Goal: Task Accomplishment & Management: Manage account settings

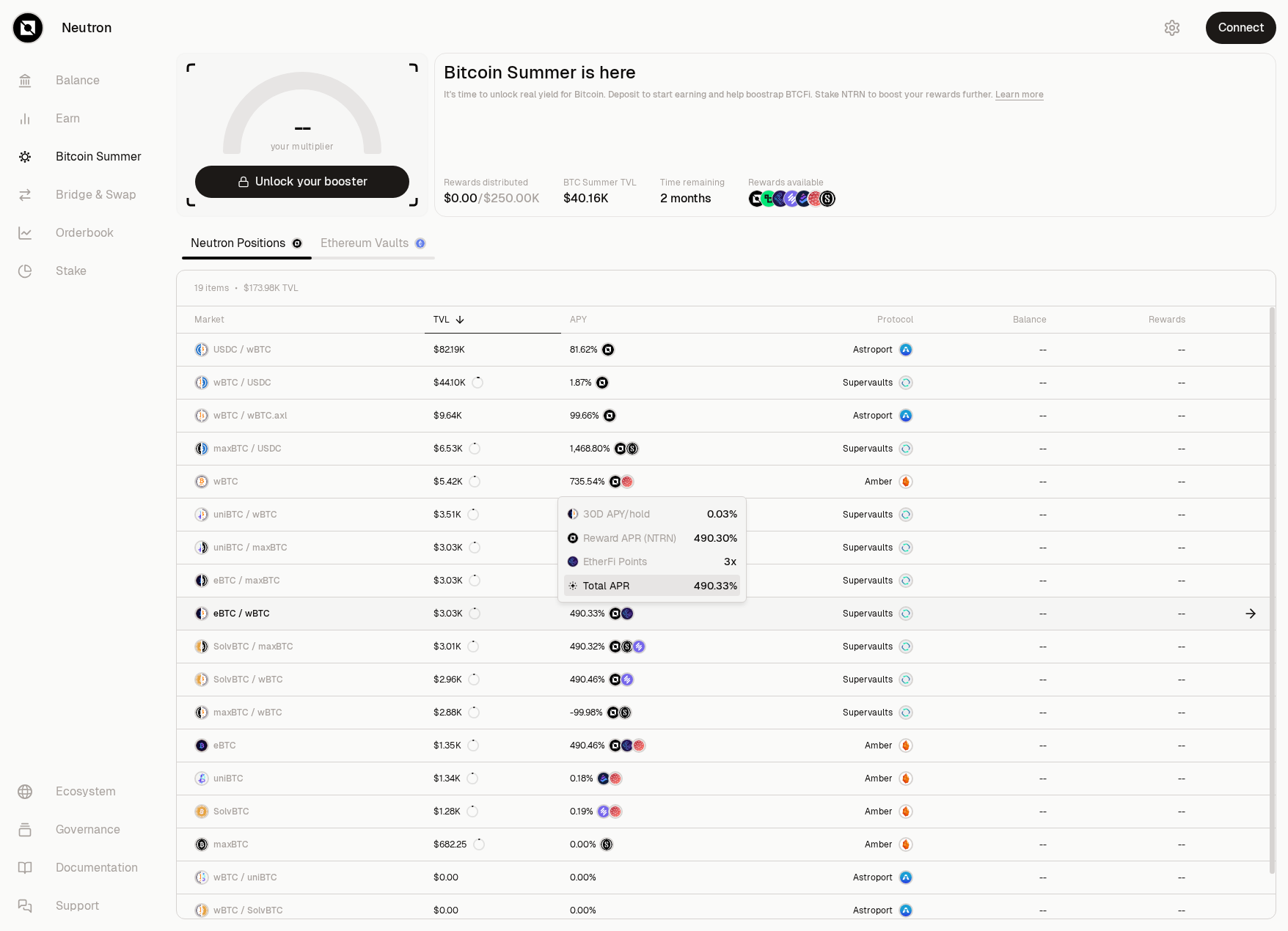
scroll to position [41, 0]
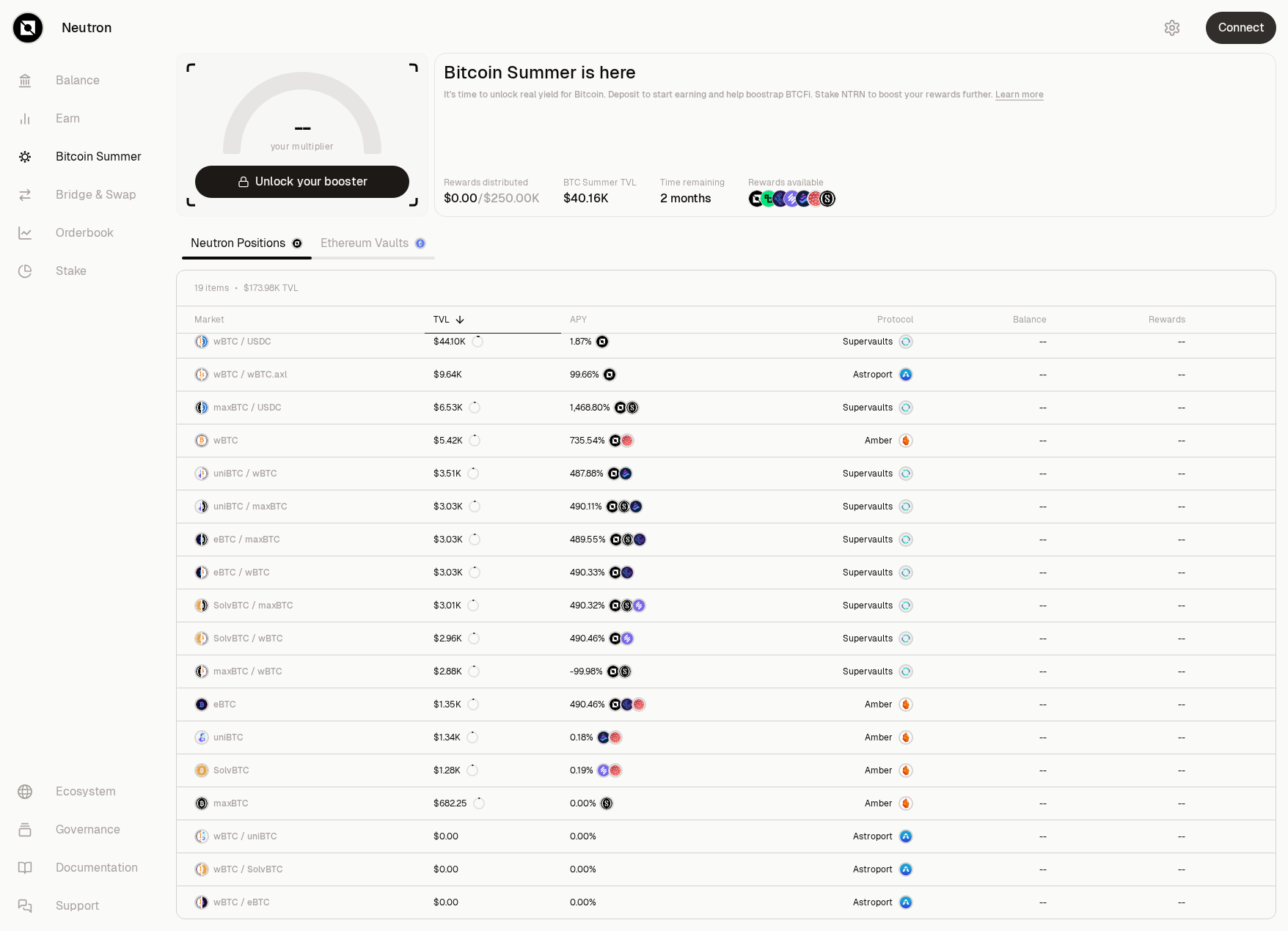
click at [1256, 37] on button "Connect" at bounding box center [1241, 27] width 70 height 32
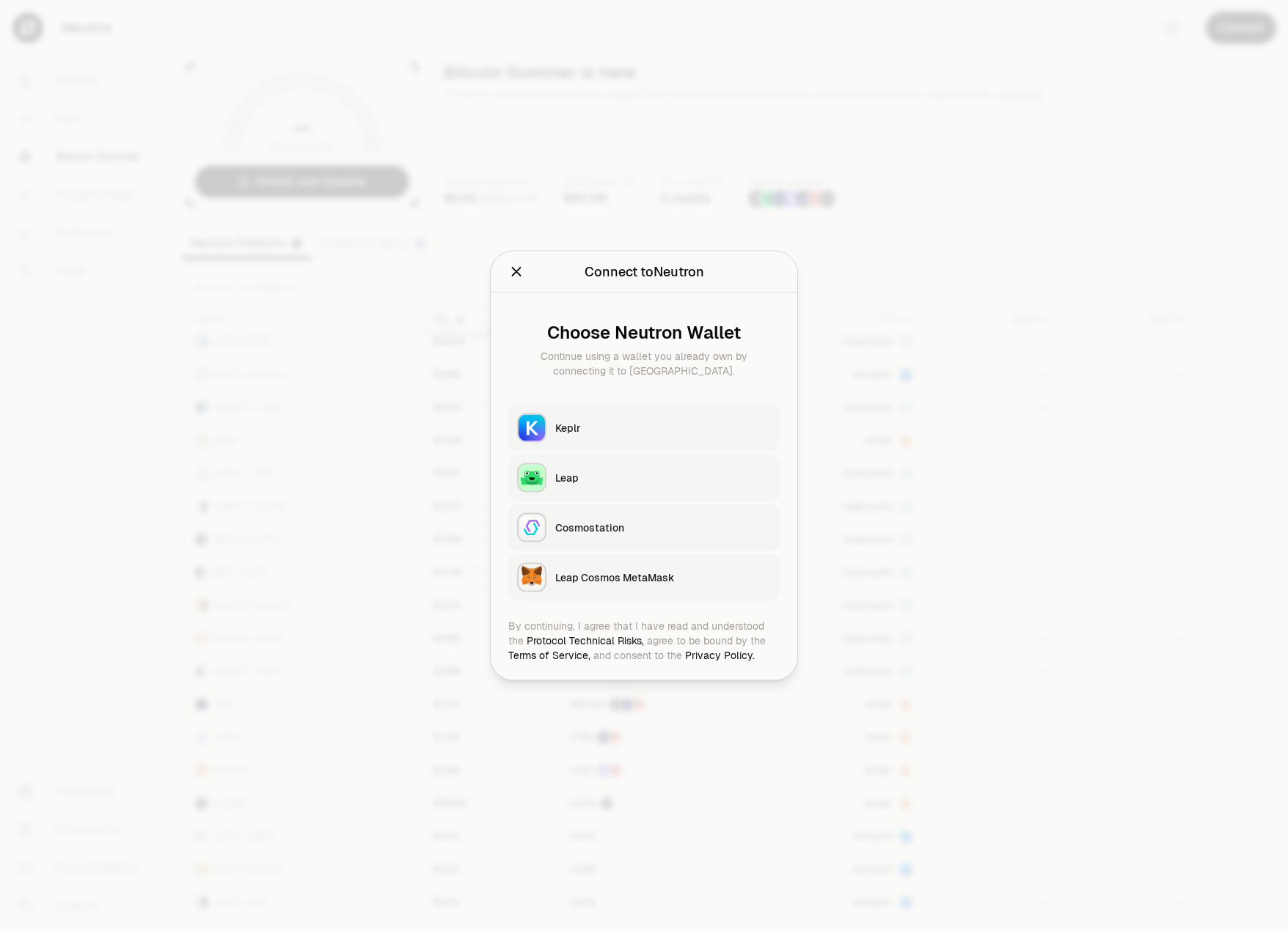
click at [618, 427] on div "Keplr" at bounding box center [663, 428] width 216 height 15
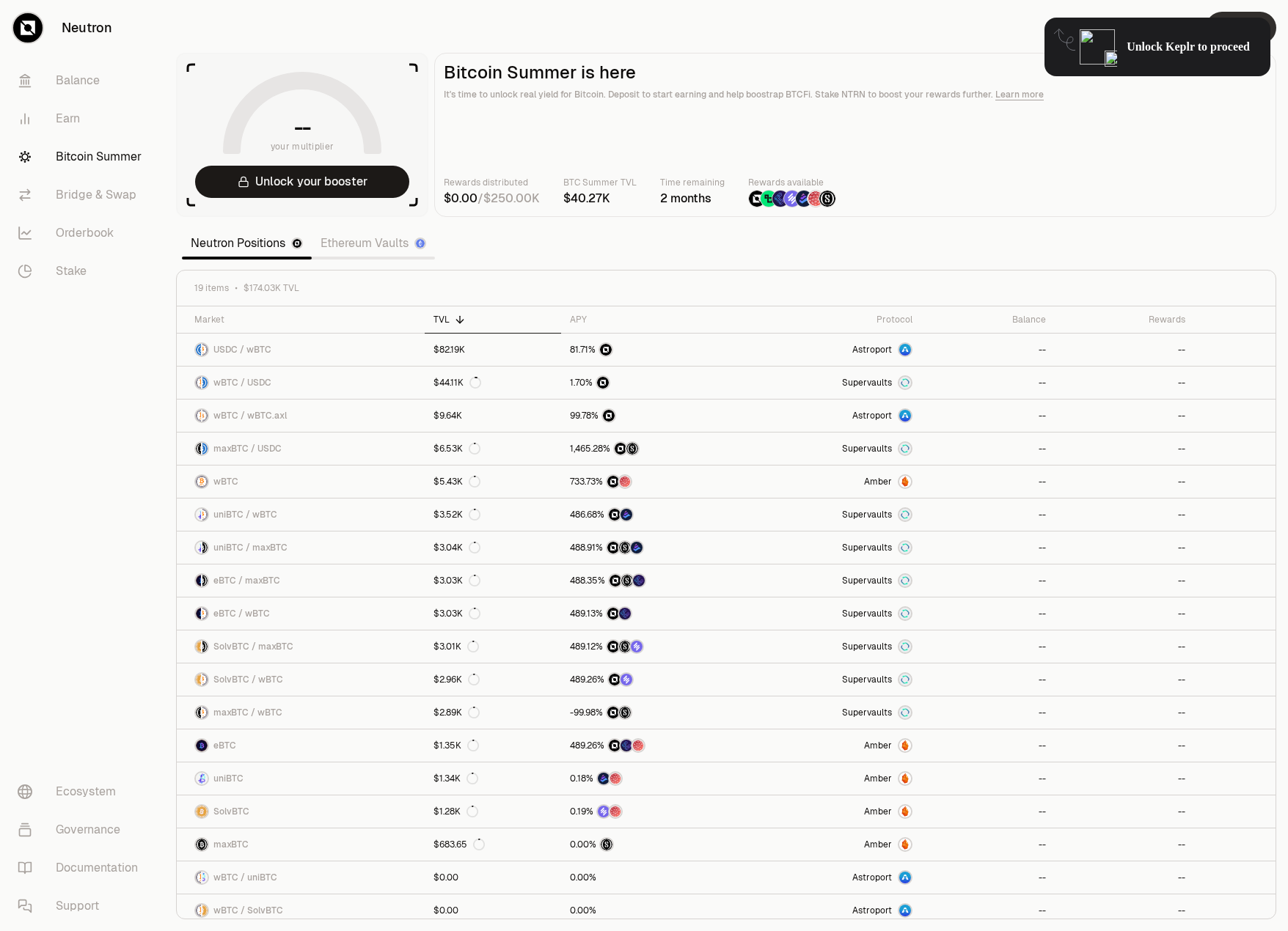
click at [1269, 18] on button "Connect" at bounding box center [1241, 27] width 70 height 32
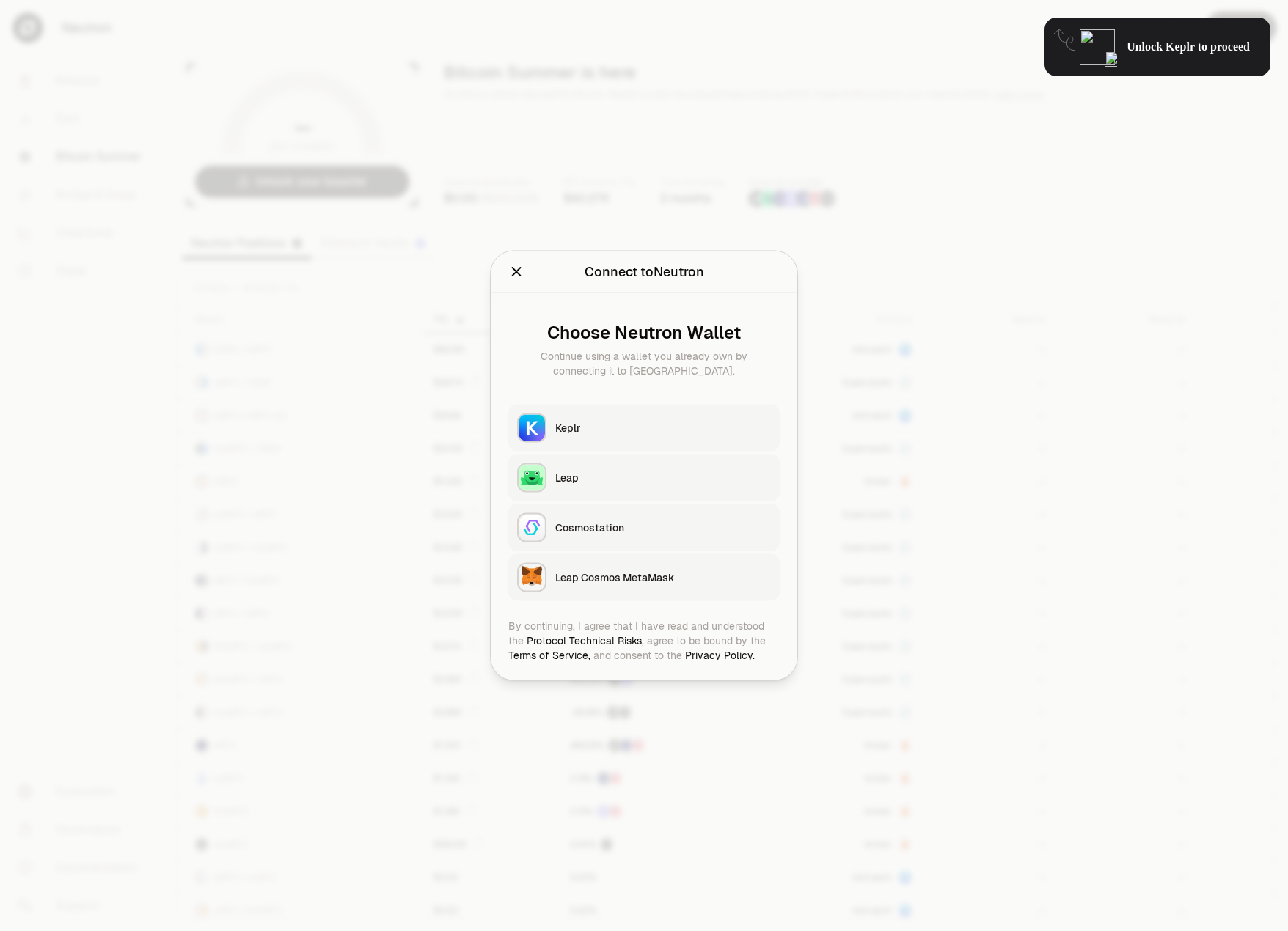
click at [715, 435] on div "Keplr" at bounding box center [663, 428] width 216 height 15
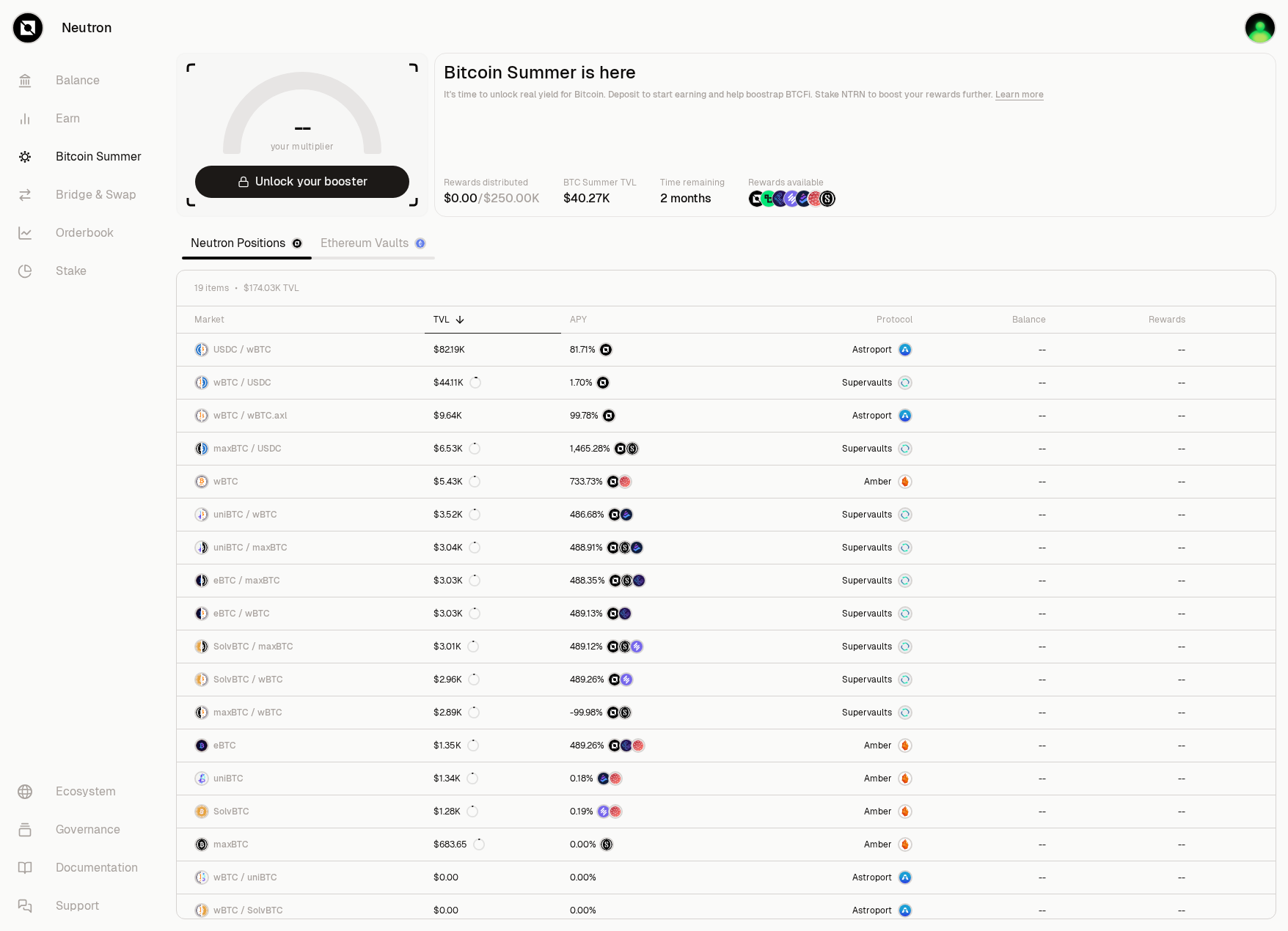
click at [362, 243] on link "Ethereum Vaults" at bounding box center [373, 244] width 123 height 30
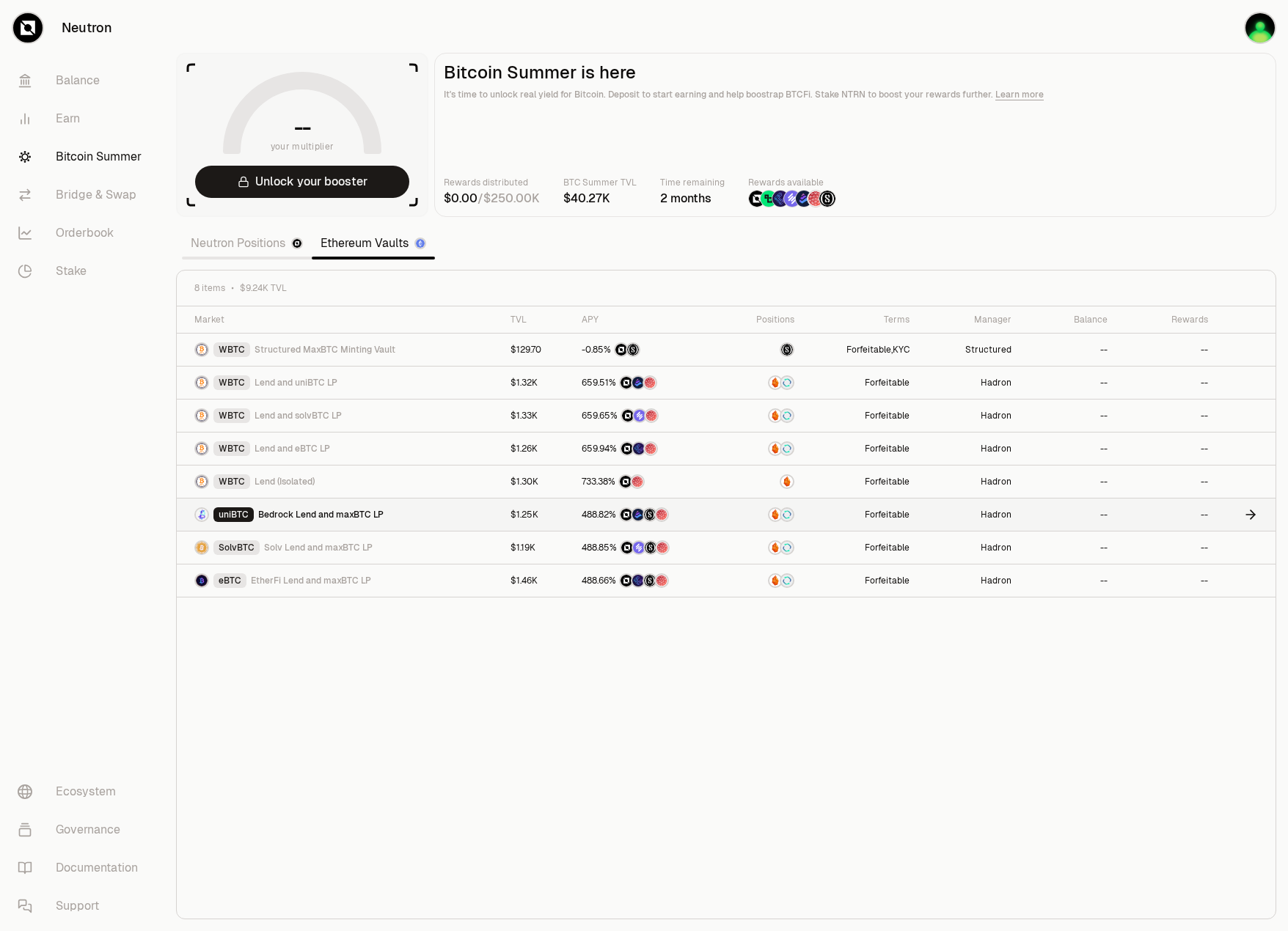
click at [309, 516] on span "Bedrock Lend and maxBTC LP" at bounding box center [320, 515] width 126 height 12
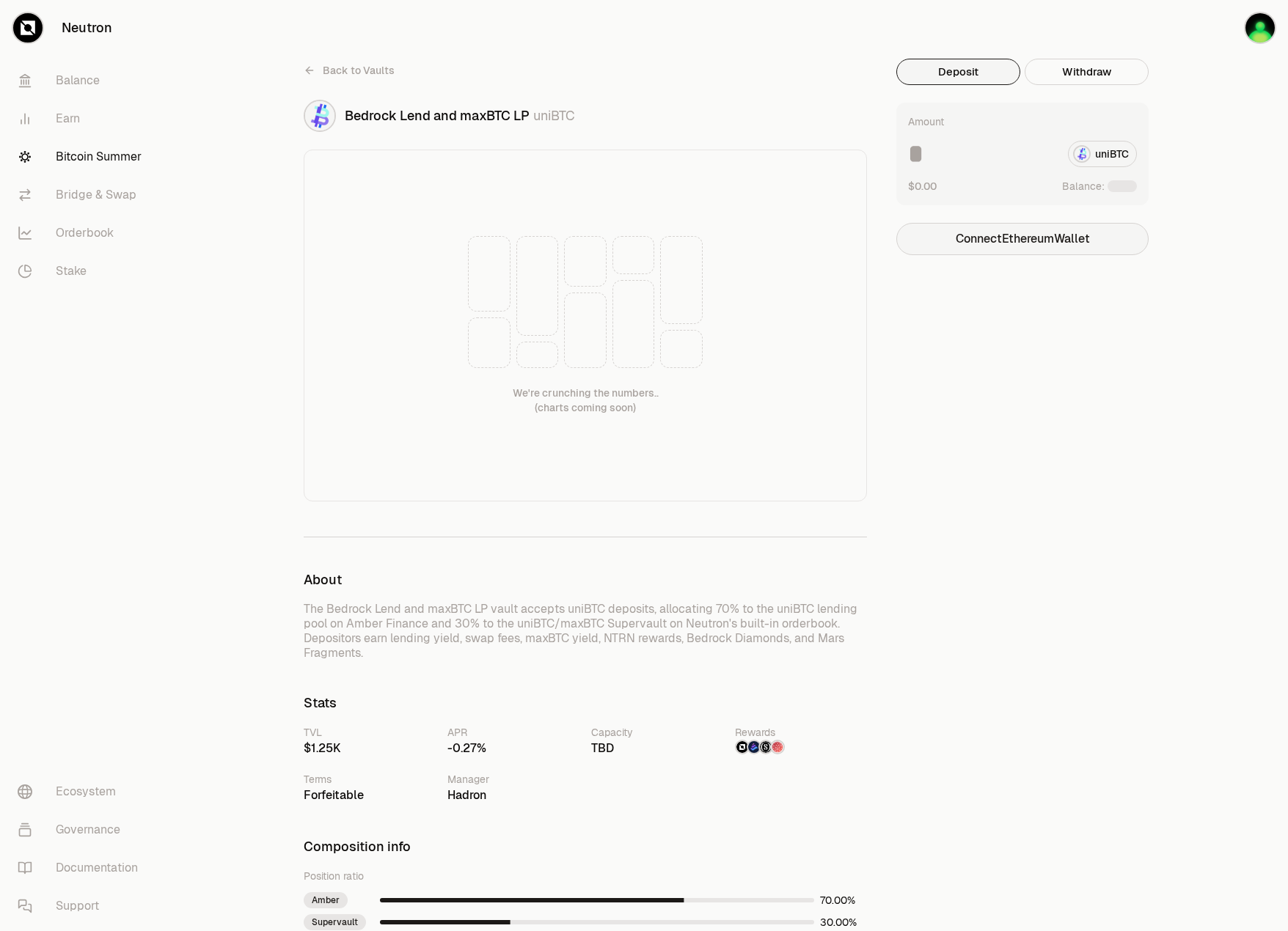
click at [1053, 235] on button "Connect Ethereum Wallet" at bounding box center [1022, 238] width 252 height 32
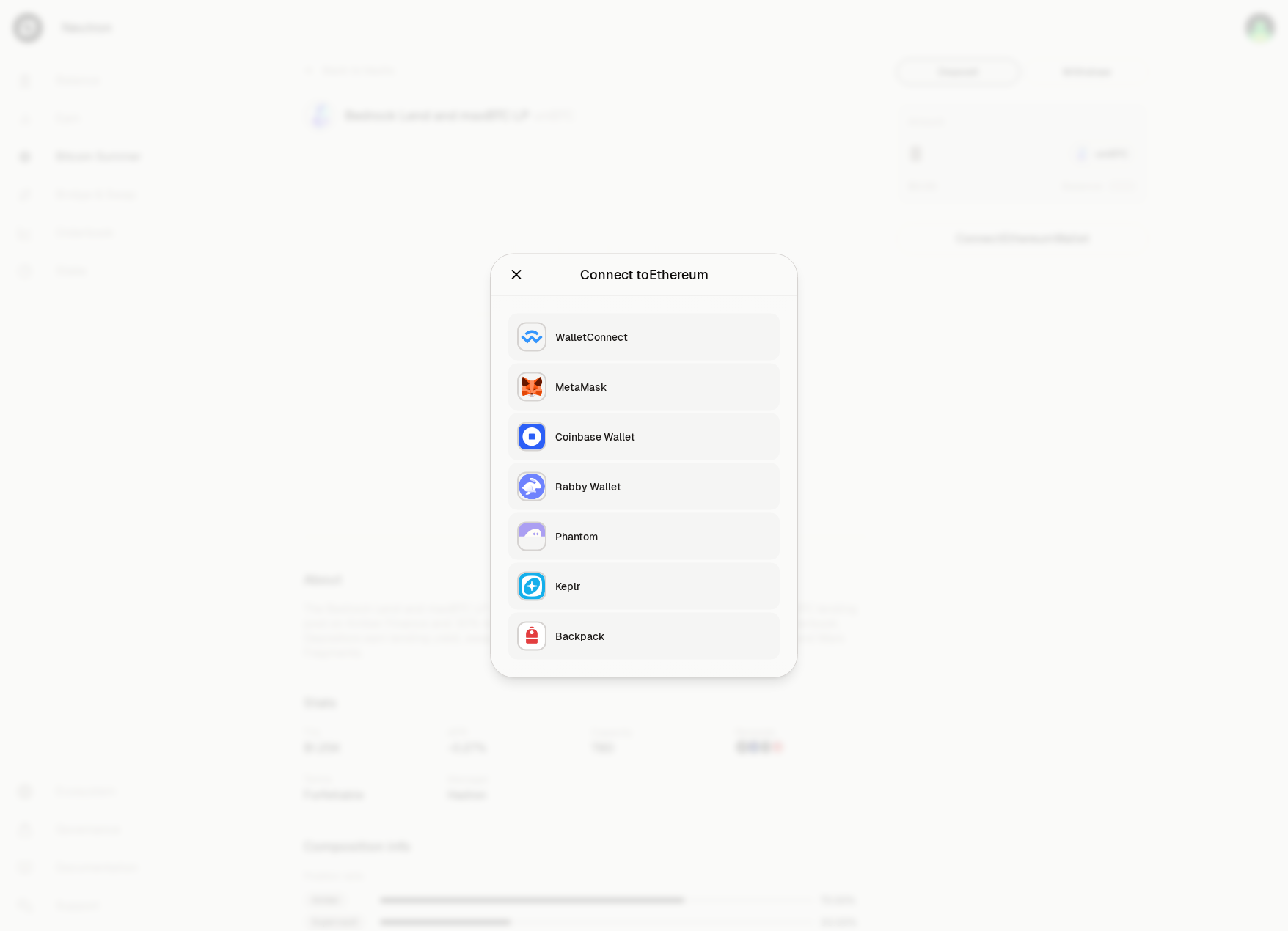
click at [567, 480] on div "Rabby Wallet" at bounding box center [663, 487] width 216 height 15
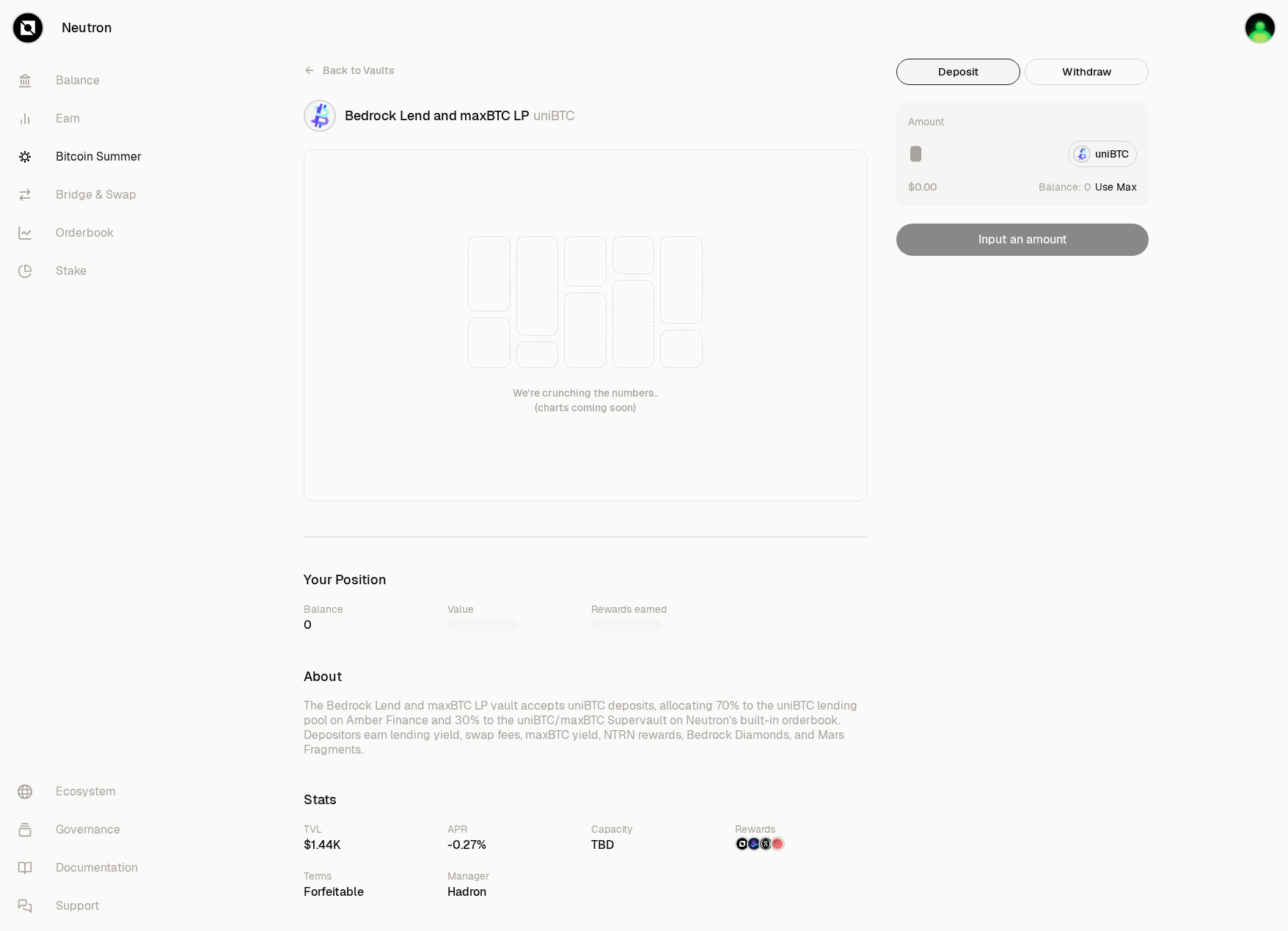
click at [1115, 187] on button "Use Max" at bounding box center [1116, 187] width 42 height 15
type input "*"
click at [1044, 165] on input "*" at bounding box center [982, 154] width 148 height 27
click at [1112, 183] on button "Use Max" at bounding box center [1116, 187] width 42 height 15
type input "**********"
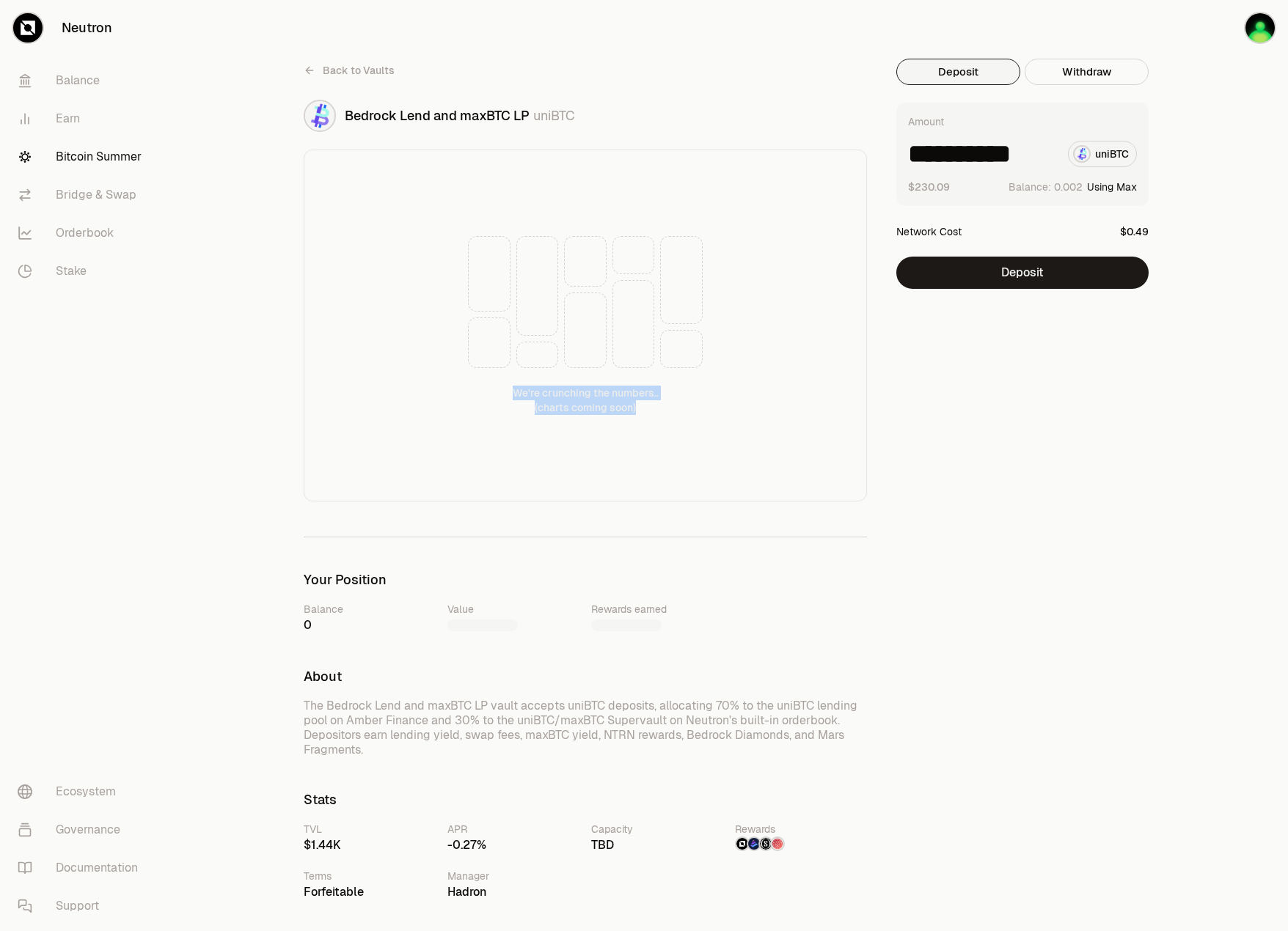
drag, startPoint x: 524, startPoint y: 397, endPoint x: 649, endPoint y: 408, distance: 125.5
click at [649, 408] on div "We're crunching the numbers.. (charts coming soon)" at bounding box center [585, 326] width 563 height 352
click at [1064, 420] on div "**********" at bounding box center [1031, 799] width 270 height 1482
click at [1029, 387] on div "**********" at bounding box center [1031, 799] width 270 height 1482
click at [1045, 269] on button "Deposit" at bounding box center [1022, 273] width 252 height 32
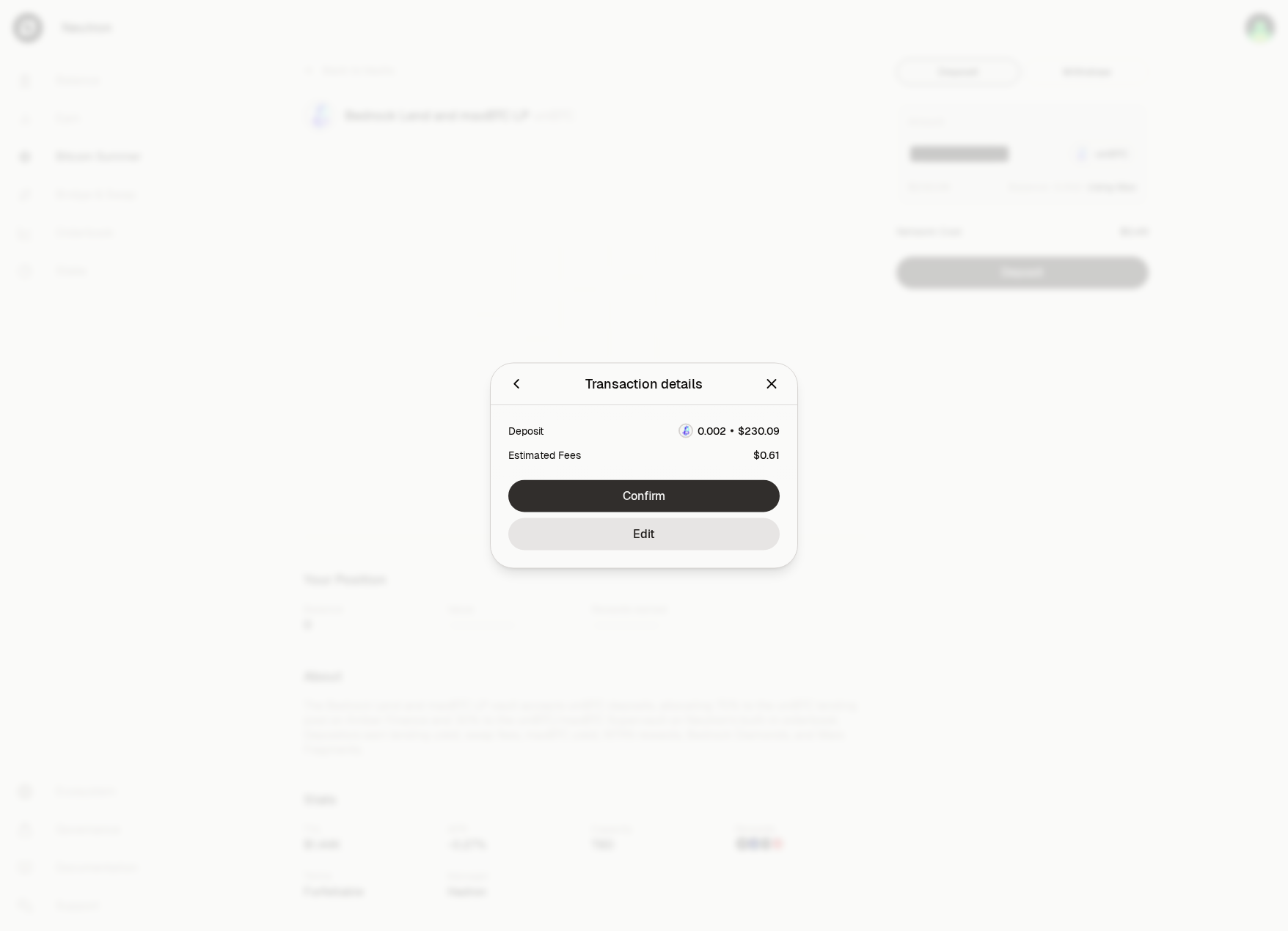
click at [761, 492] on button "Confirm" at bounding box center [644, 496] width 271 height 32
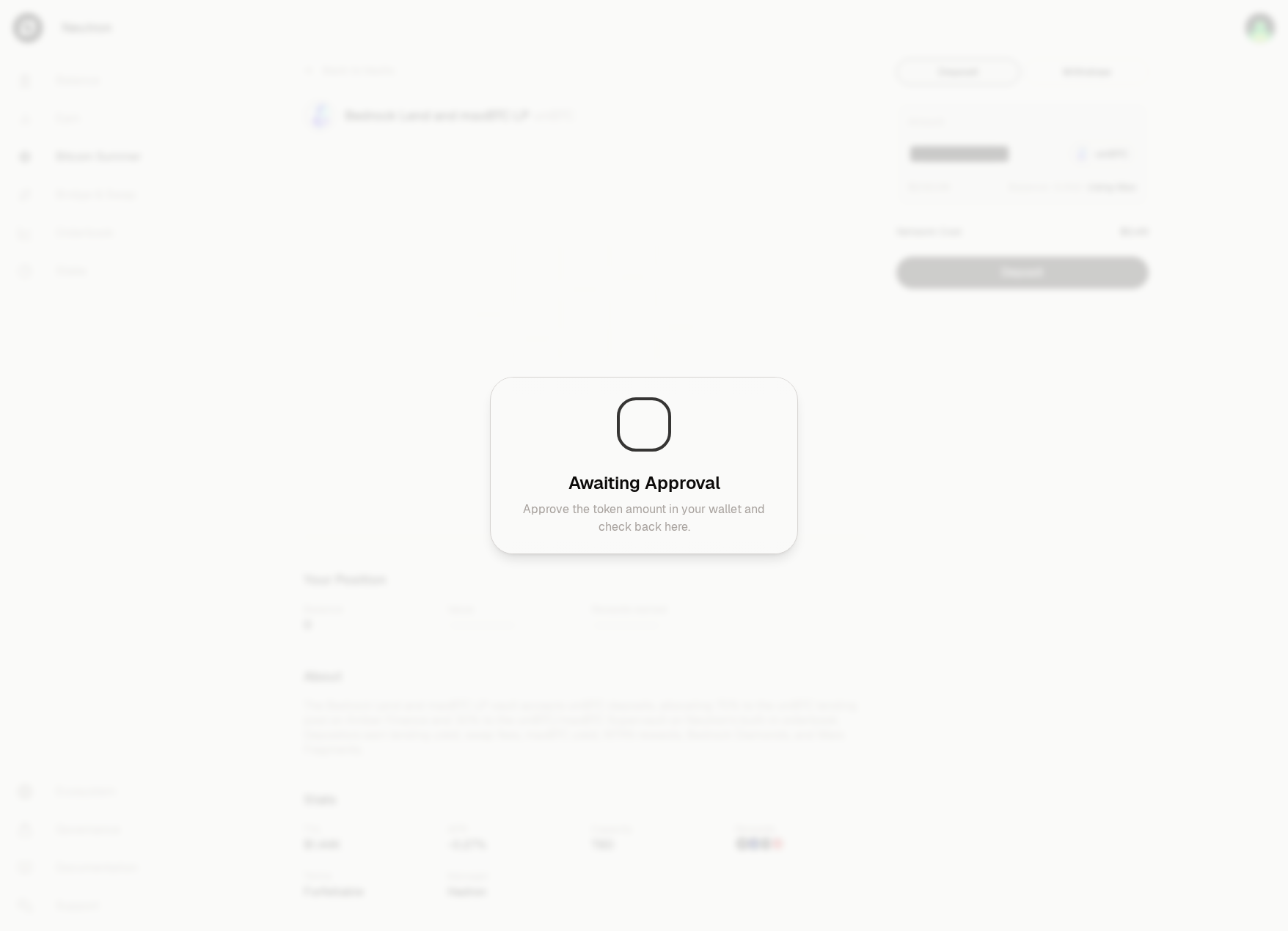
click at [1048, 169] on div at bounding box center [644, 466] width 1288 height 931
click at [1036, 234] on div at bounding box center [644, 466] width 1288 height 931
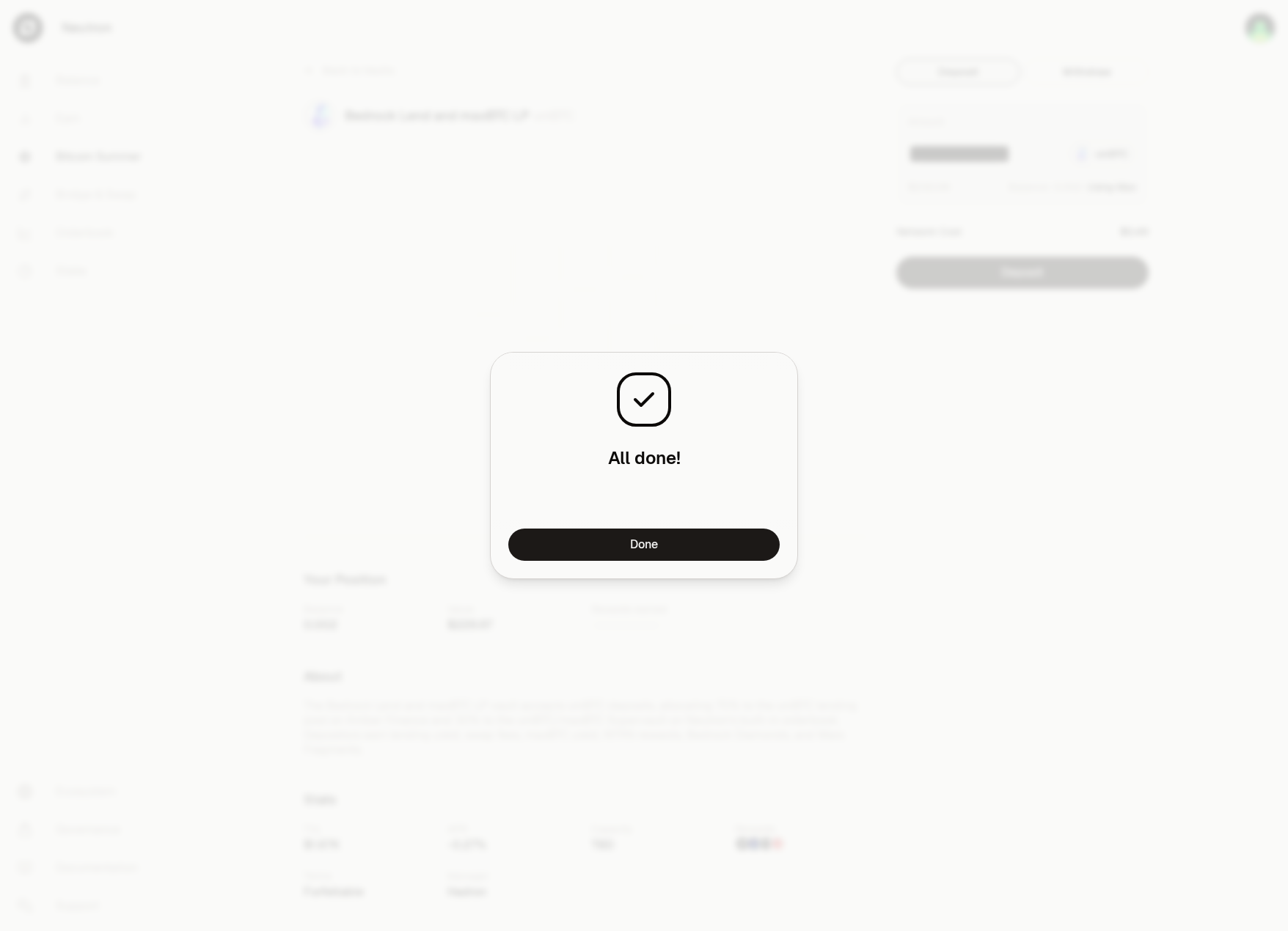
click at [779, 455] on div "All done! You Deposited 0.00199055 uniBTC into the Bedrock Lend and maxBTC LP ." at bounding box center [644, 479] width 271 height 65
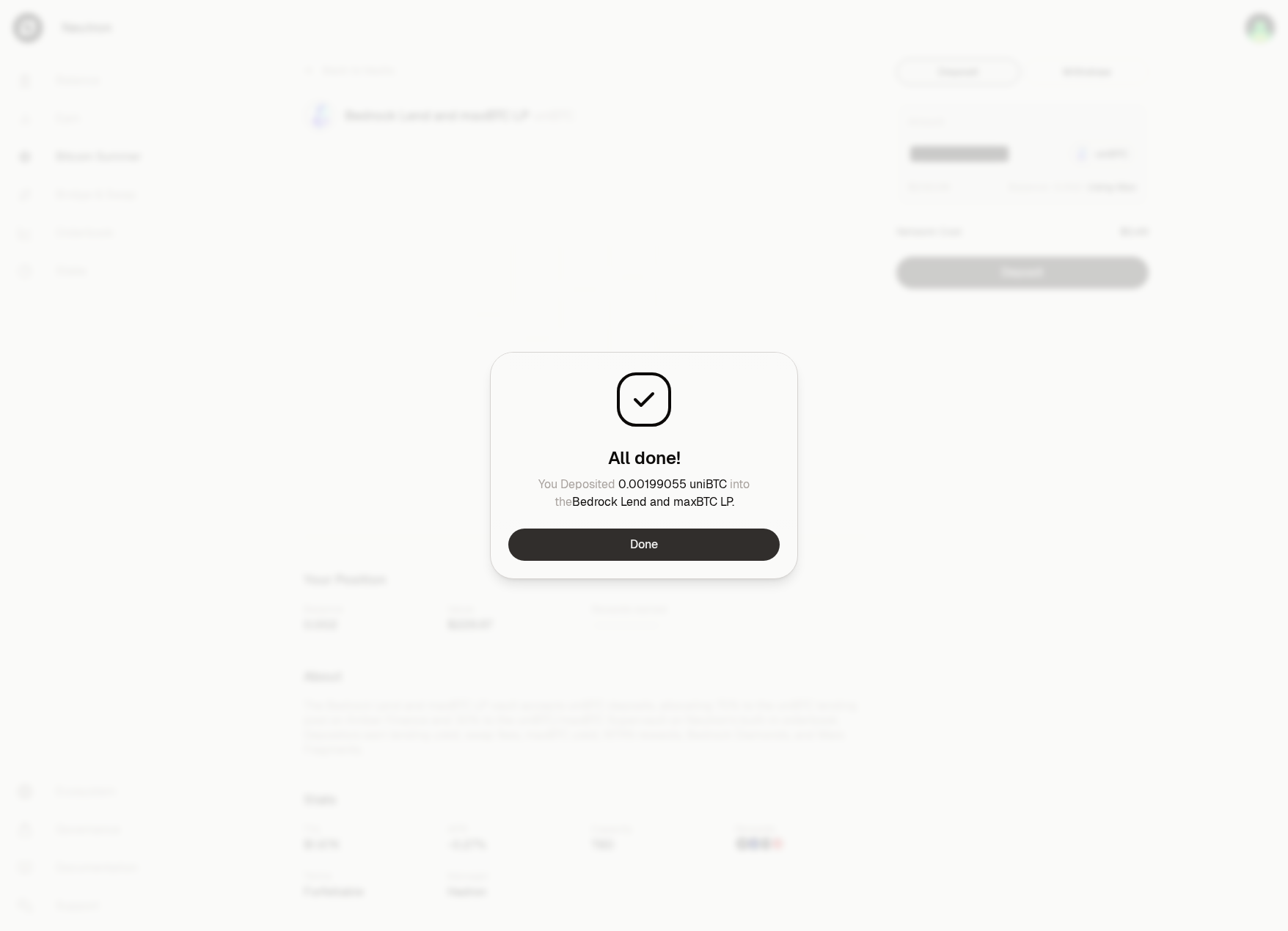
click at [675, 558] on button "Done" at bounding box center [644, 544] width 271 height 32
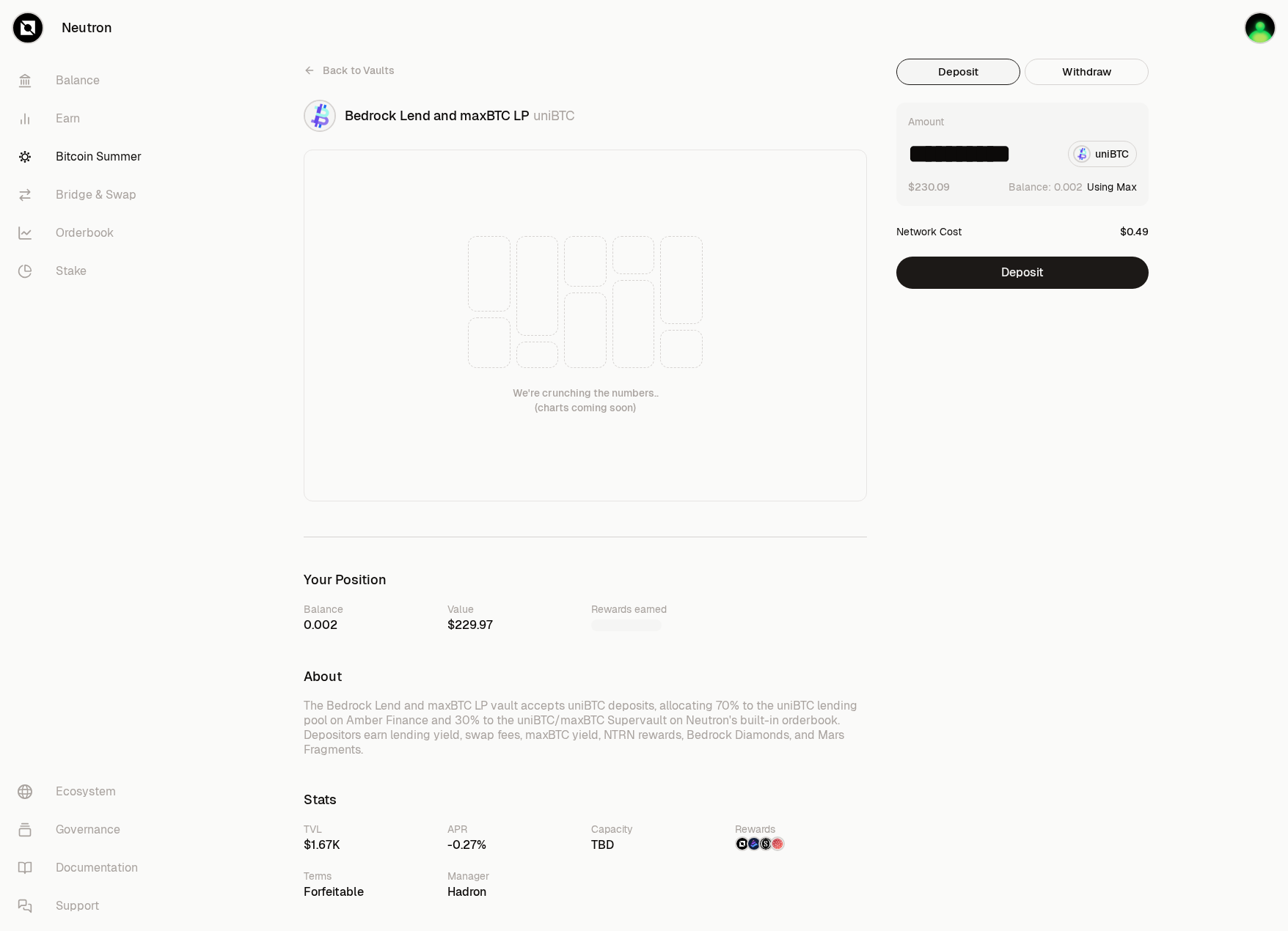
click at [955, 426] on div "**********" at bounding box center [1031, 799] width 270 height 1482
click at [500, 52] on div "**********" at bounding box center [726, 799] width 1123 height 1599
click at [309, 72] on icon at bounding box center [309, 70] width 12 height 12
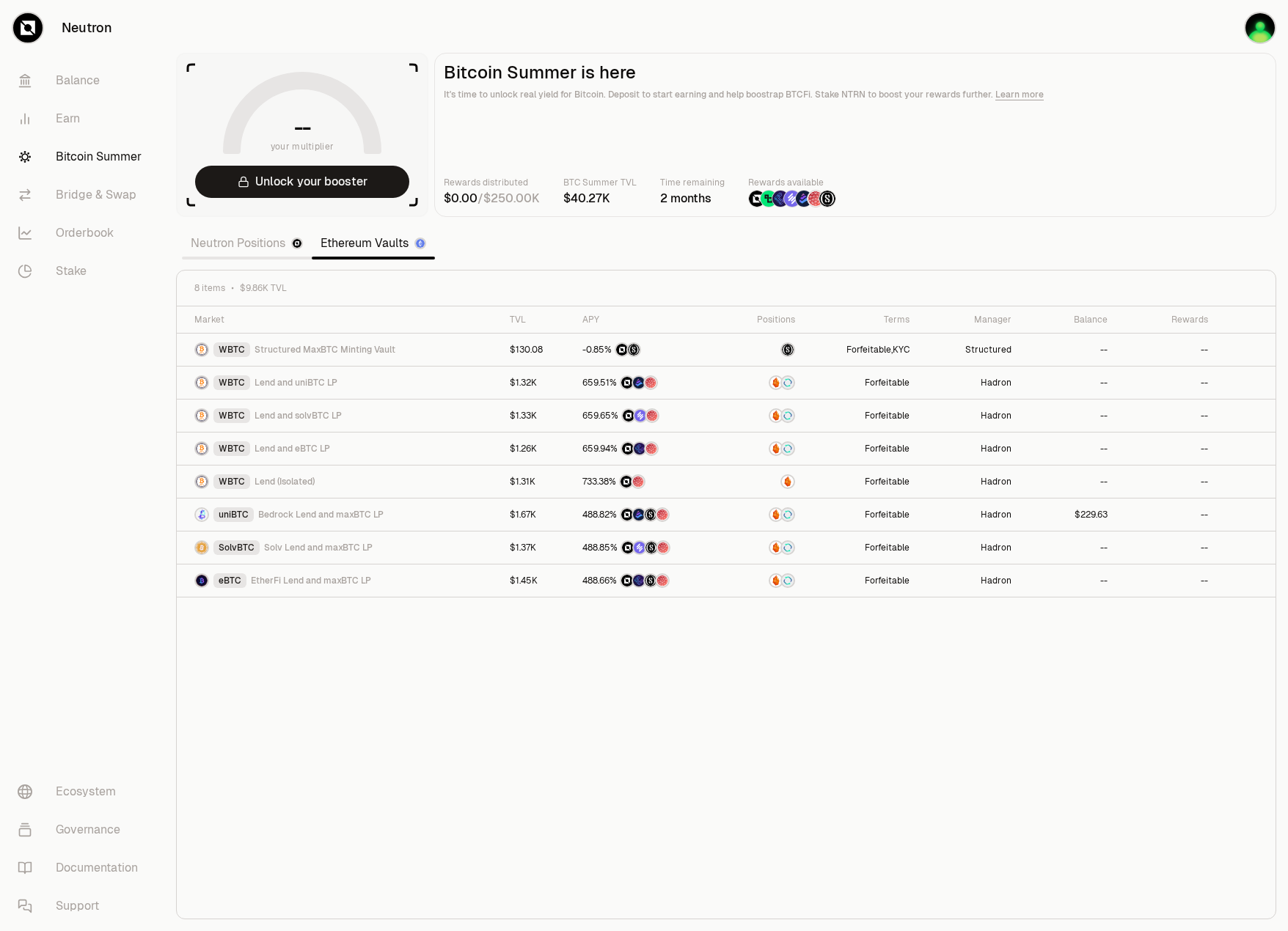
click at [262, 253] on link "Neutron Positions" at bounding box center [247, 244] width 130 height 30
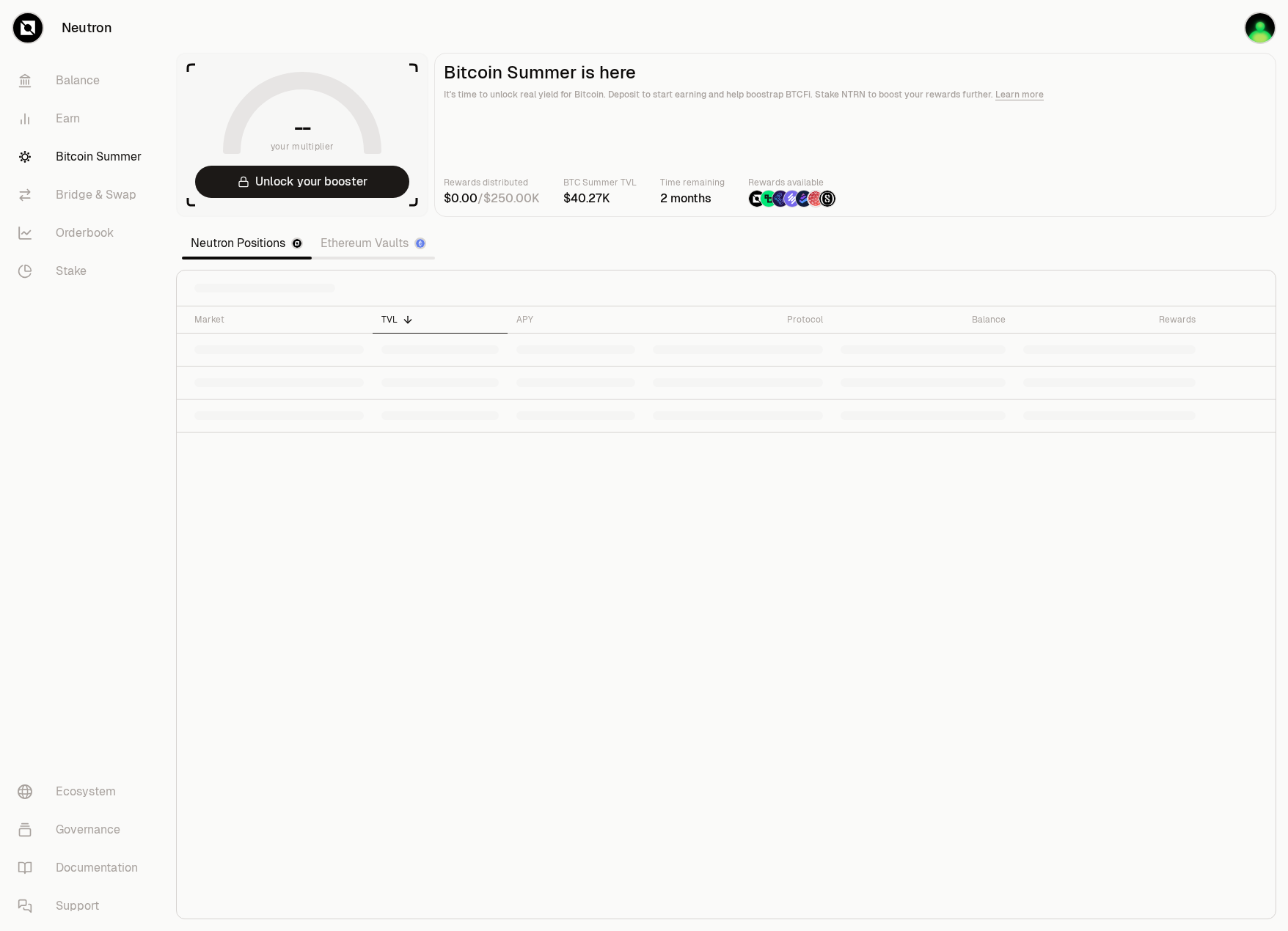
click at [342, 248] on link "Ethereum Vaults" at bounding box center [373, 244] width 123 height 30
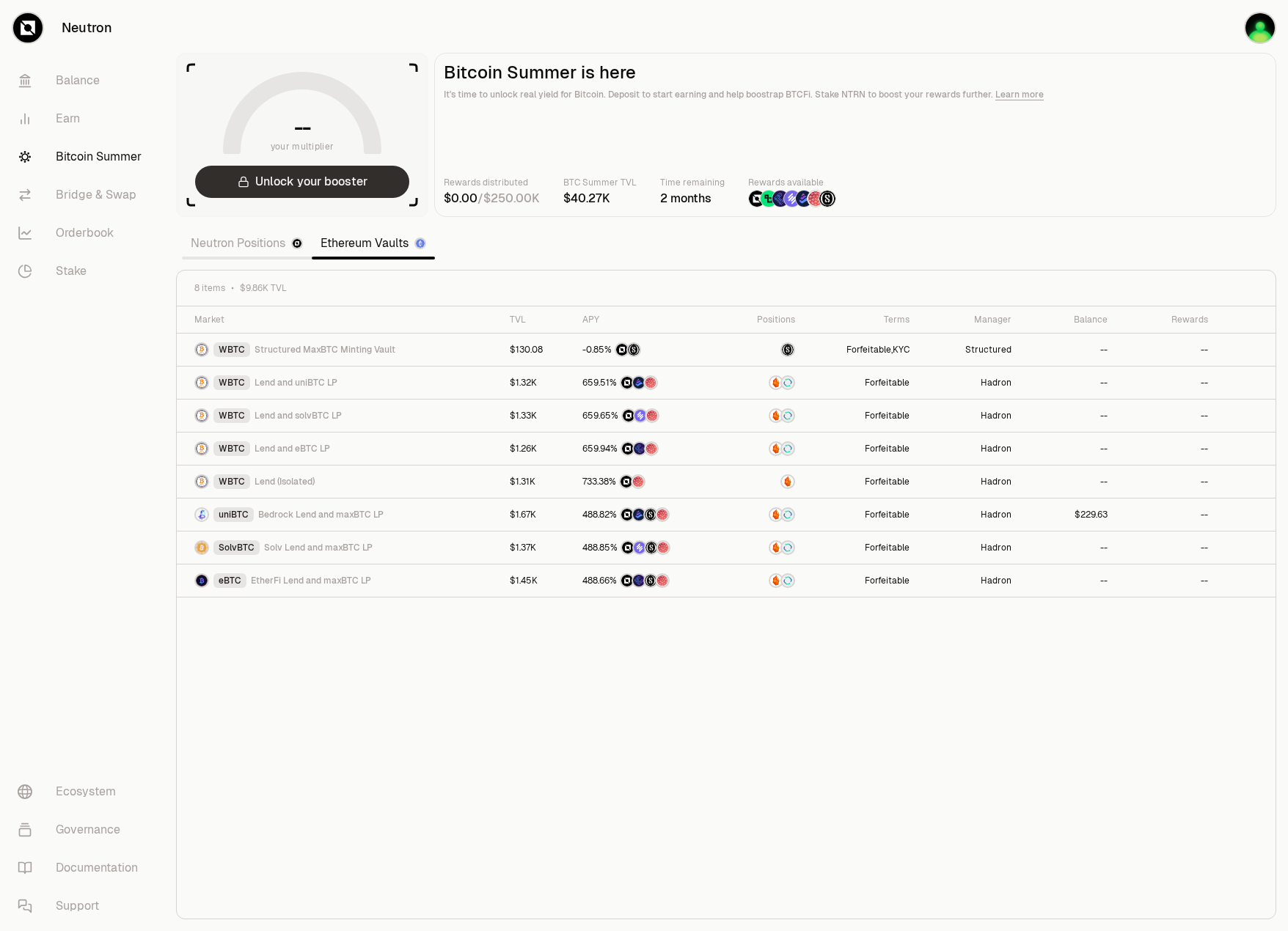
click at [353, 186] on button "Unlock your booster" at bounding box center [302, 181] width 214 height 32
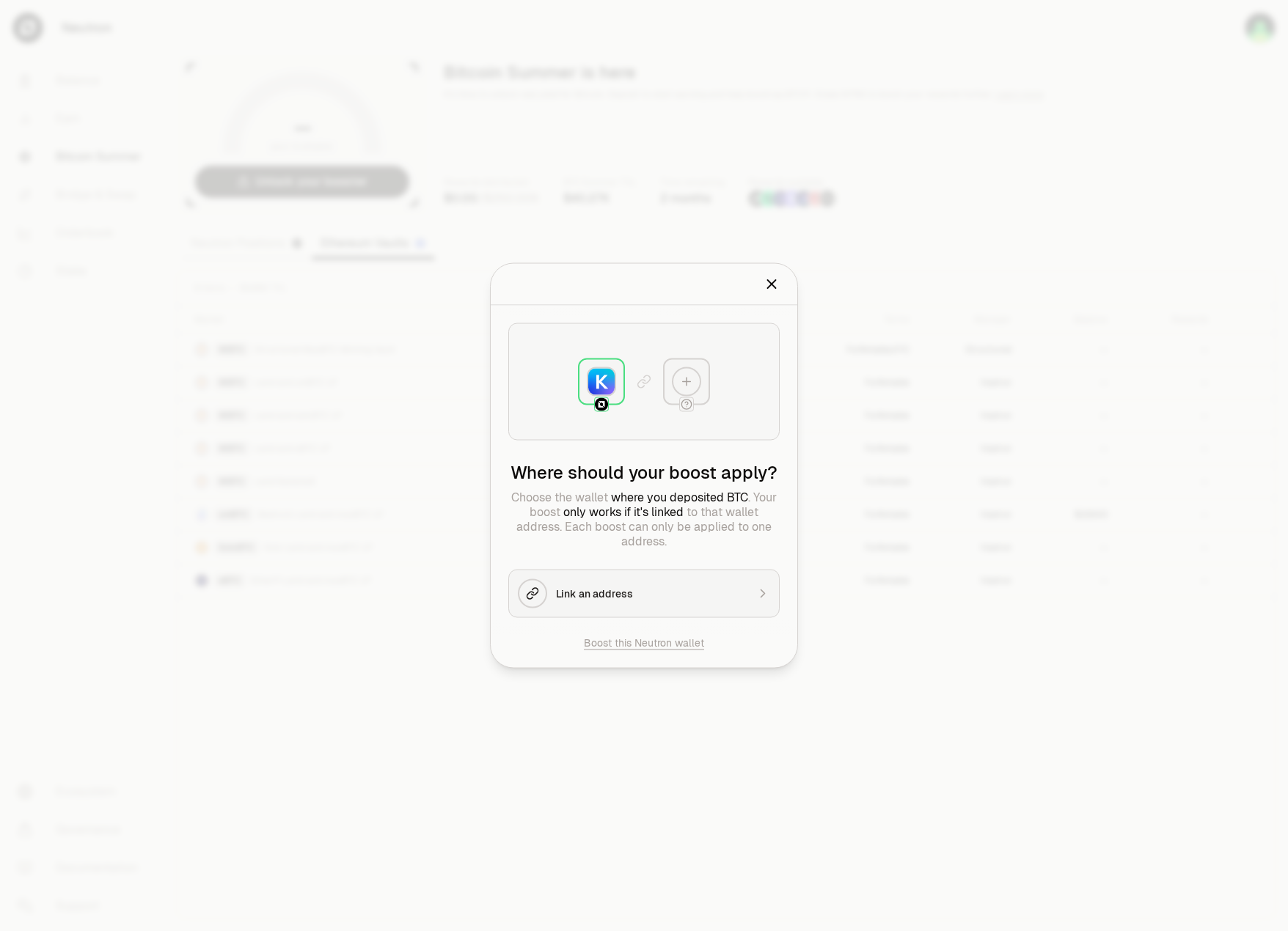
click at [673, 582] on button "Link an address" at bounding box center [644, 594] width 271 height 48
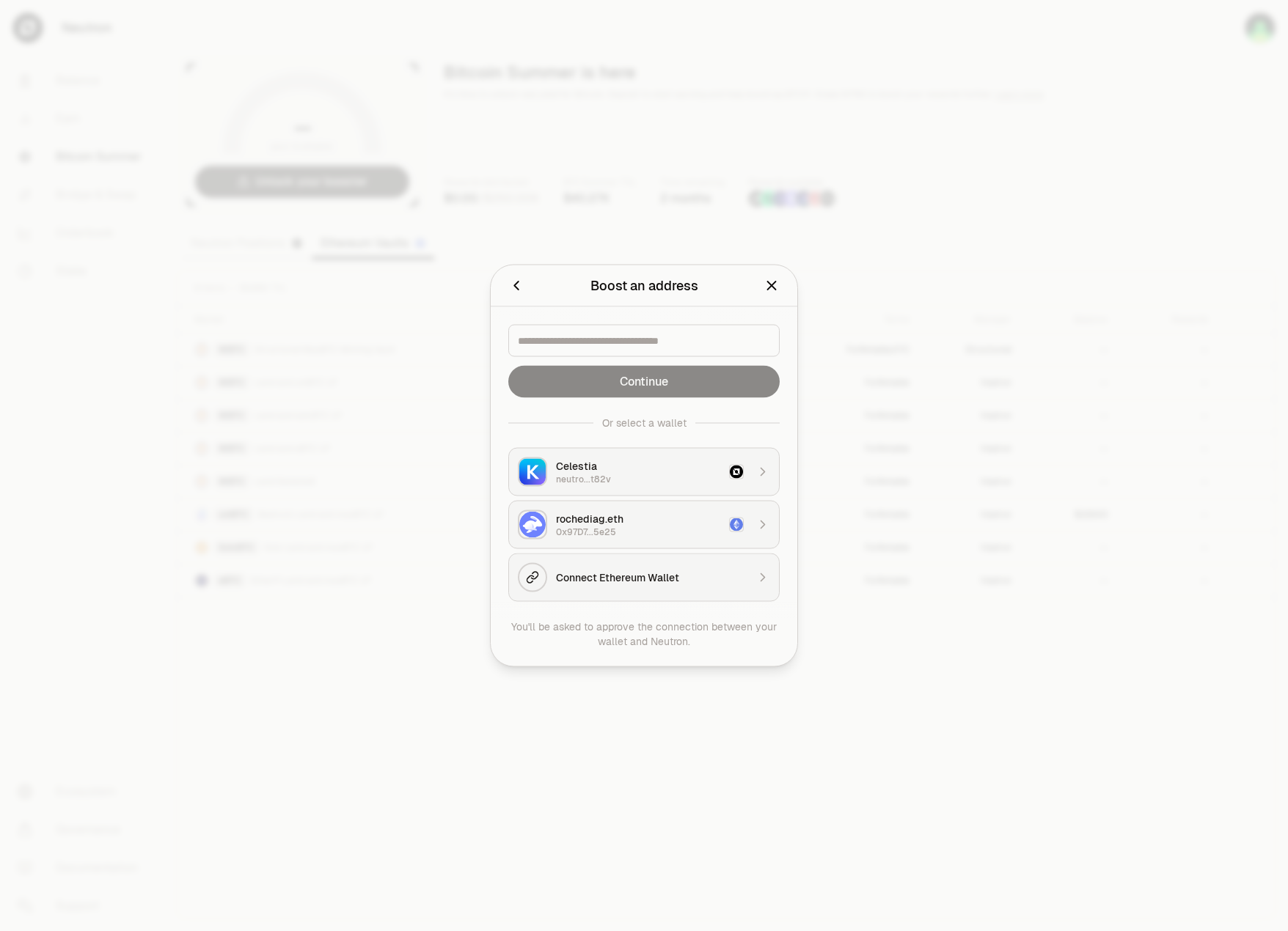
click at [657, 515] on div "rochediag.eth" at bounding box center [638, 519] width 164 height 15
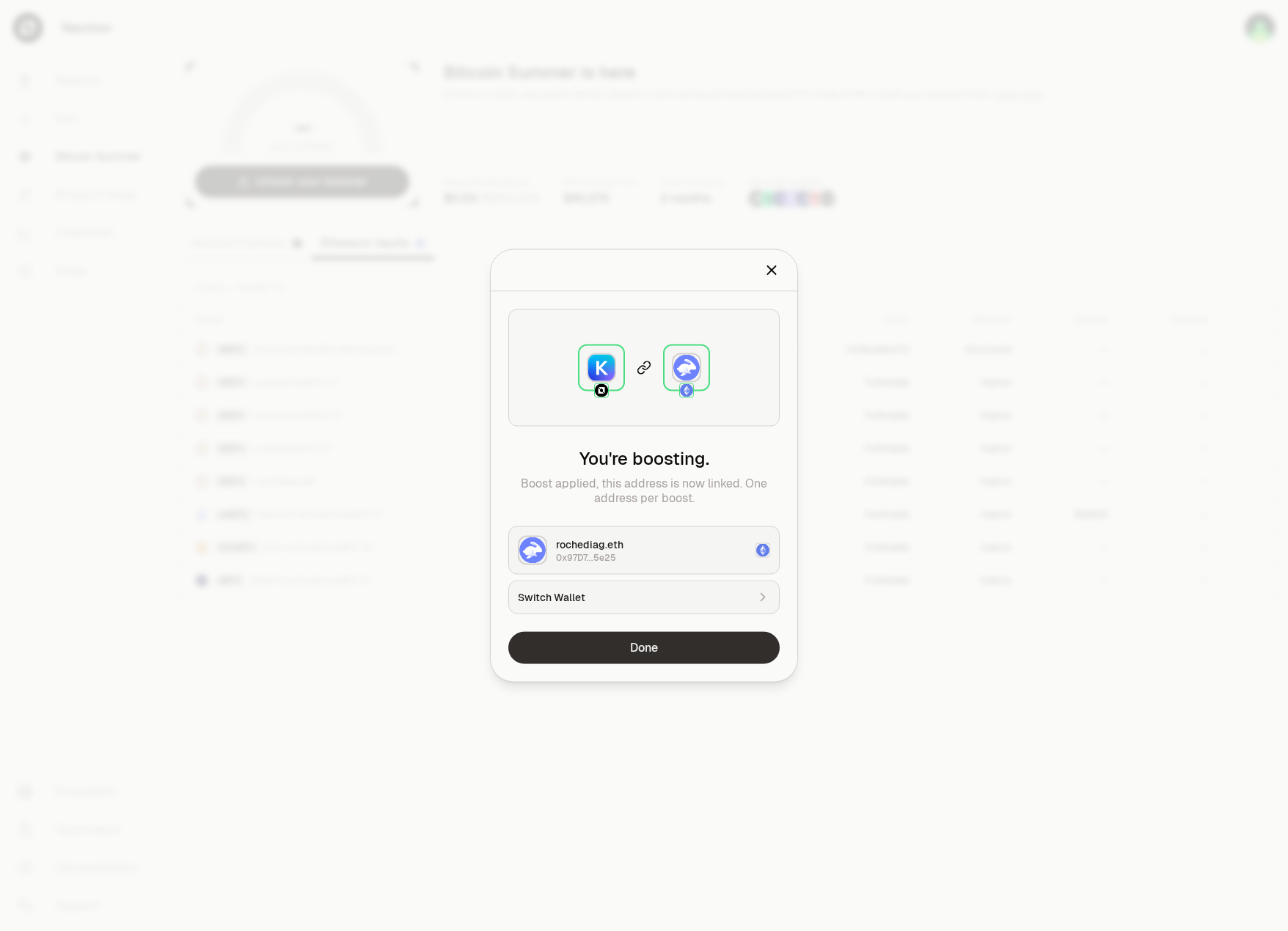
click at [651, 646] on button "Done" at bounding box center [644, 647] width 271 height 32
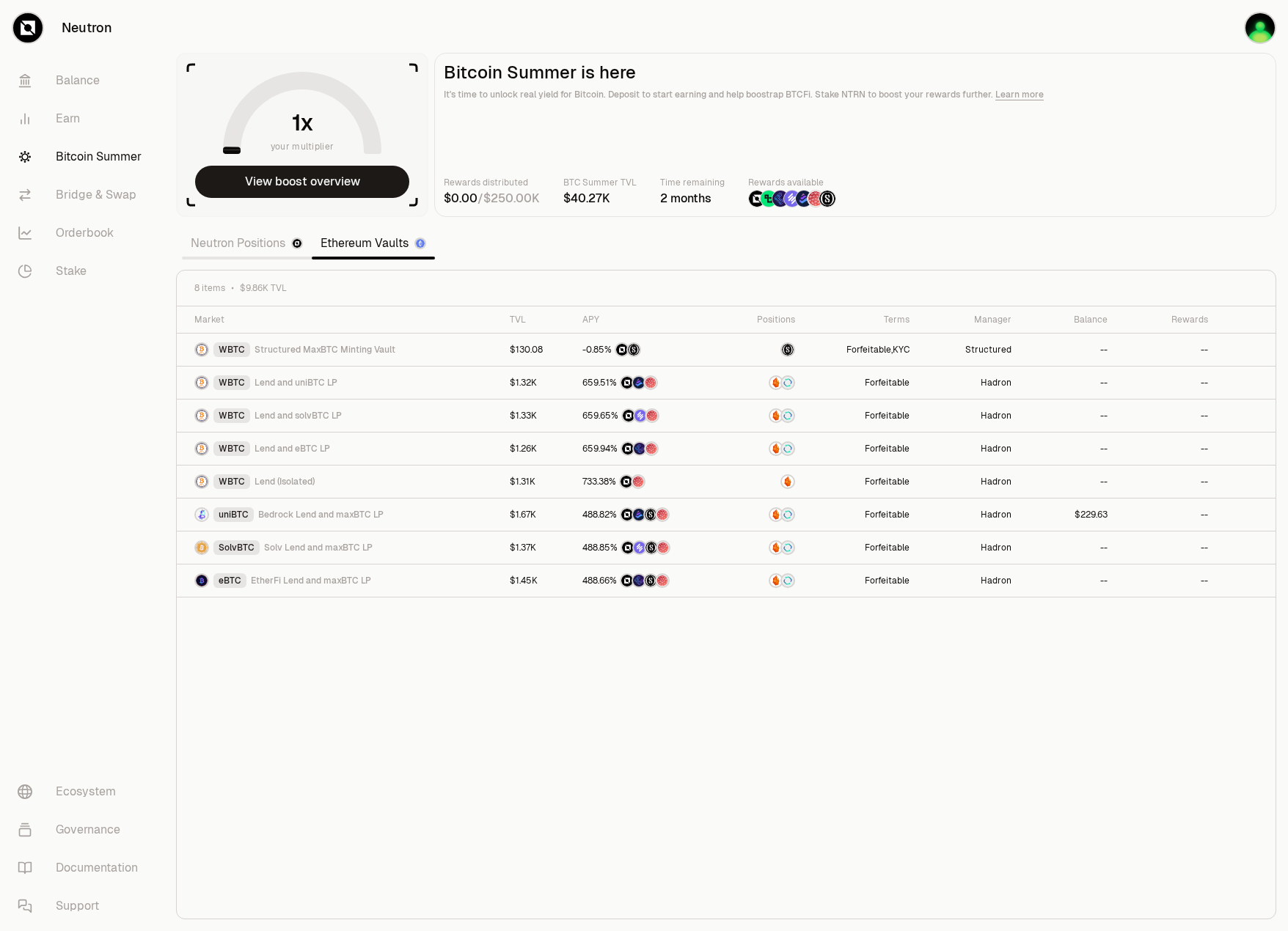
click at [919, 245] on section "your multiplier View boost overview Bitcoin Summer is here It's time to unlock …" at bounding box center [726, 466] width 1123 height 931
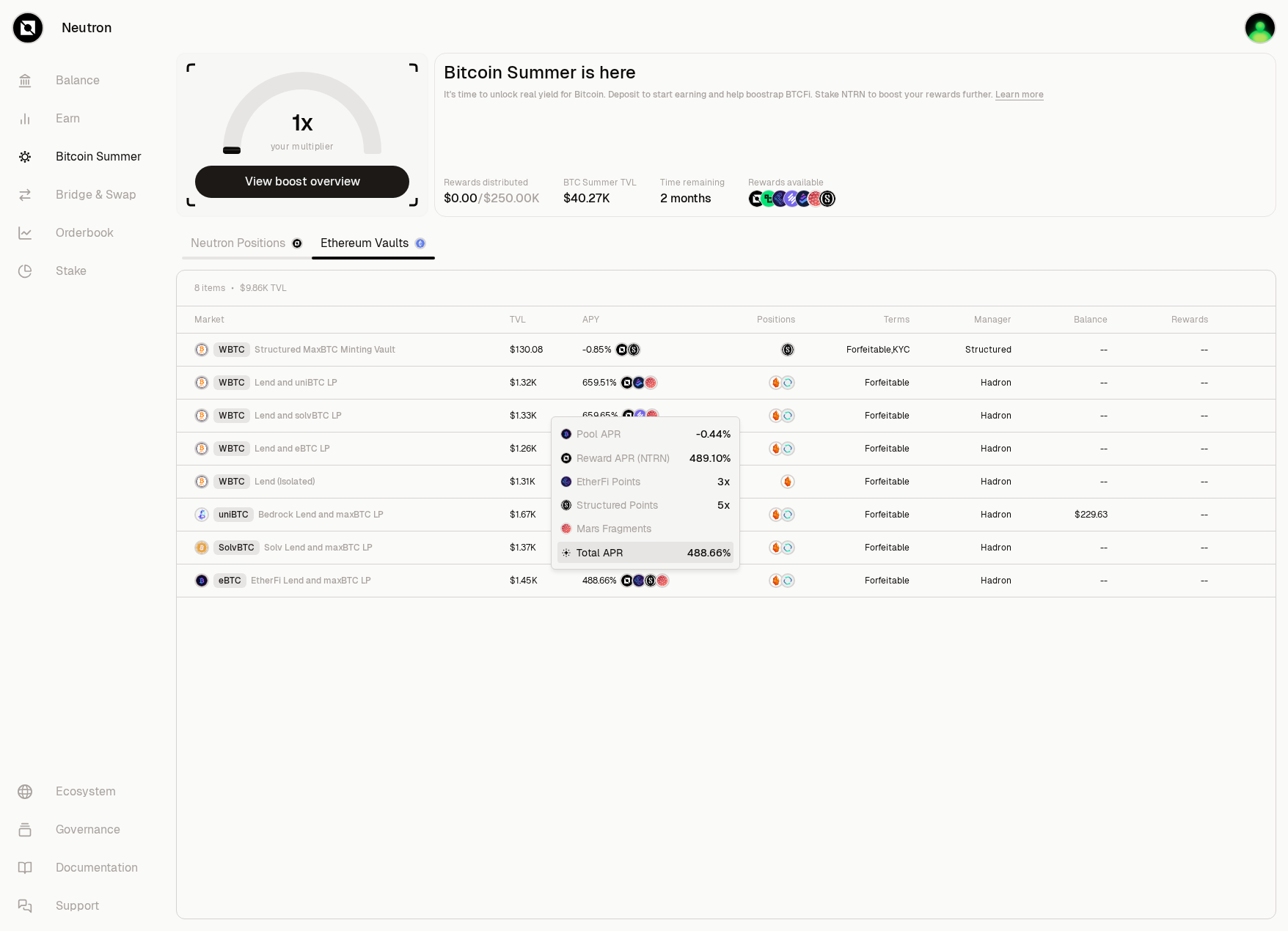
click at [627, 644] on div "Market TVL APY Positions Terms Manager Balance Rewards WBTC Structured MaxBTC M…" at bounding box center [726, 612] width 1098 height 613
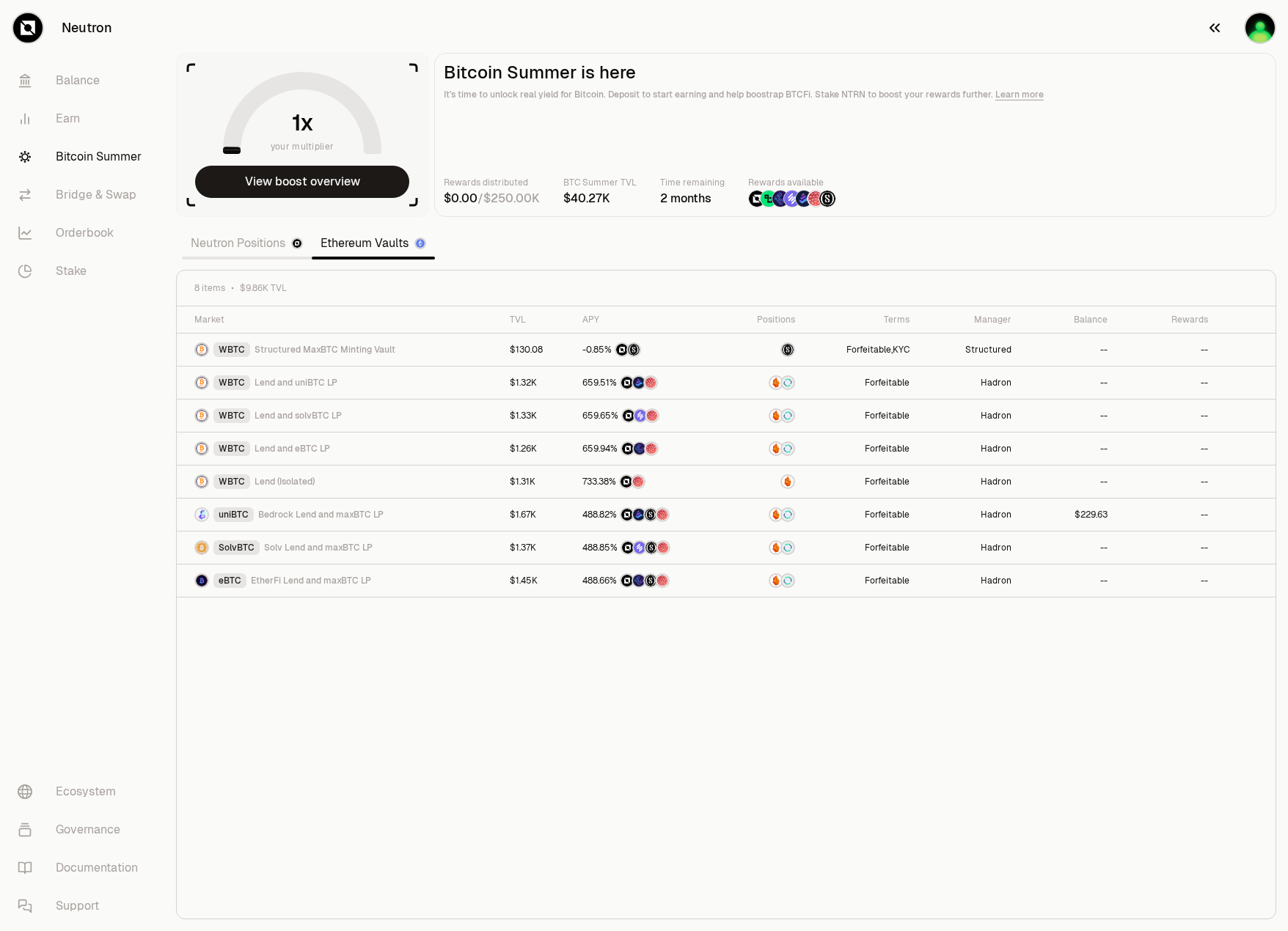
click at [1258, 42] on img "button" at bounding box center [1260, 28] width 30 height 30
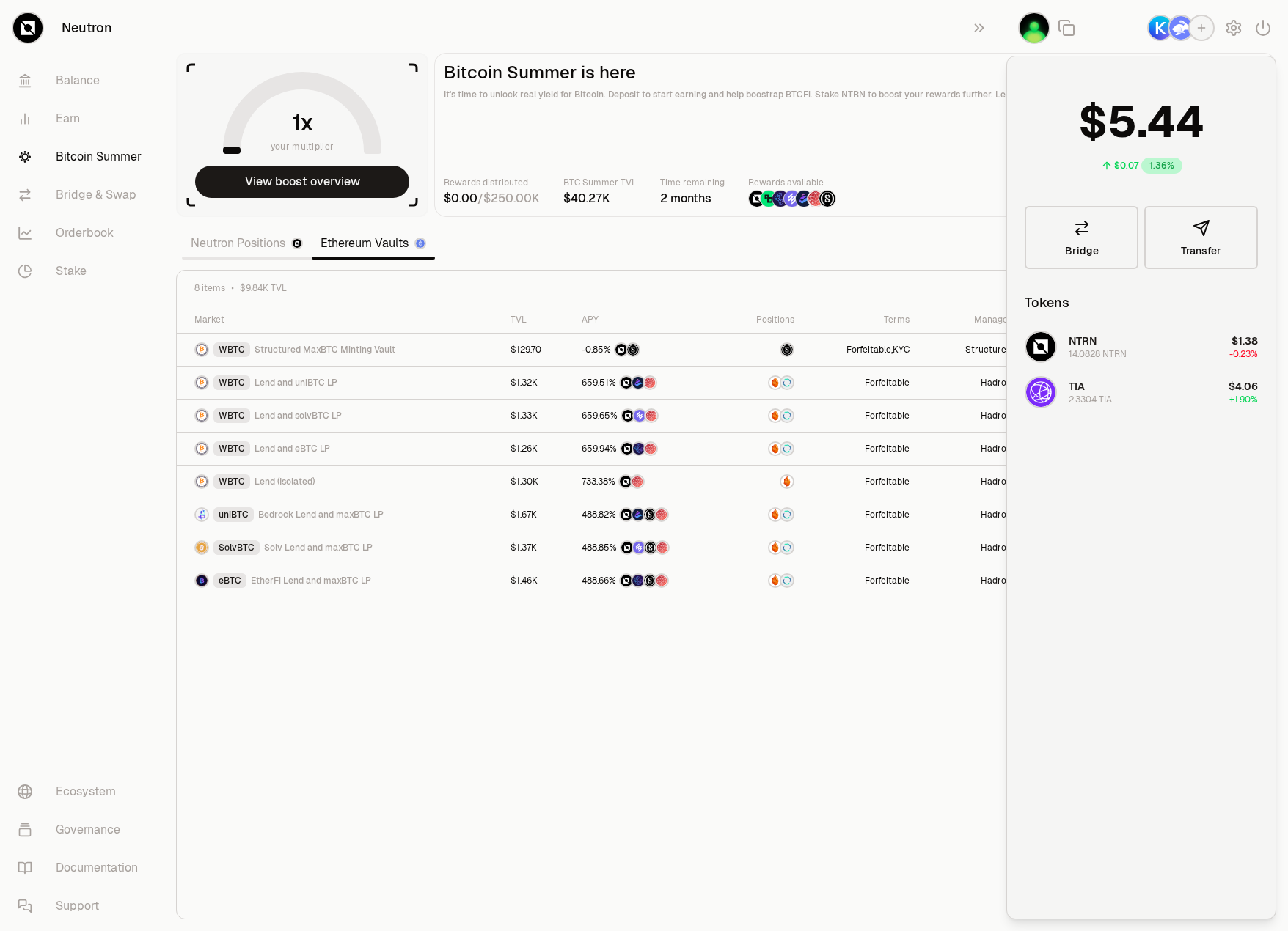
click at [936, 155] on main "Bitcoin Summer is here It's time to unlock real yield for Bitcoin. Deposit to s…" at bounding box center [855, 135] width 842 height 164
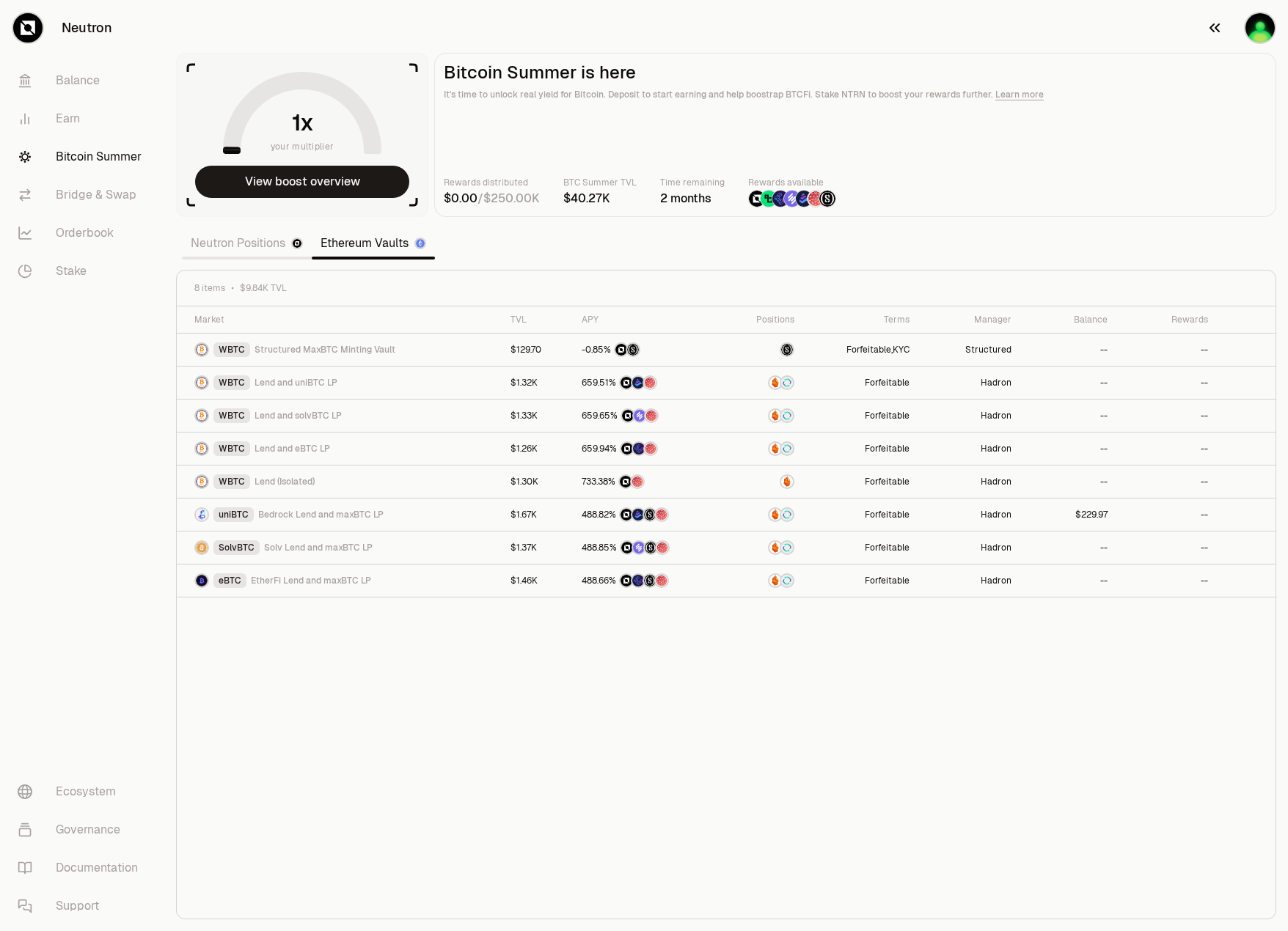
click at [1254, 25] on img "button" at bounding box center [1260, 28] width 30 height 30
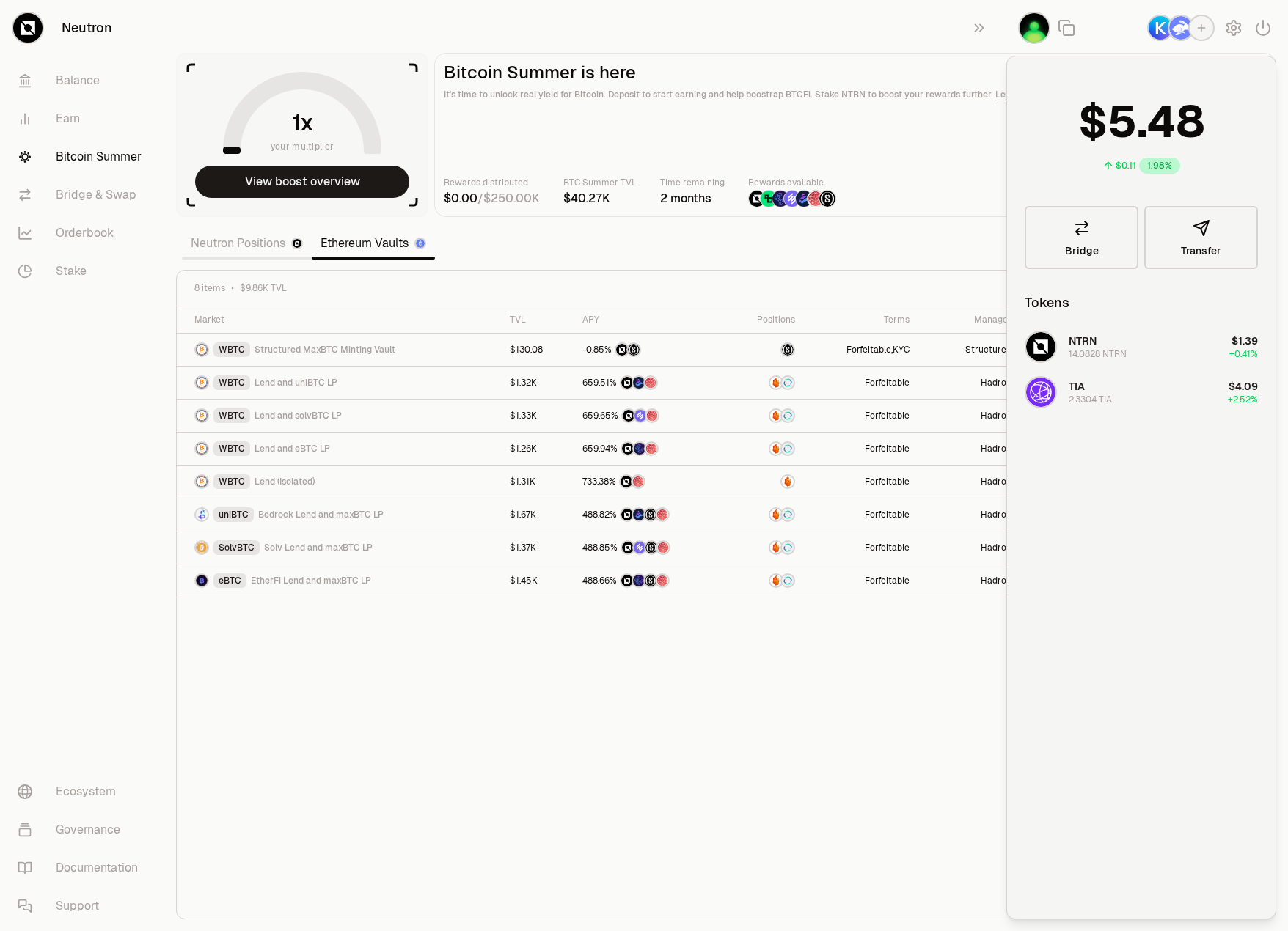
click at [1178, 28] on img "button" at bounding box center [1181, 28] width 23 height 23
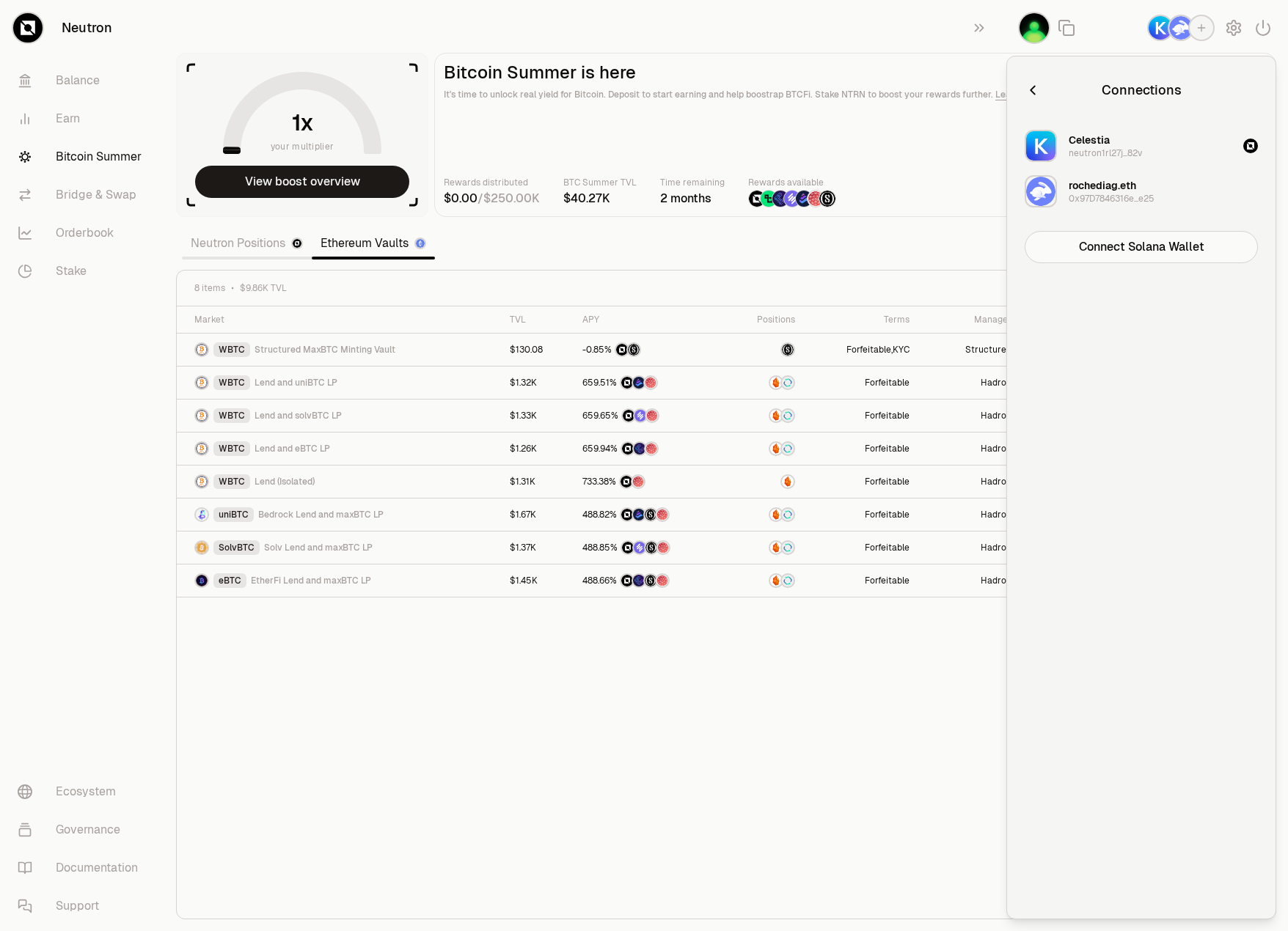
click at [1144, 37] on div at bounding box center [1147, 27] width 282 height 55
click at [1036, 35] on img "button" at bounding box center [1034, 28] width 30 height 30
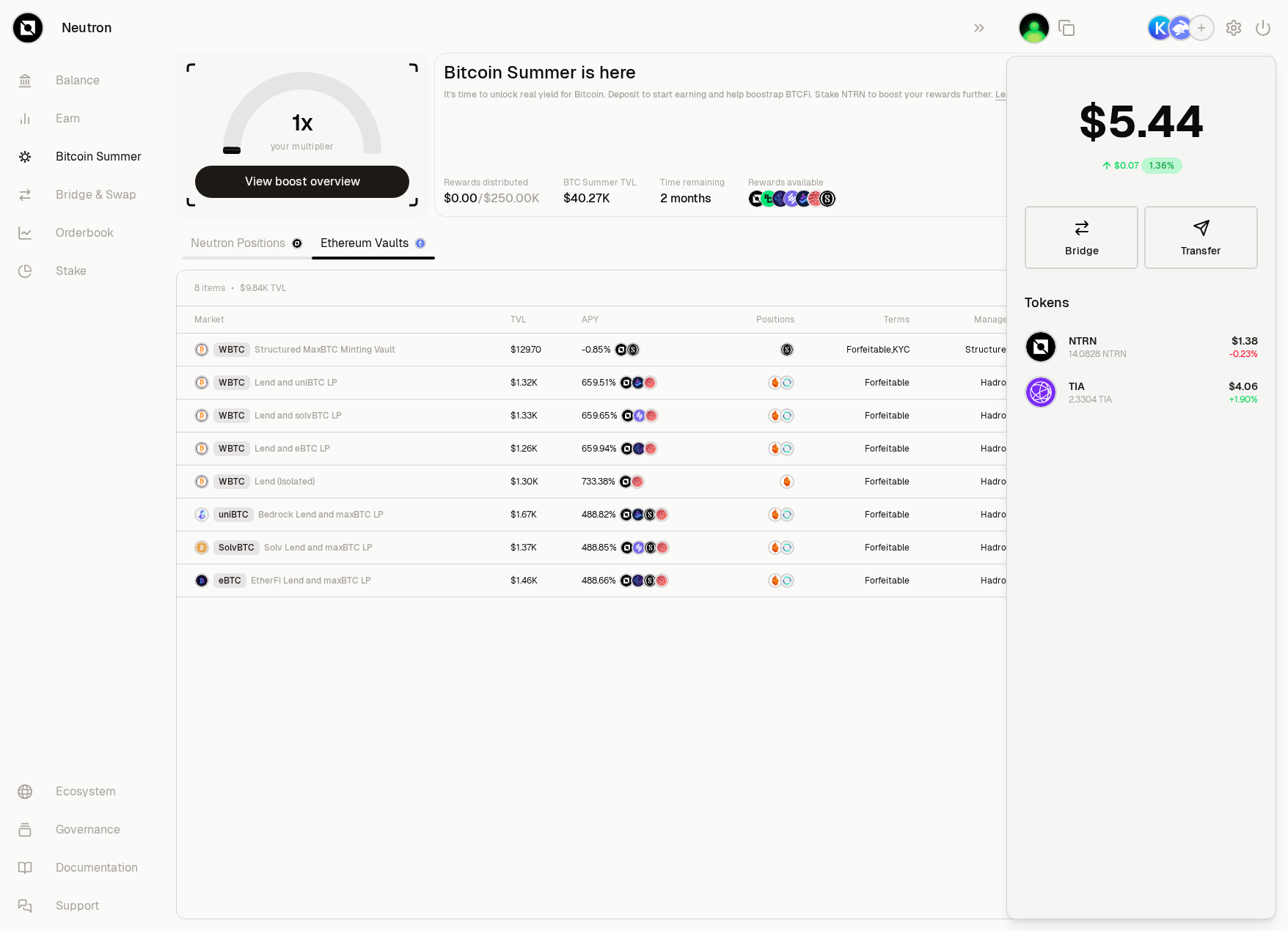
click at [972, 192] on div "Rewards distributed / BTC Summer TVL Time remaining 2 months Rewards available" at bounding box center [855, 191] width 822 height 32
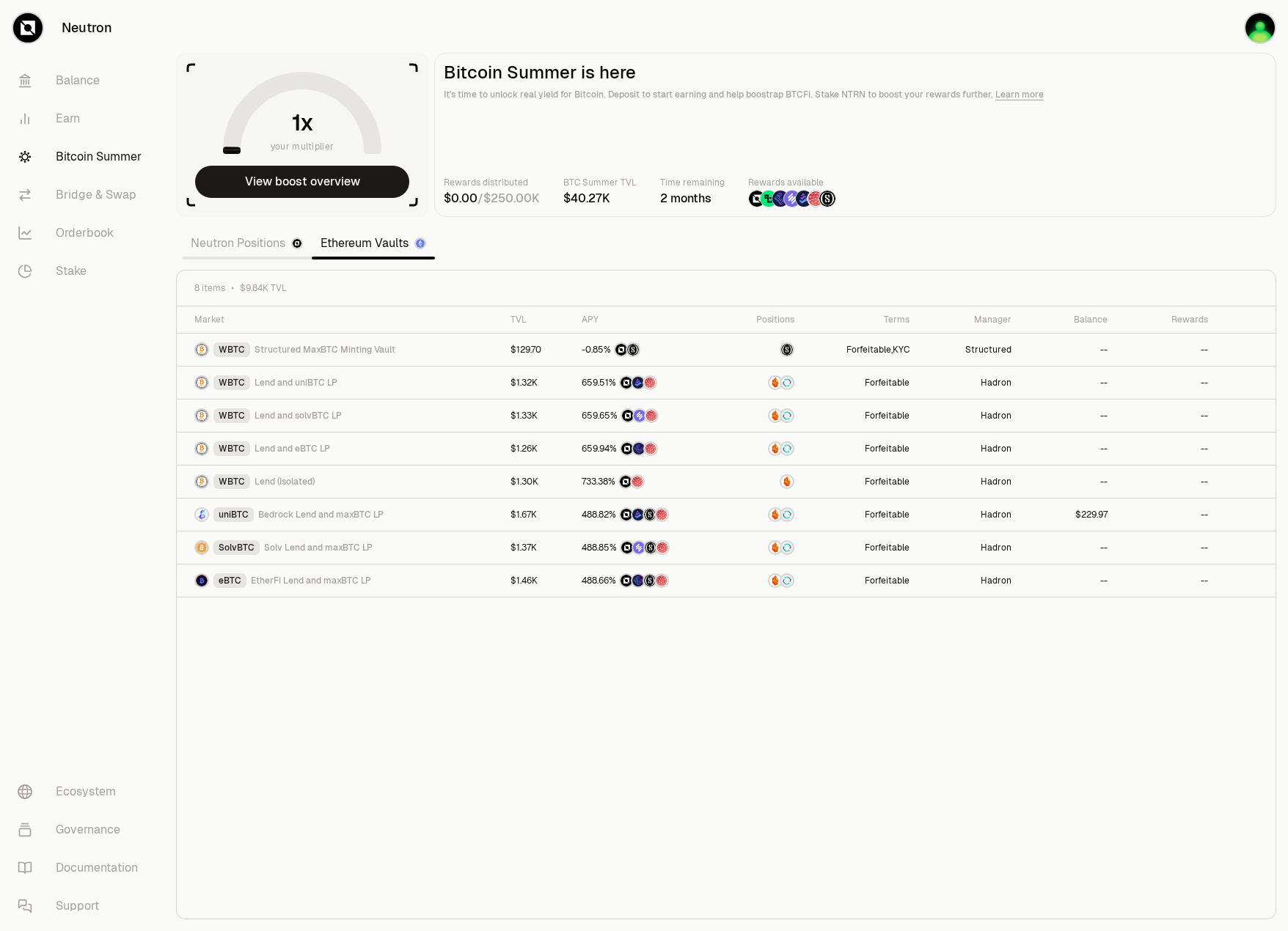
click at [301, 247] on img at bounding box center [297, 243] width 9 height 9
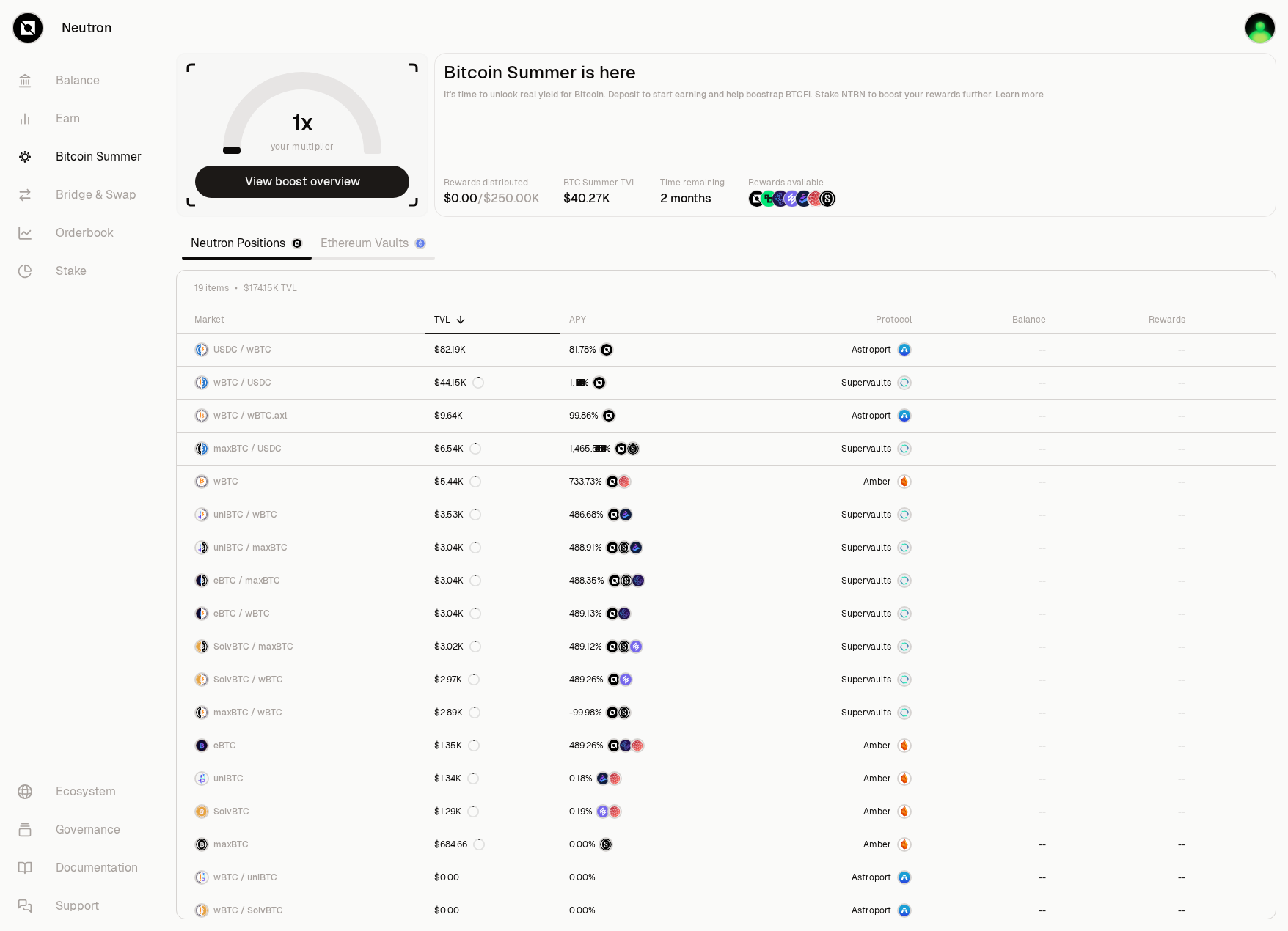
click at [358, 242] on link "Ethereum Vaults" at bounding box center [373, 244] width 123 height 30
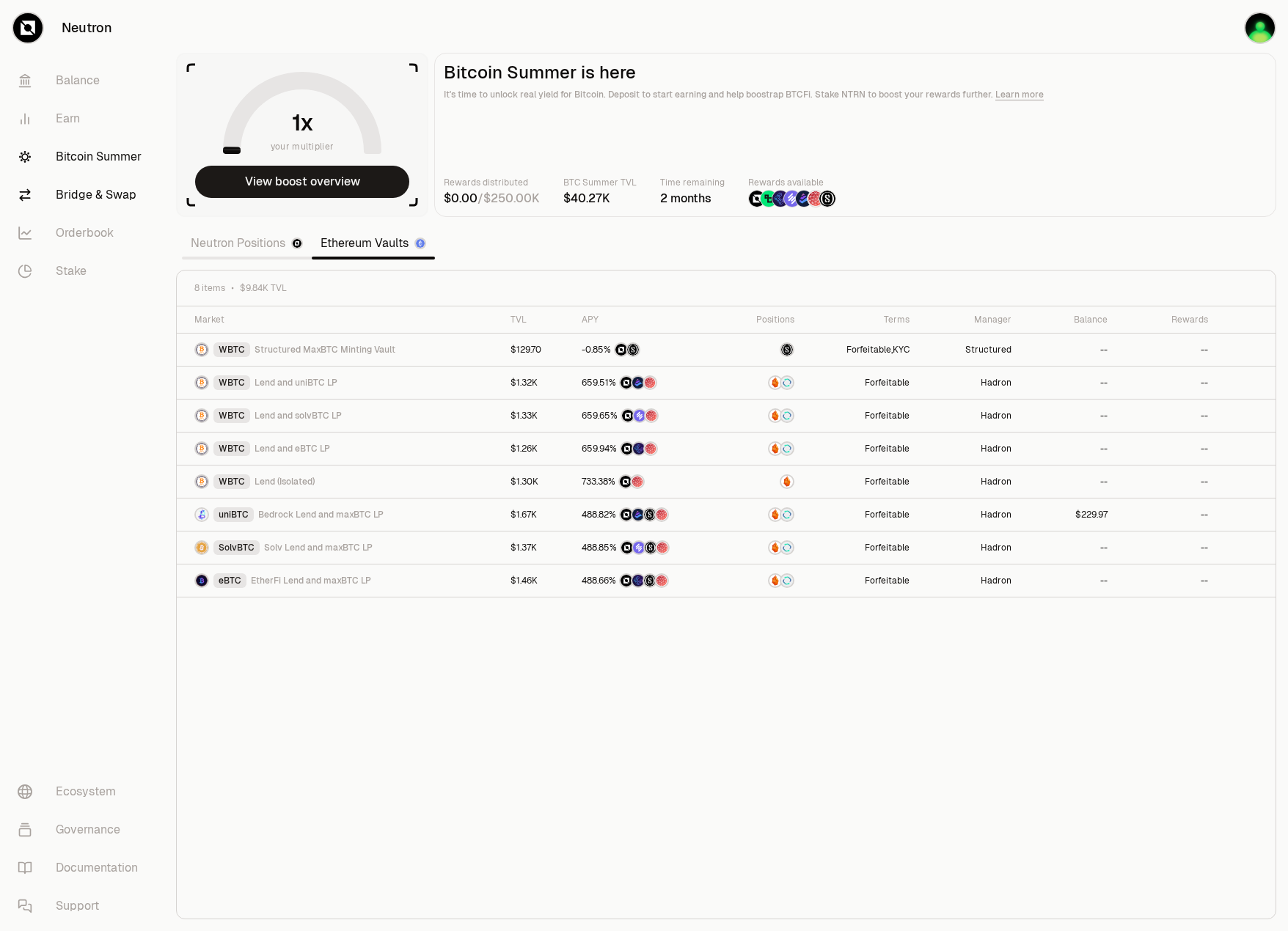
click at [123, 189] on link "Bridge & Swap" at bounding box center [82, 194] width 152 height 38
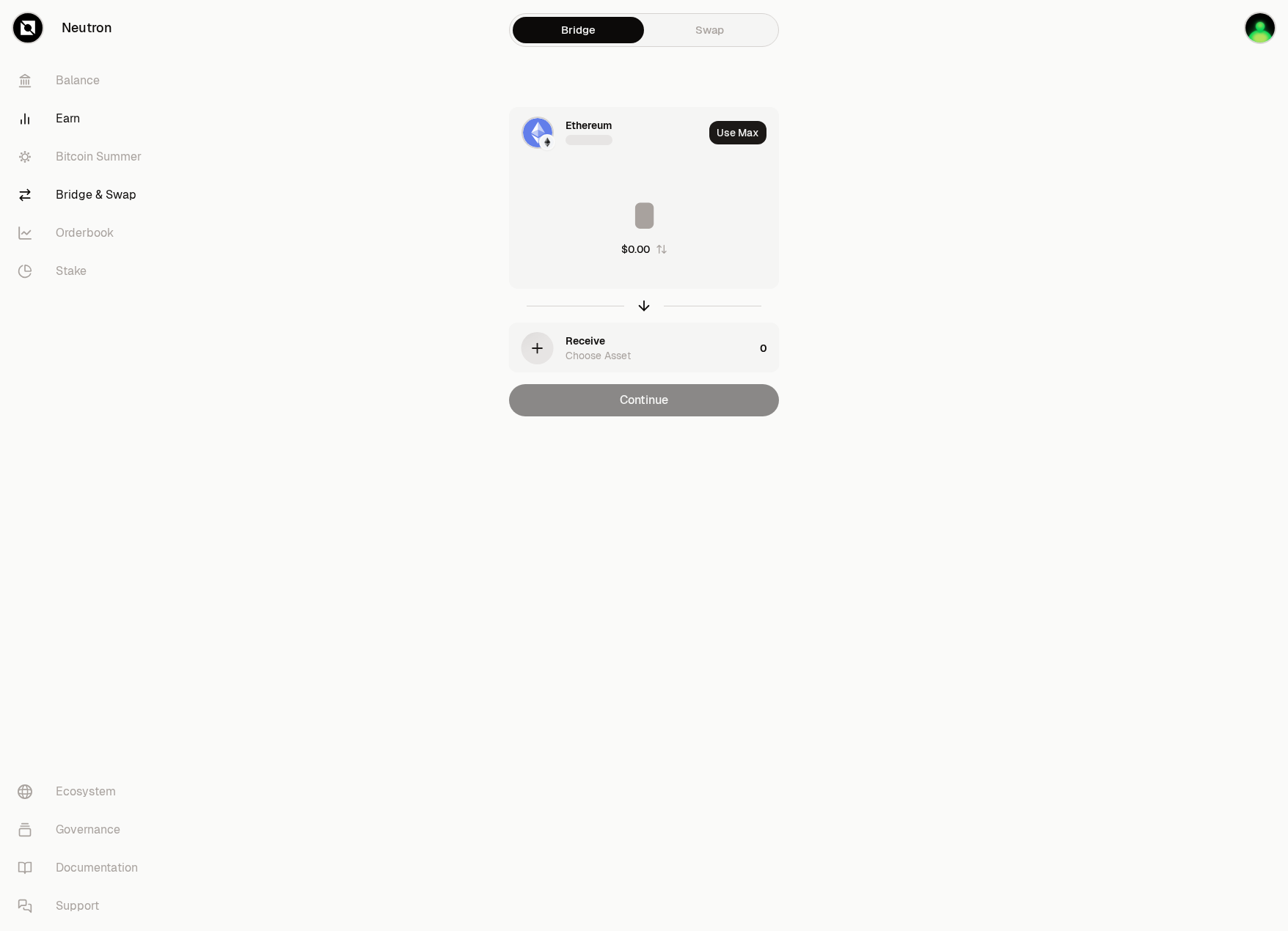
click at [83, 113] on link "Earn" at bounding box center [82, 119] width 152 height 38
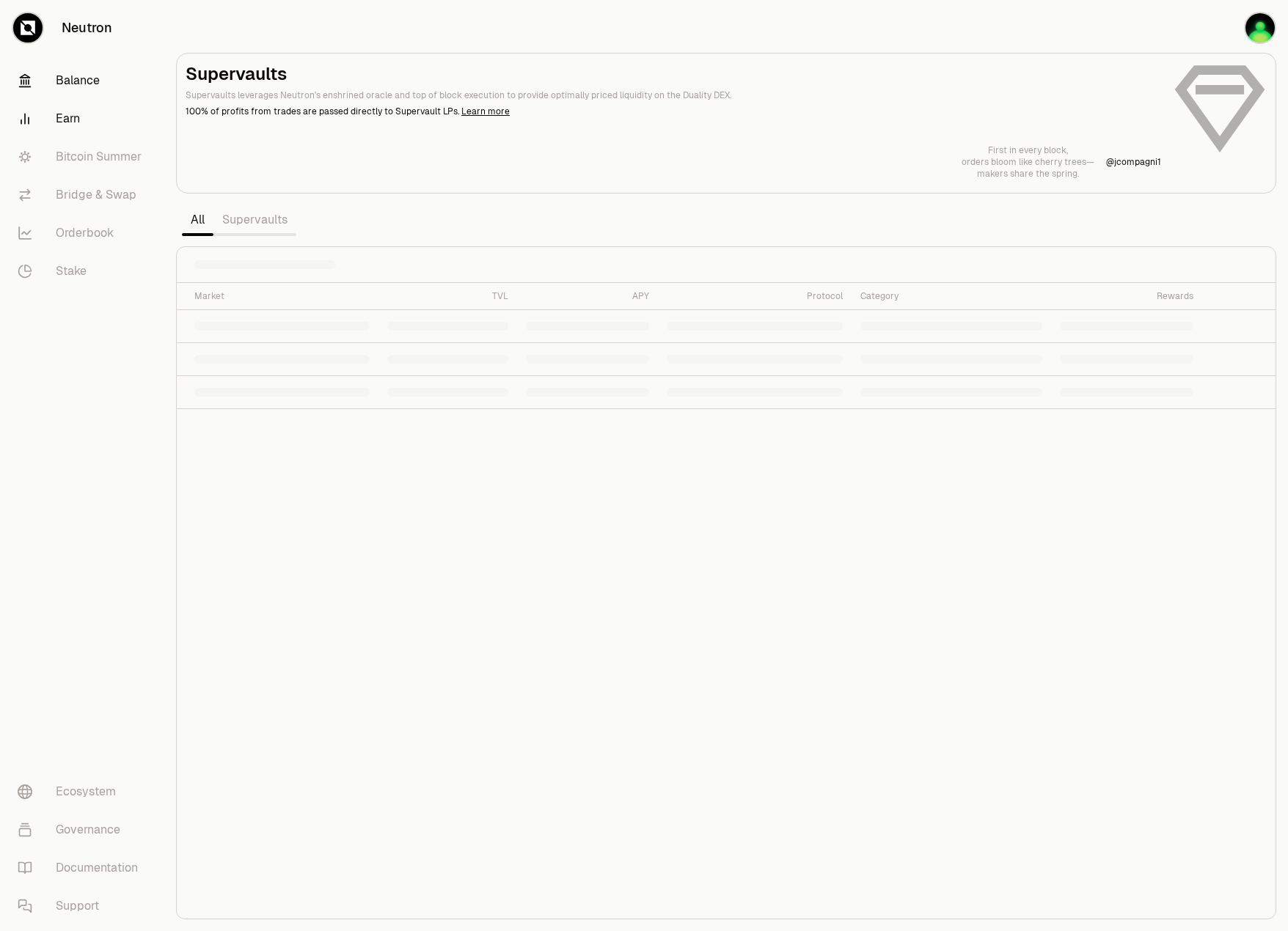
click at [81, 72] on link "Balance" at bounding box center [82, 80] width 152 height 38
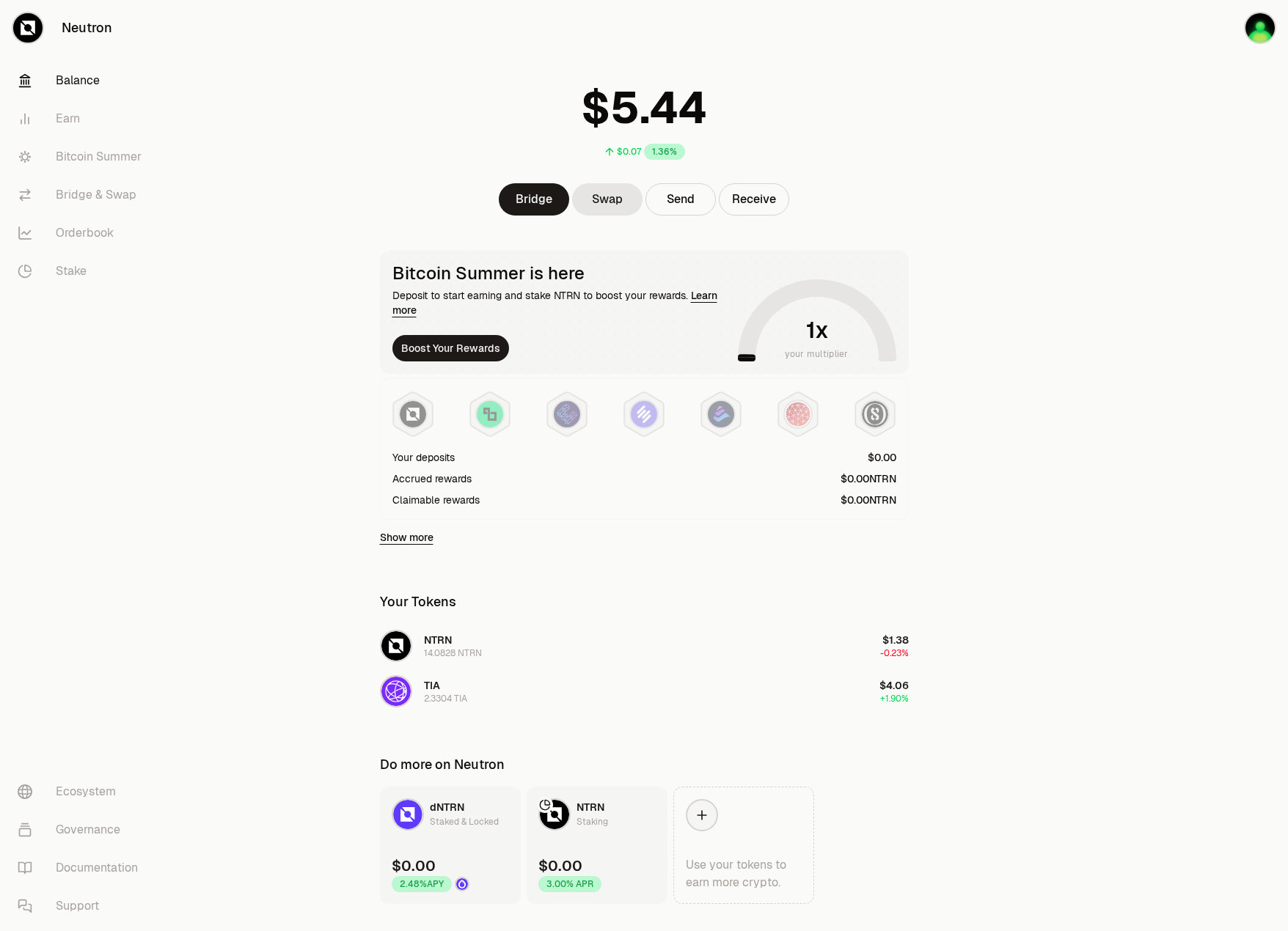
scroll to position [66, 0]
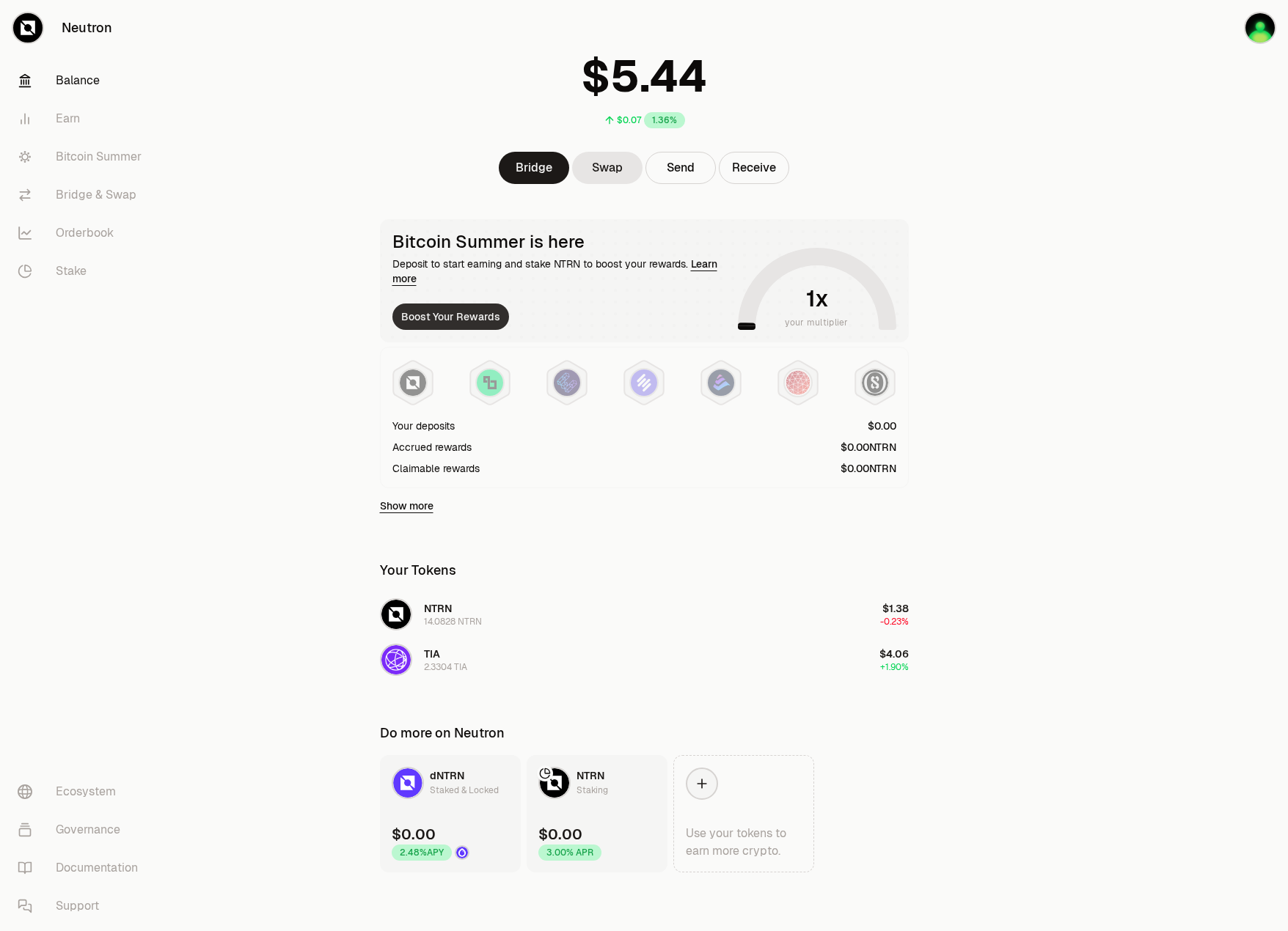
click at [454, 327] on button "Boost Your Rewards" at bounding box center [450, 317] width 116 height 27
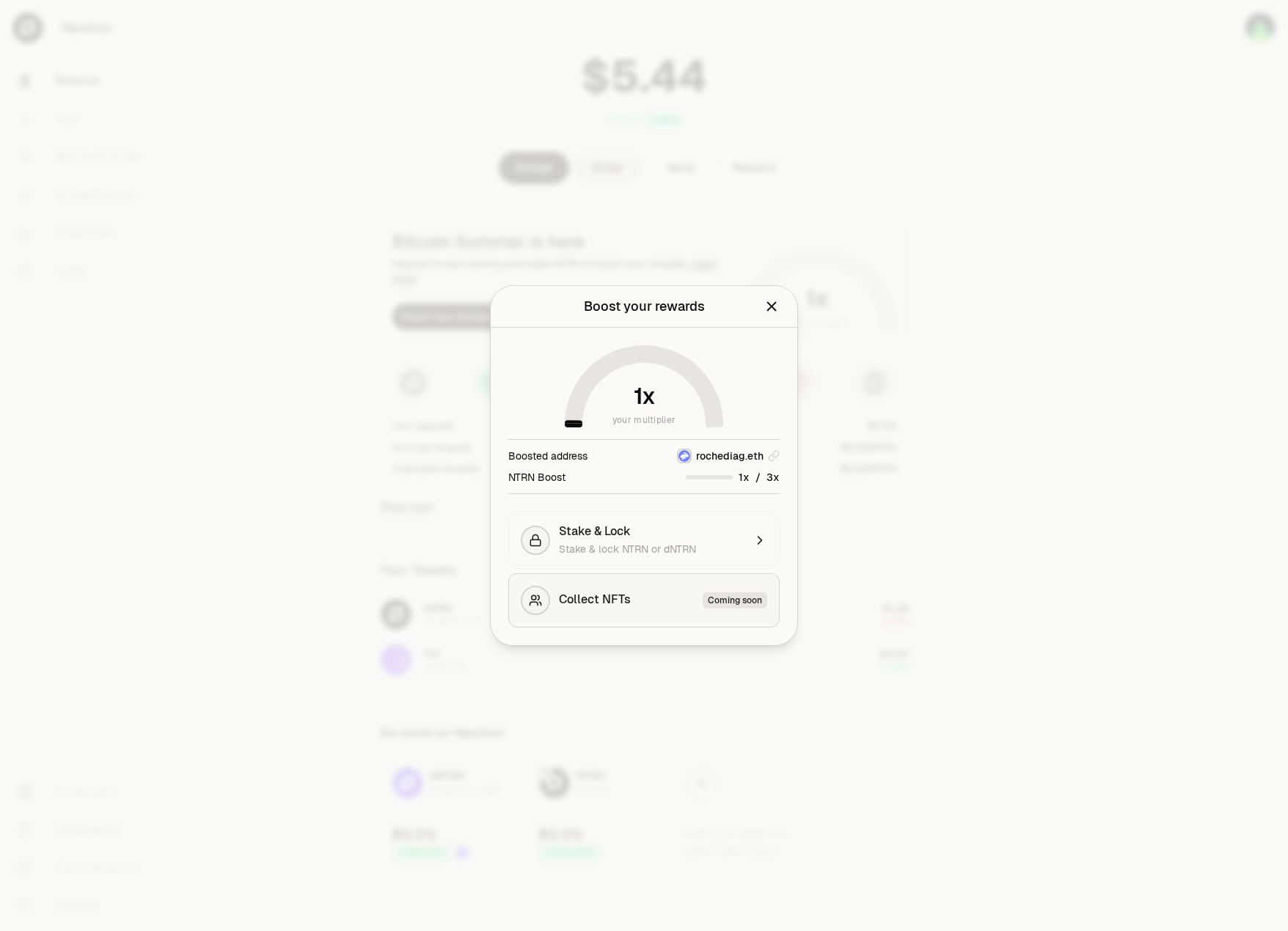
click at [622, 595] on span "Collect NFTs" at bounding box center [594, 601] width 72 height 16
click at [816, 480] on div at bounding box center [644, 466] width 1288 height 931
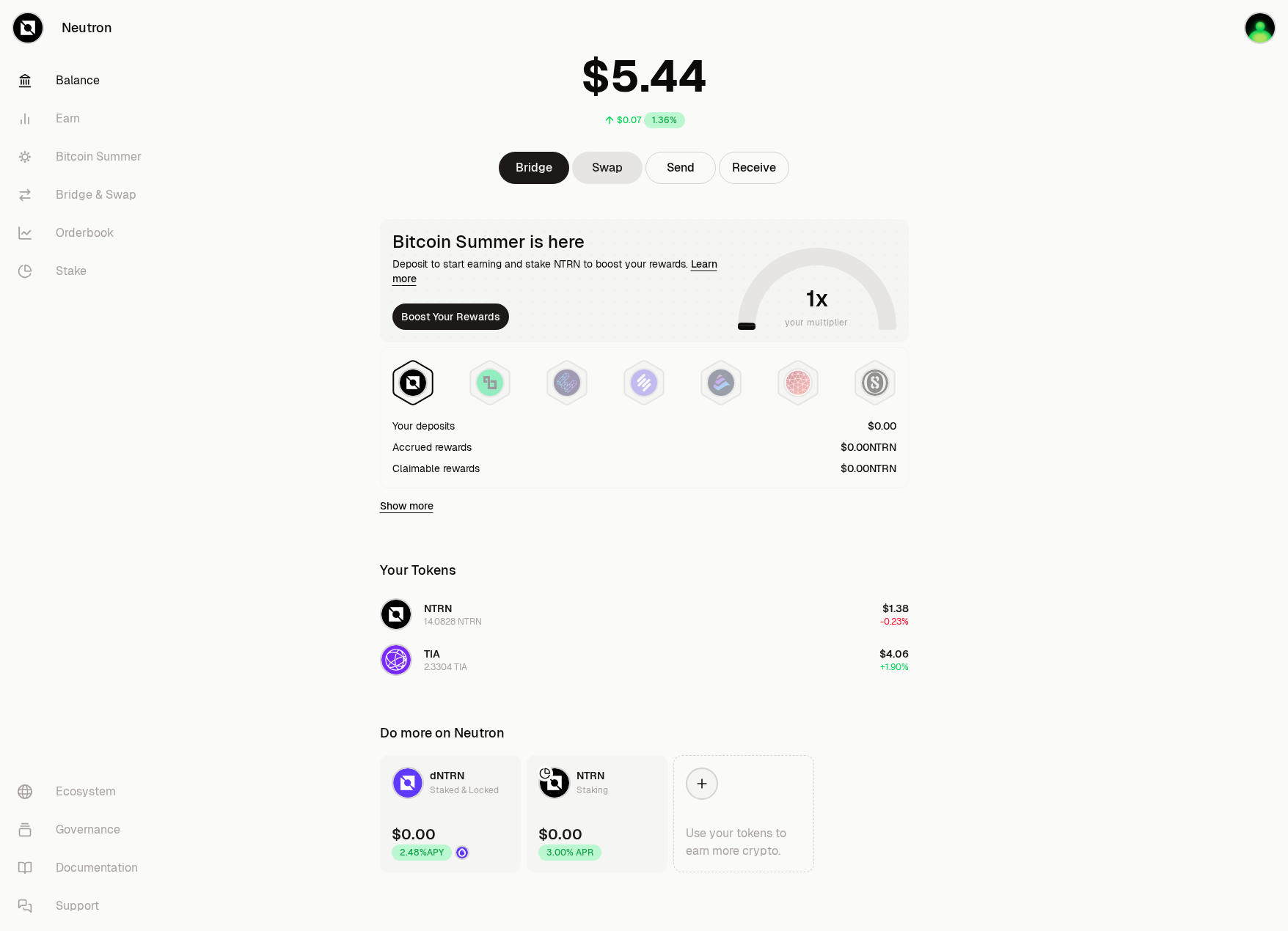
click at [422, 373] on img at bounding box center [413, 383] width 27 height 27
click at [494, 375] on img at bounding box center [490, 383] width 27 height 27
click at [556, 375] on img at bounding box center [567, 383] width 27 height 27
click at [652, 384] on img at bounding box center [644, 383] width 27 height 27
click at [714, 386] on img at bounding box center [721, 383] width 27 height 27
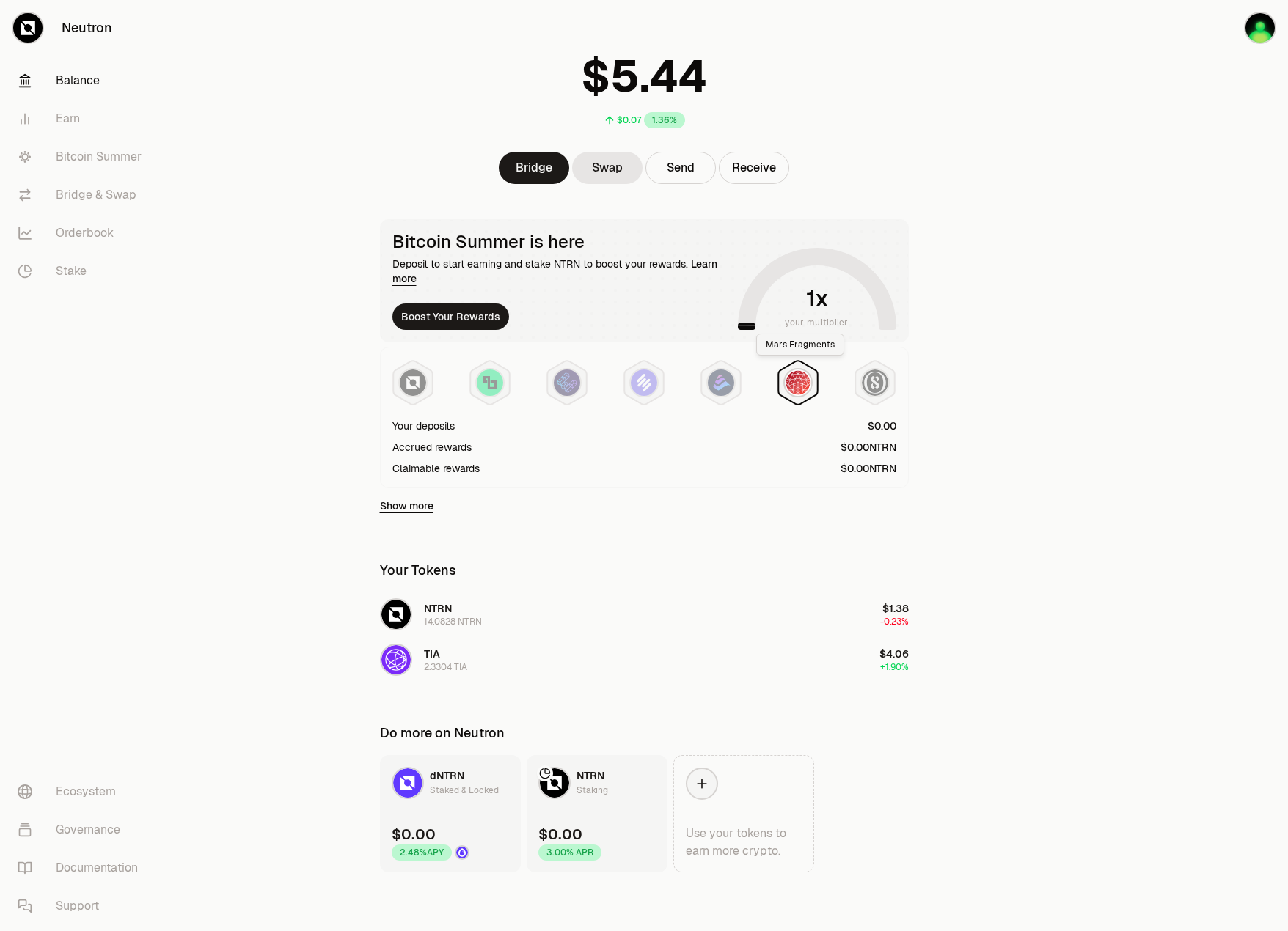
click at [809, 379] on img at bounding box center [798, 383] width 27 height 27
click at [862, 390] on div at bounding box center [875, 383] width 30 height 30
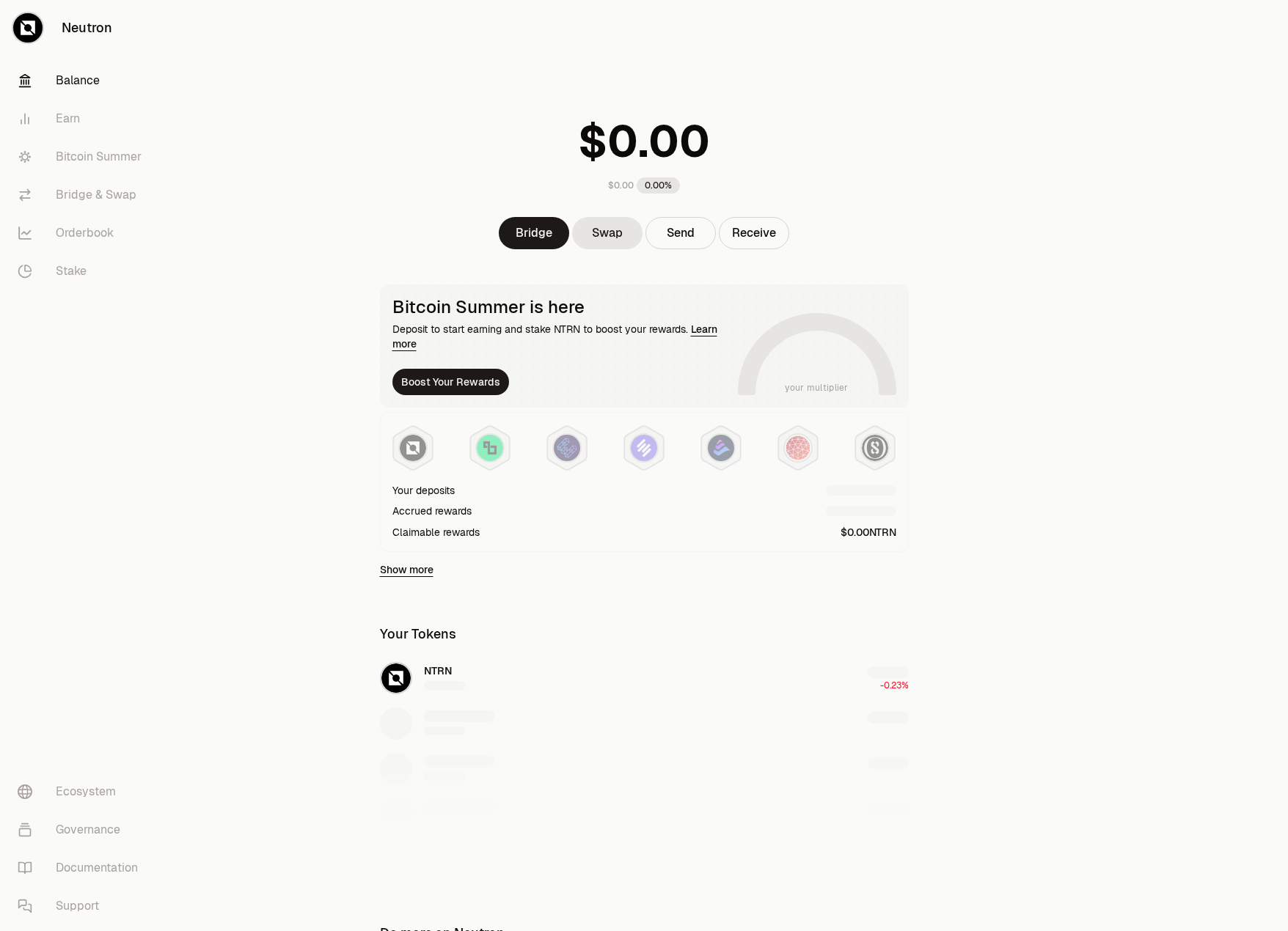
scroll to position [55, 0]
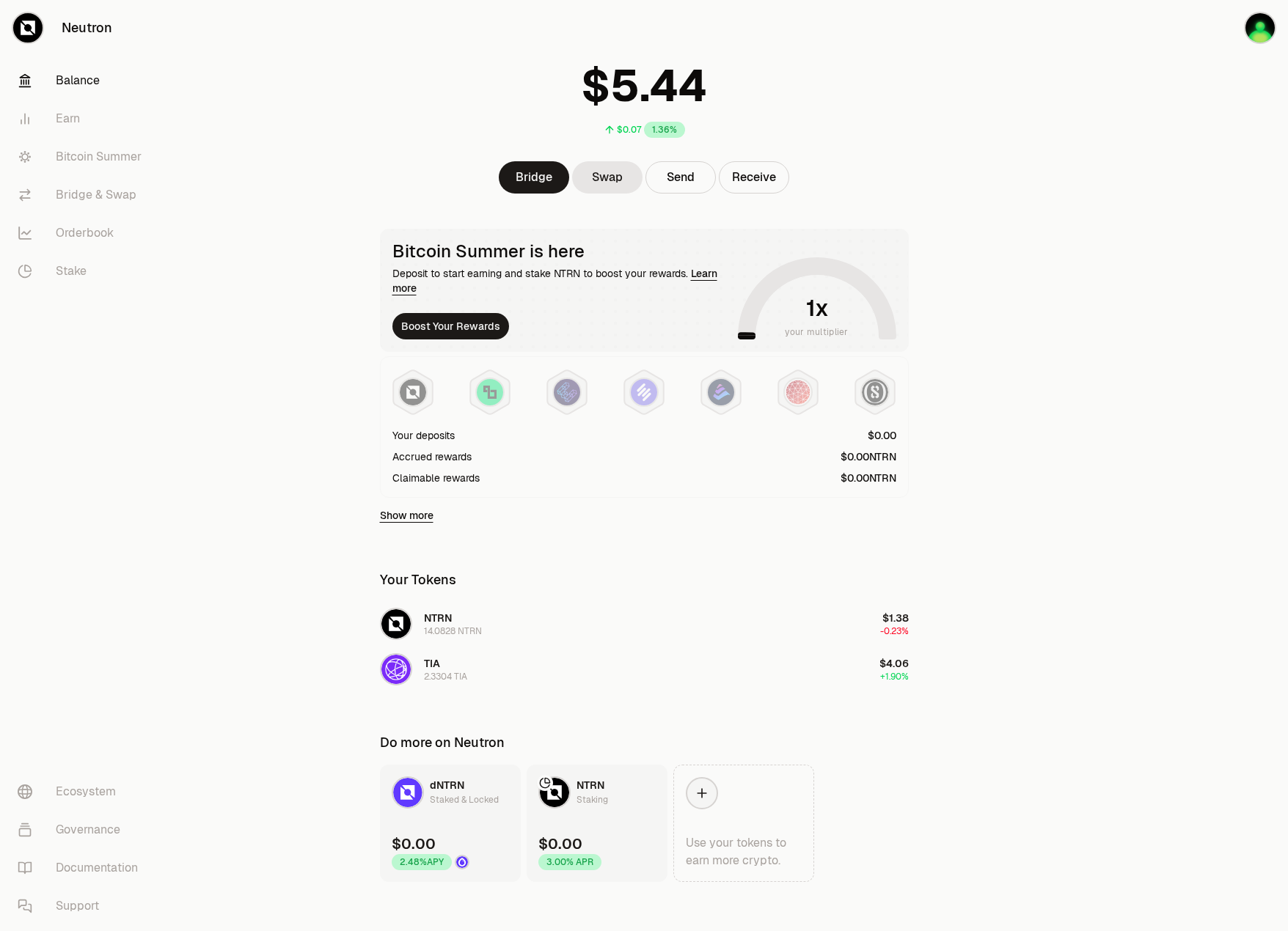
click at [1072, 246] on main "$0.07 1.36% Bridge Swap Send Receive Bitcoin Summer is here Deposit to start ea…" at bounding box center [726, 443] width 1123 height 997
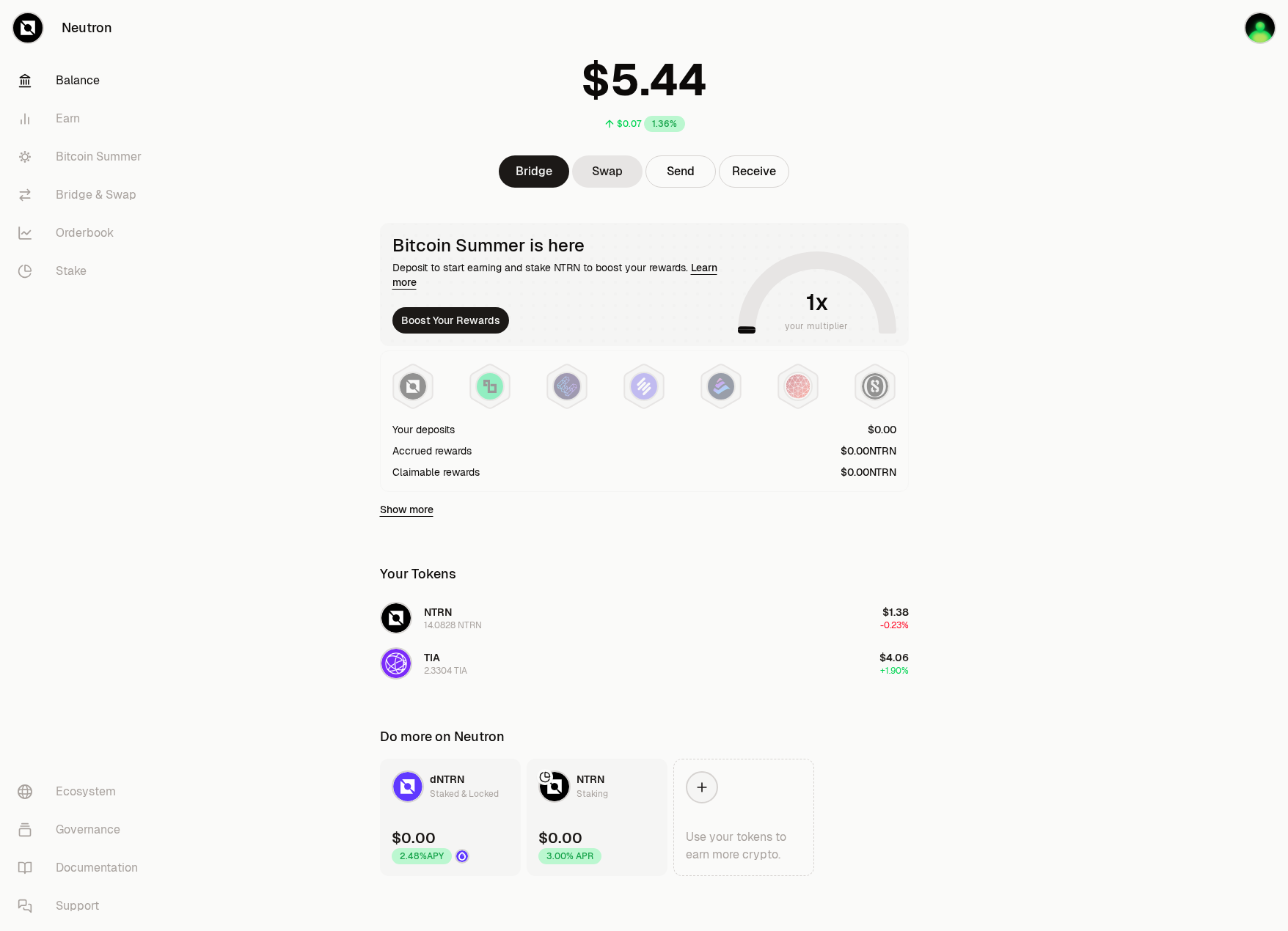
scroll to position [66, 0]
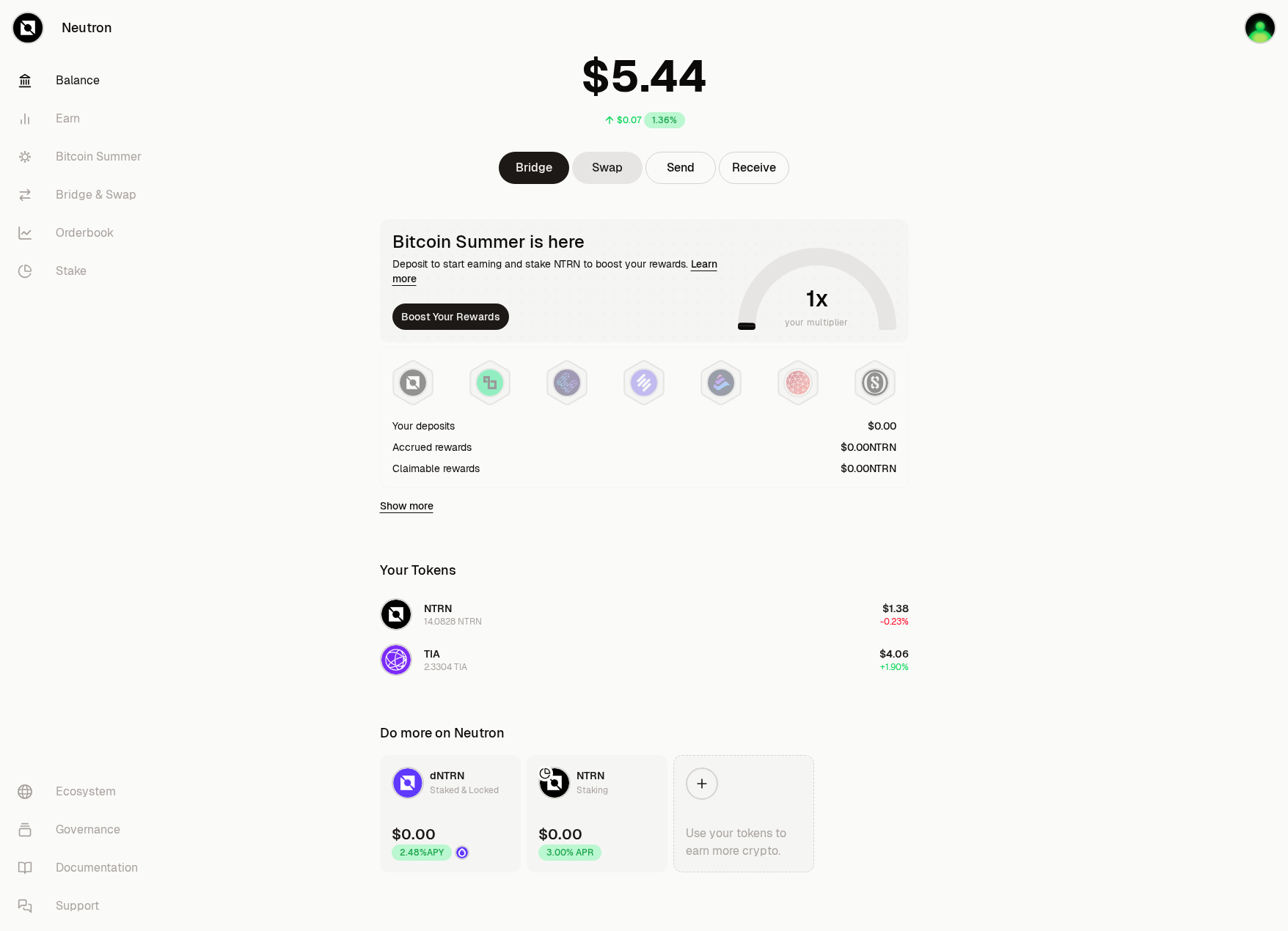
click at [708, 783] on icon at bounding box center [701, 783] width 15 height 15
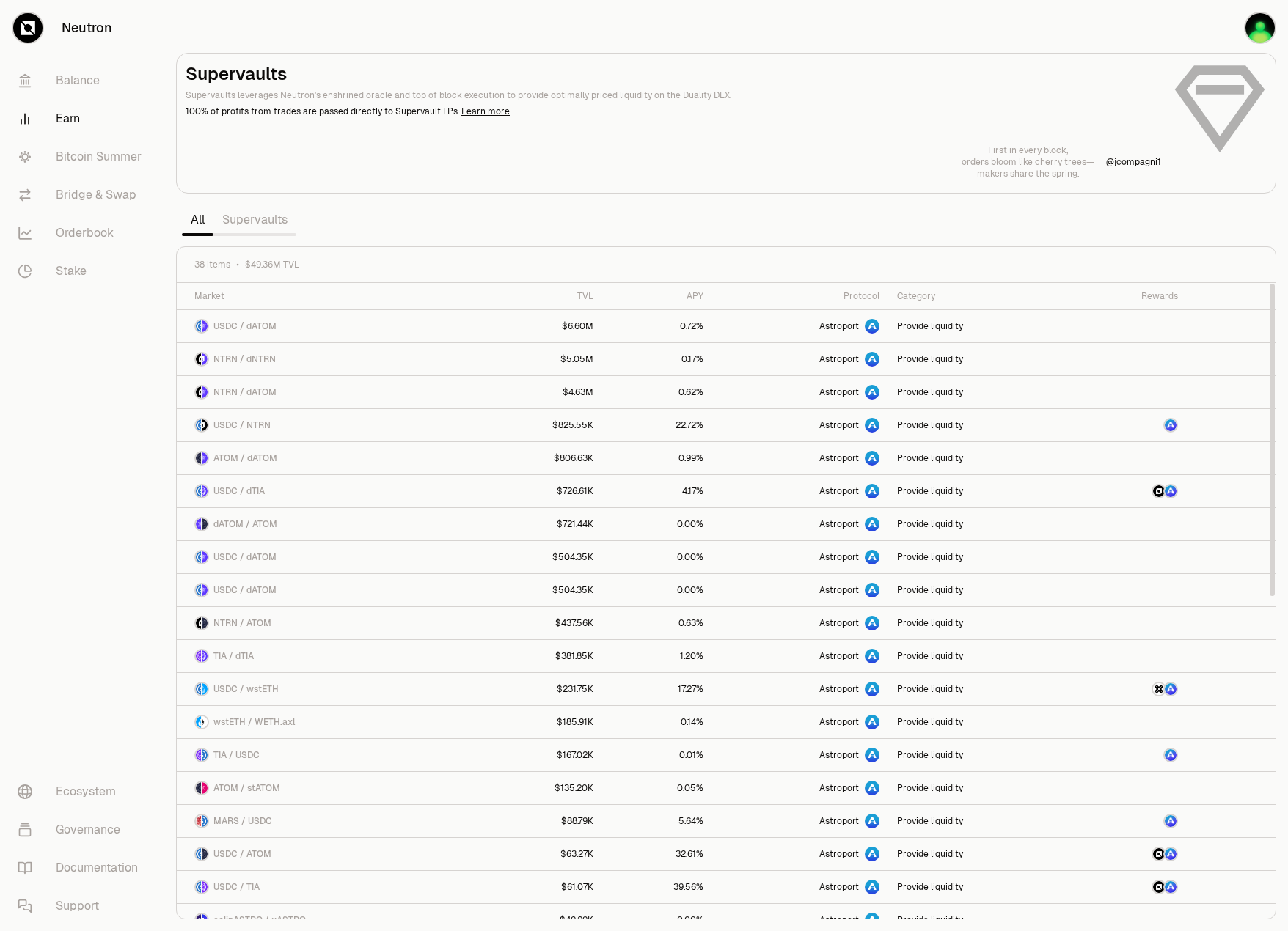
click at [248, 223] on link "Supervaults" at bounding box center [255, 220] width 83 height 30
click at [131, 168] on link "Bitcoin Summer" at bounding box center [82, 157] width 152 height 38
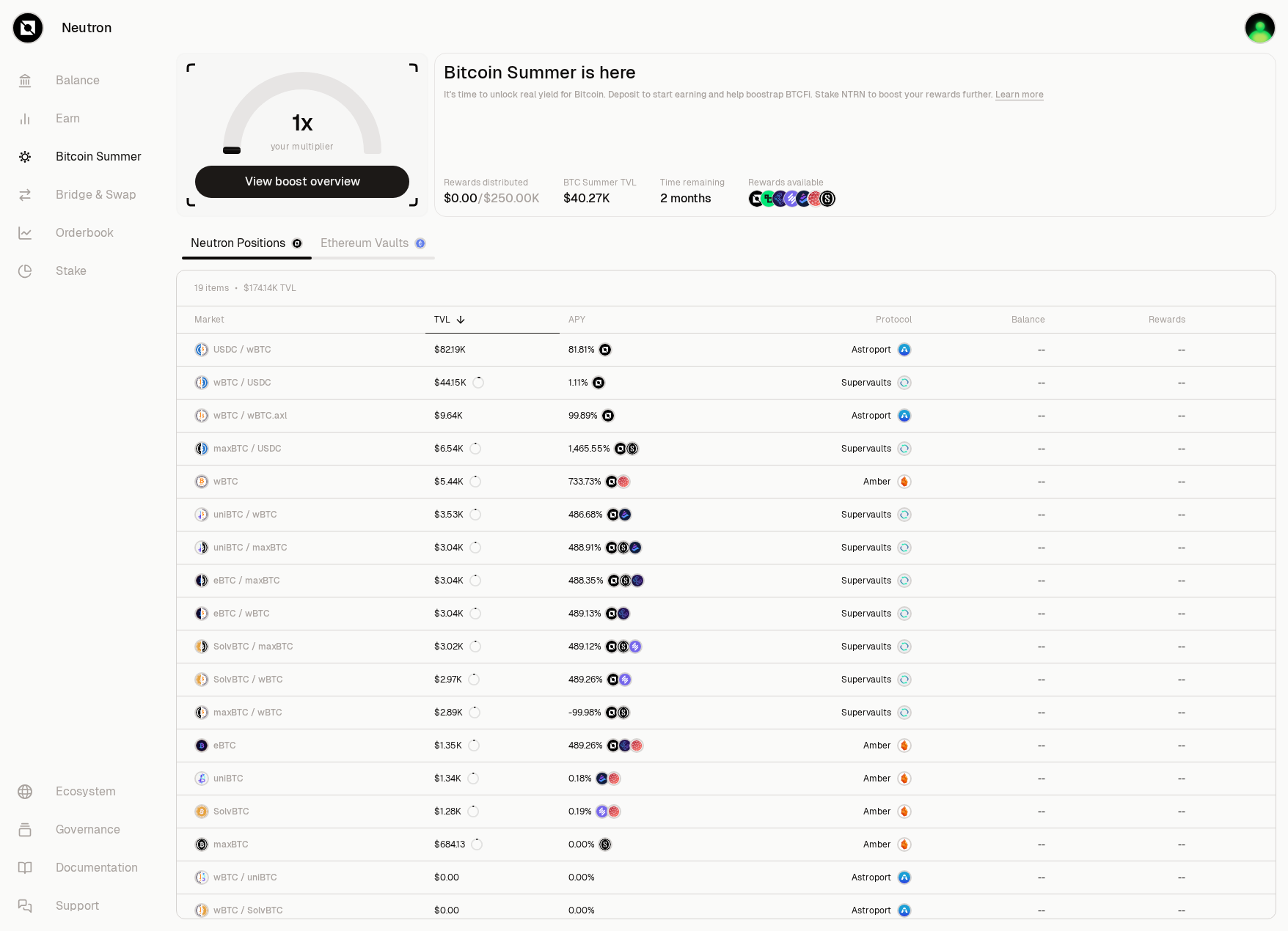
click at [412, 244] on link "Ethereum Vaults" at bounding box center [373, 244] width 123 height 30
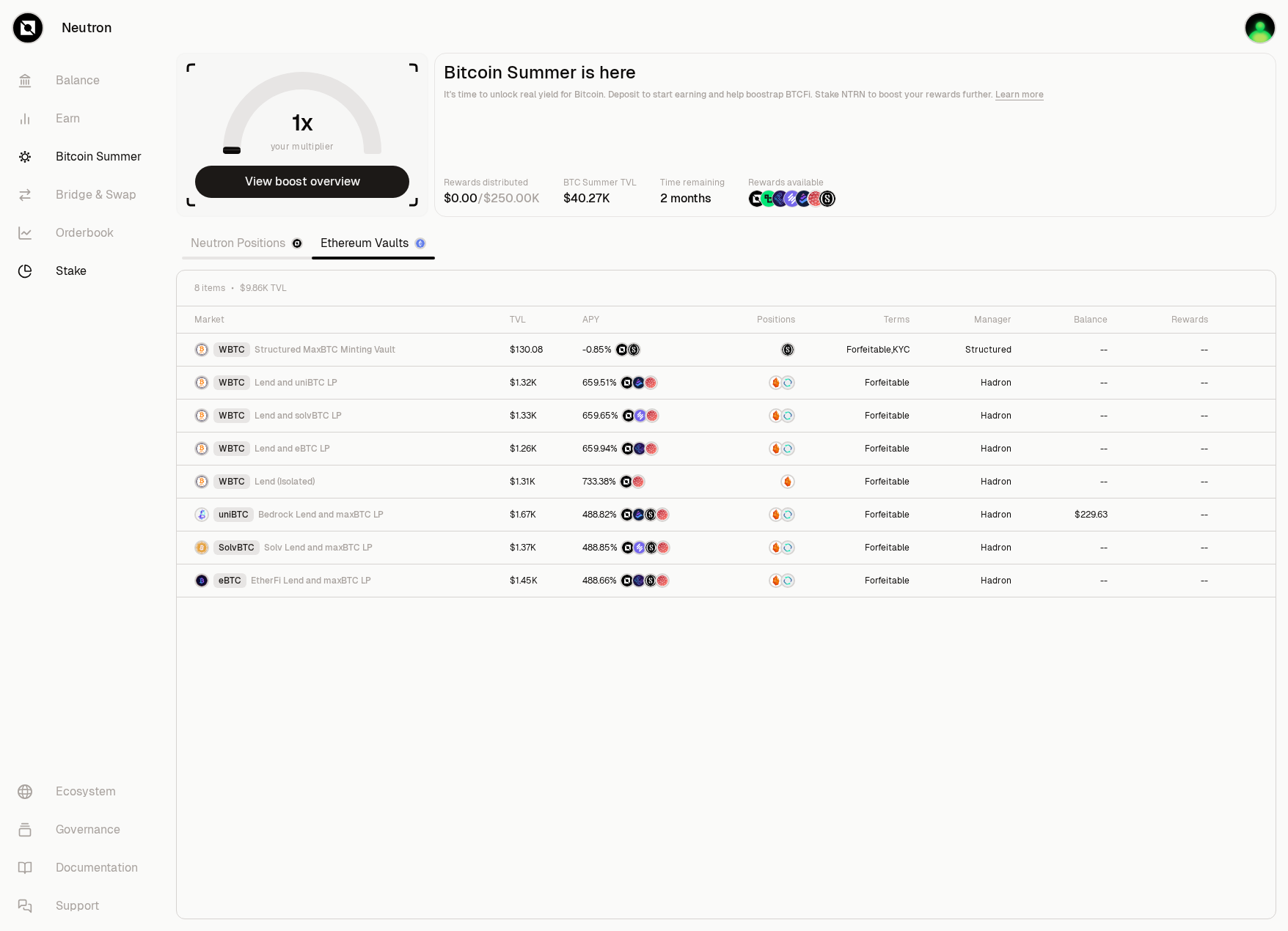
click at [60, 278] on link "Stake" at bounding box center [82, 271] width 152 height 38
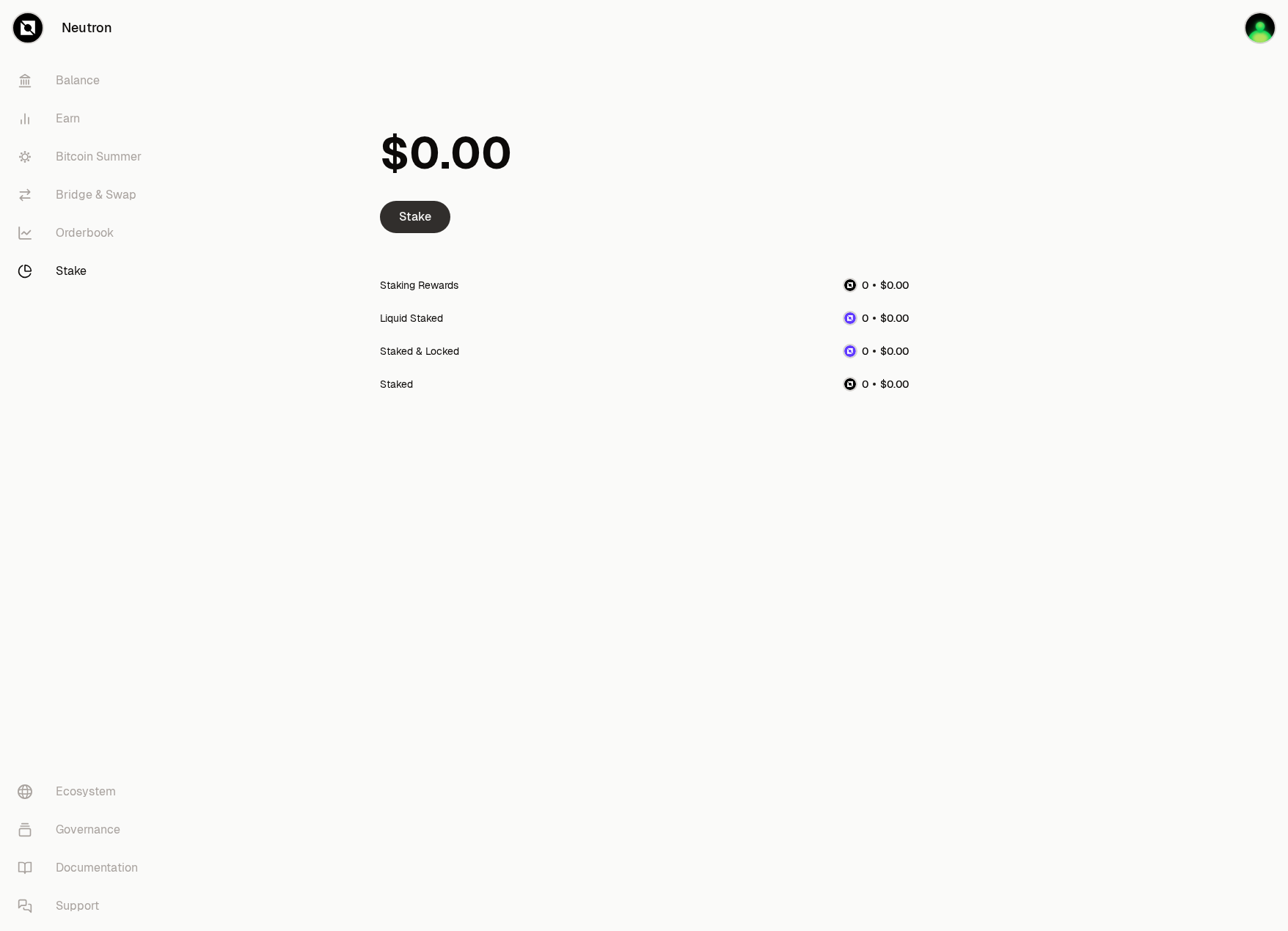
click at [438, 212] on link "Stake" at bounding box center [415, 216] width 70 height 32
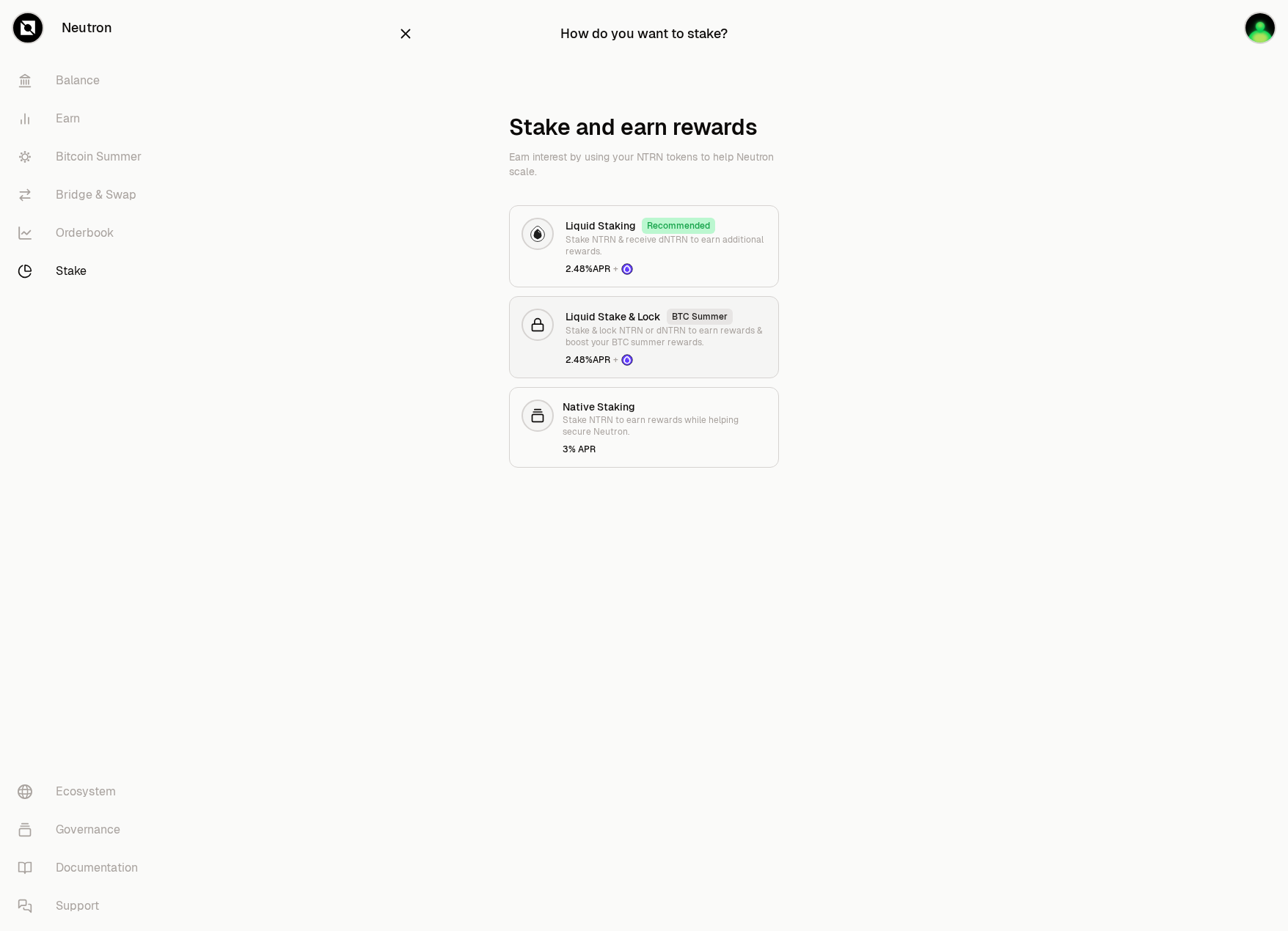
click at [747, 321] on div "Liquid Stake & Lock BTC Summer" at bounding box center [665, 316] width 201 height 16
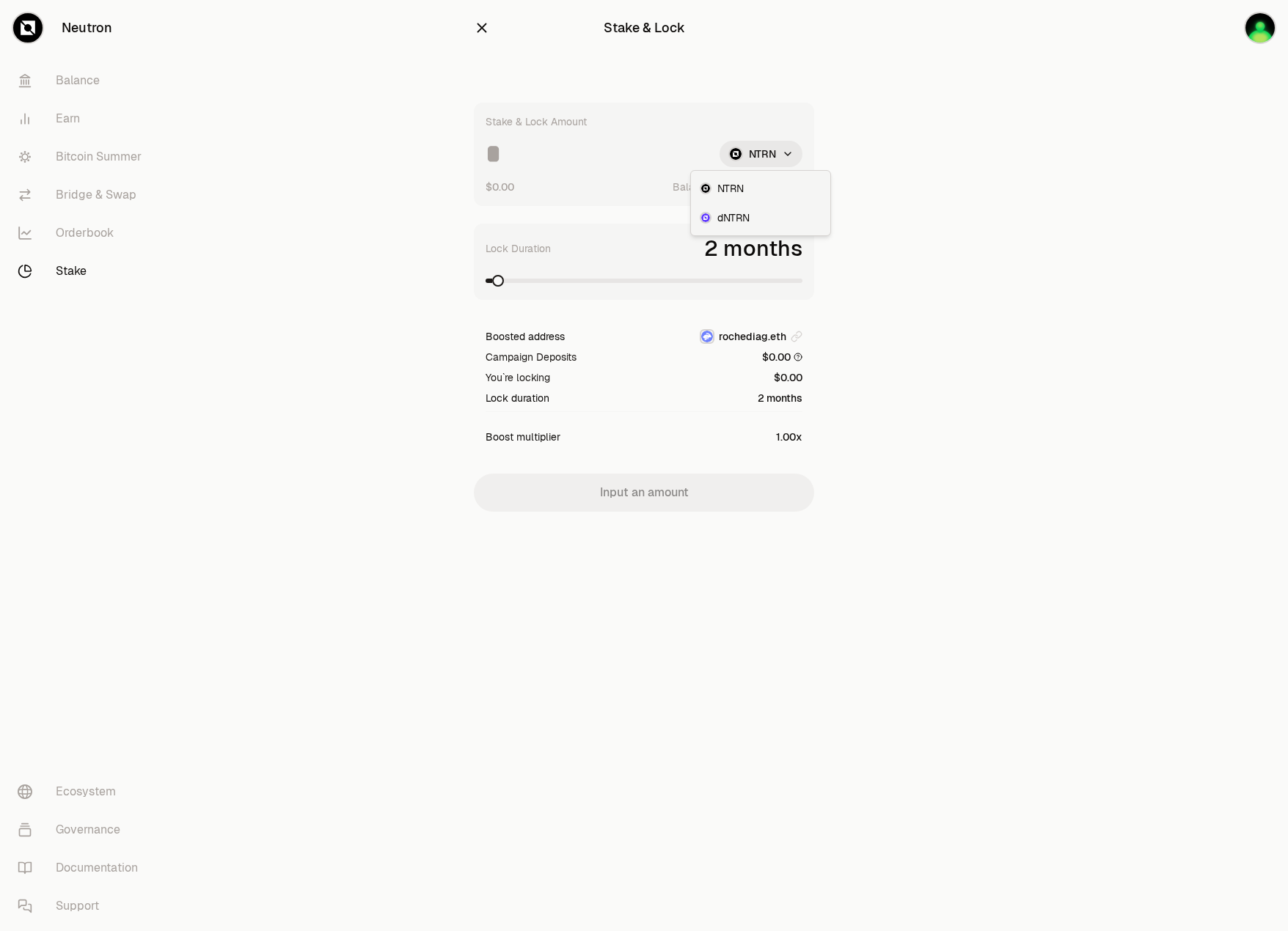
click at [780, 152] on html "Neutron Balance Earn Bitcoin Summer Bridge & Swap Orderbook Stake Ecosystem Gov…" at bounding box center [644, 466] width 1288 height 931
click at [734, 190] on span "NTRN" at bounding box center [730, 188] width 27 height 15
click at [505, 163] on input at bounding box center [597, 154] width 222 height 27
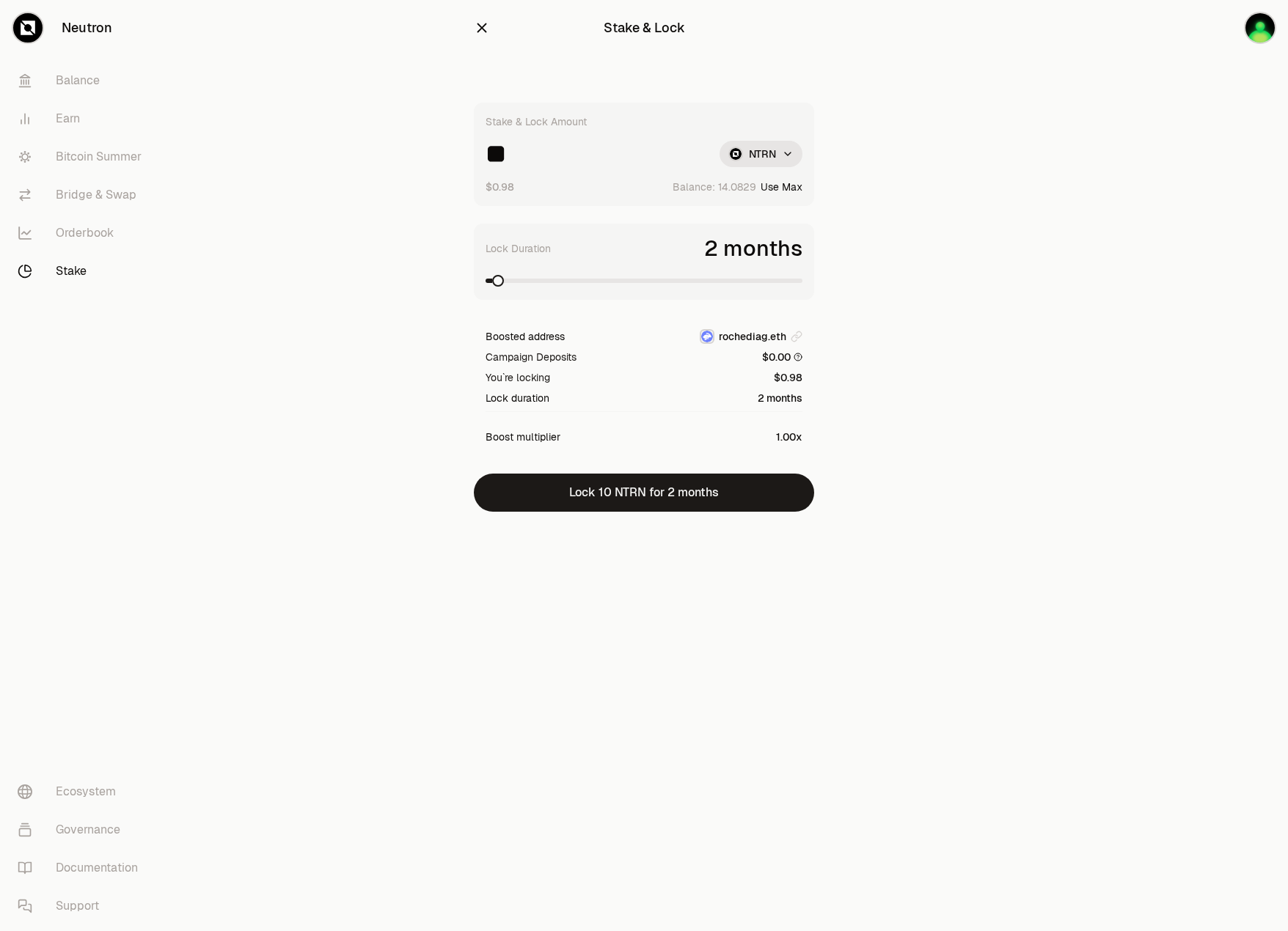
type input "**"
click at [802, 287] on span at bounding box center [796, 280] width 12 height 12
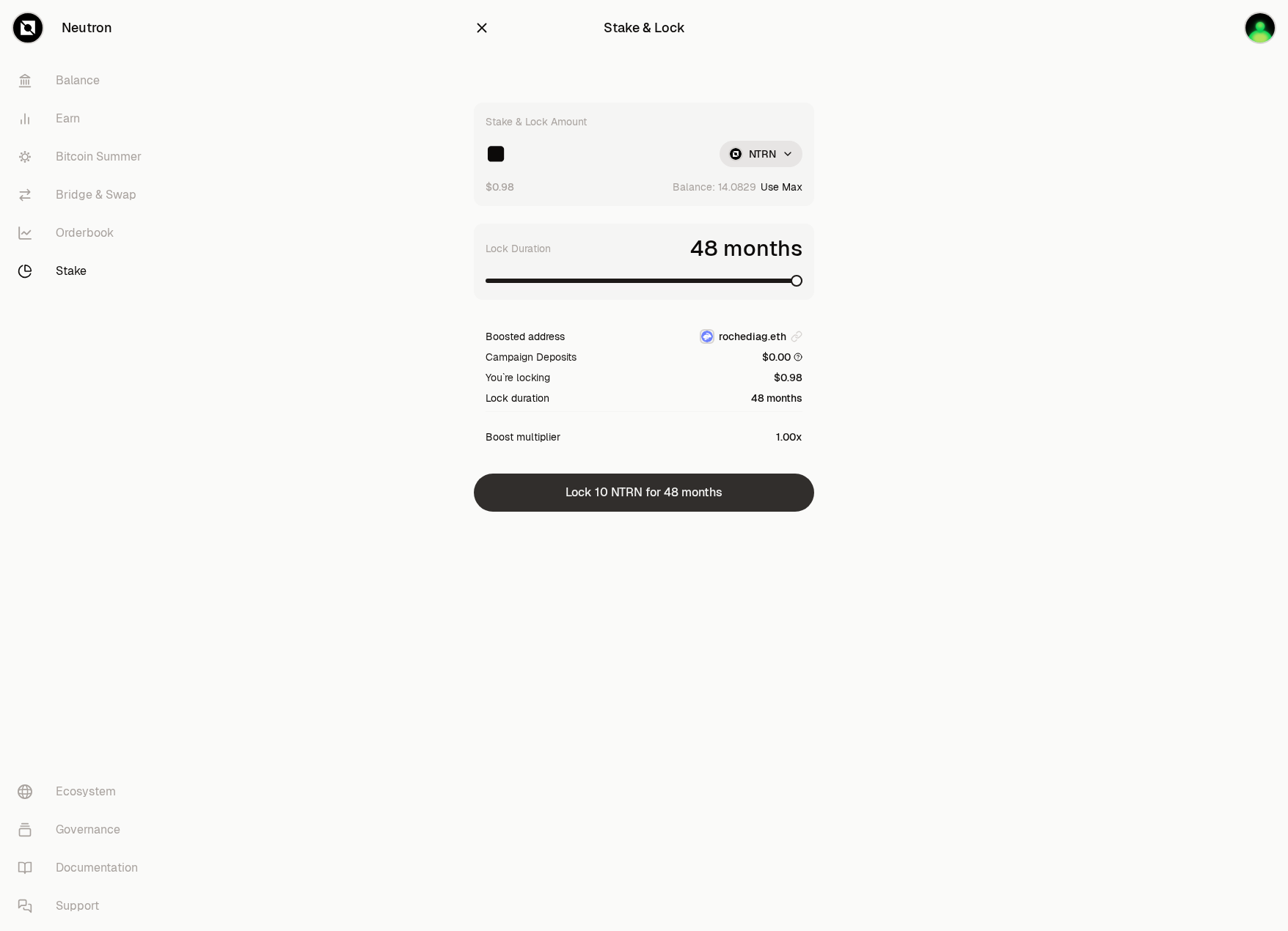
click at [782, 486] on button "Lock 10 NTRN for 48 months" at bounding box center [644, 493] width 341 height 38
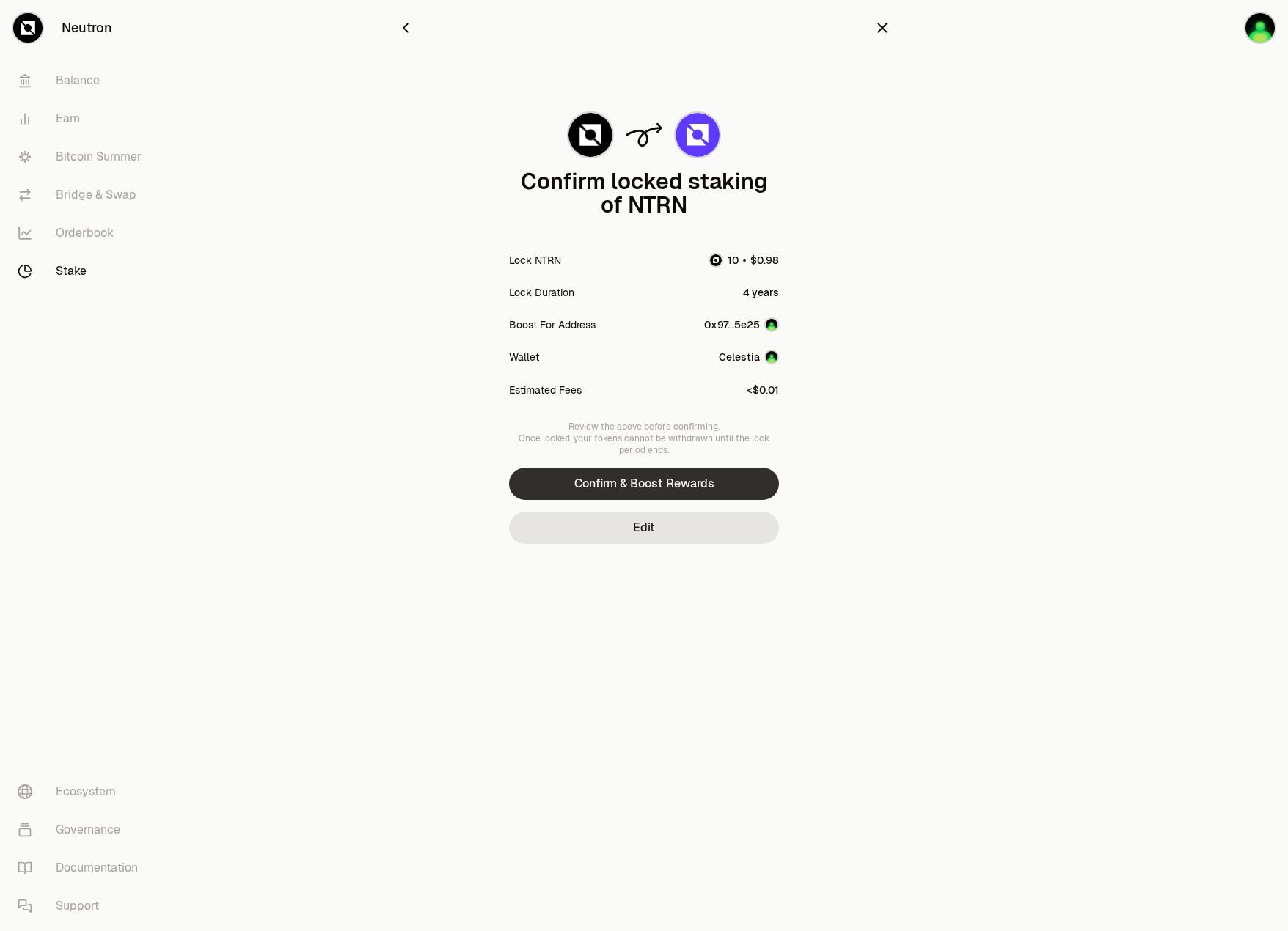
click at [733, 486] on button "Confirm & Boost Rewards" at bounding box center [644, 483] width 270 height 32
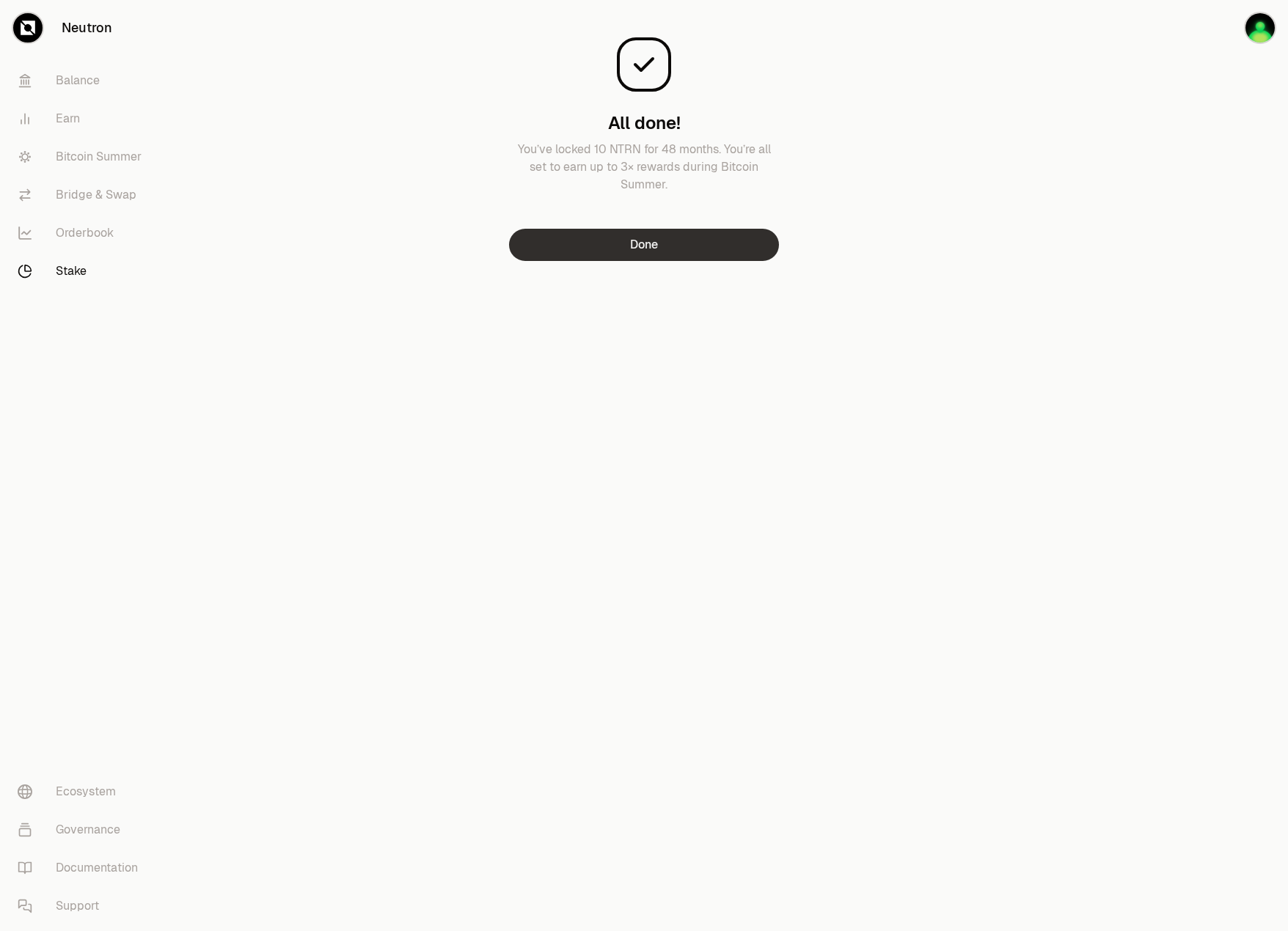
click at [623, 246] on button "Done" at bounding box center [644, 244] width 270 height 32
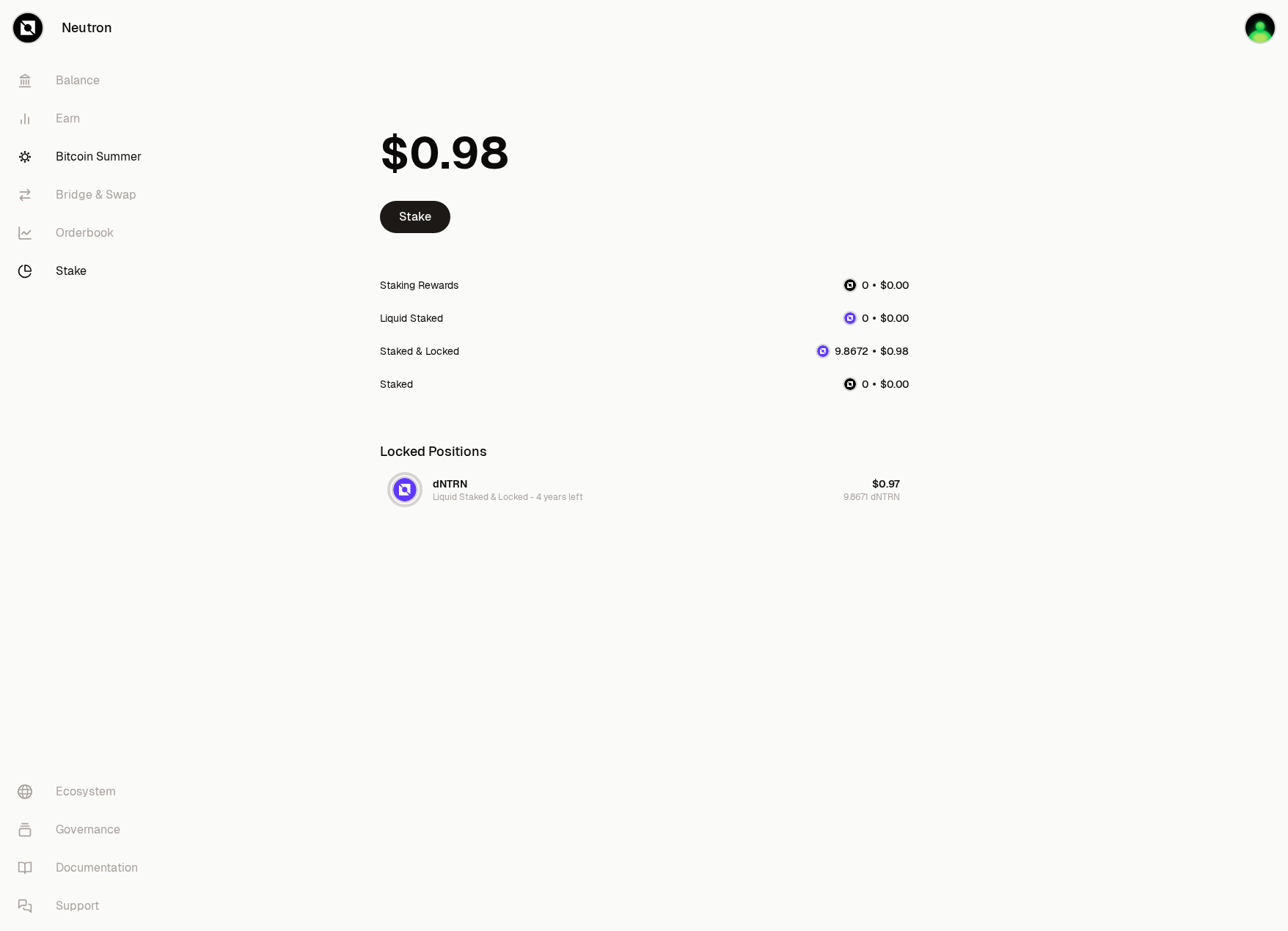
click at [95, 161] on link "Bitcoin Summer" at bounding box center [82, 157] width 152 height 38
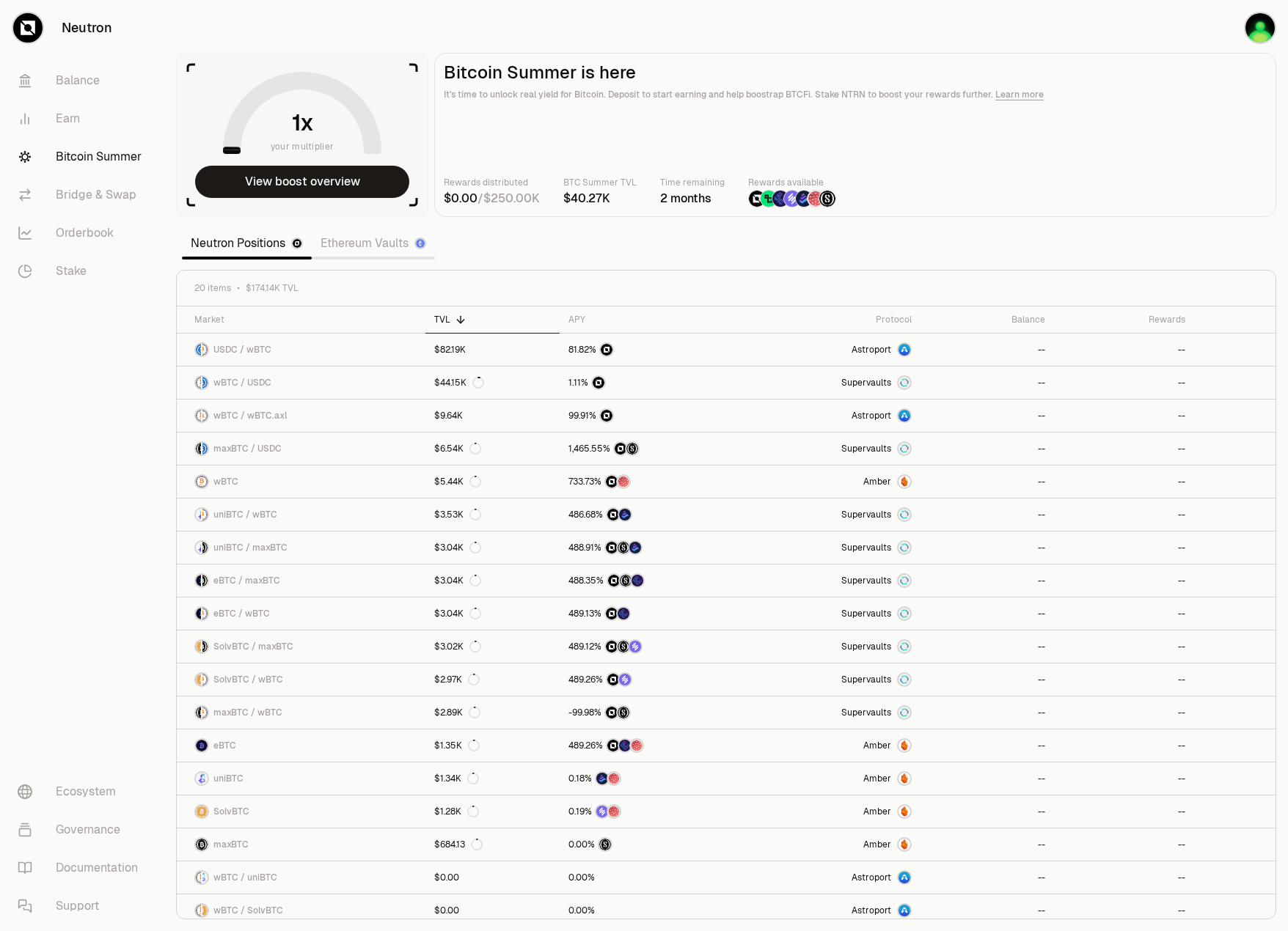
click at [405, 251] on link "Ethereum Vaults" at bounding box center [373, 244] width 123 height 30
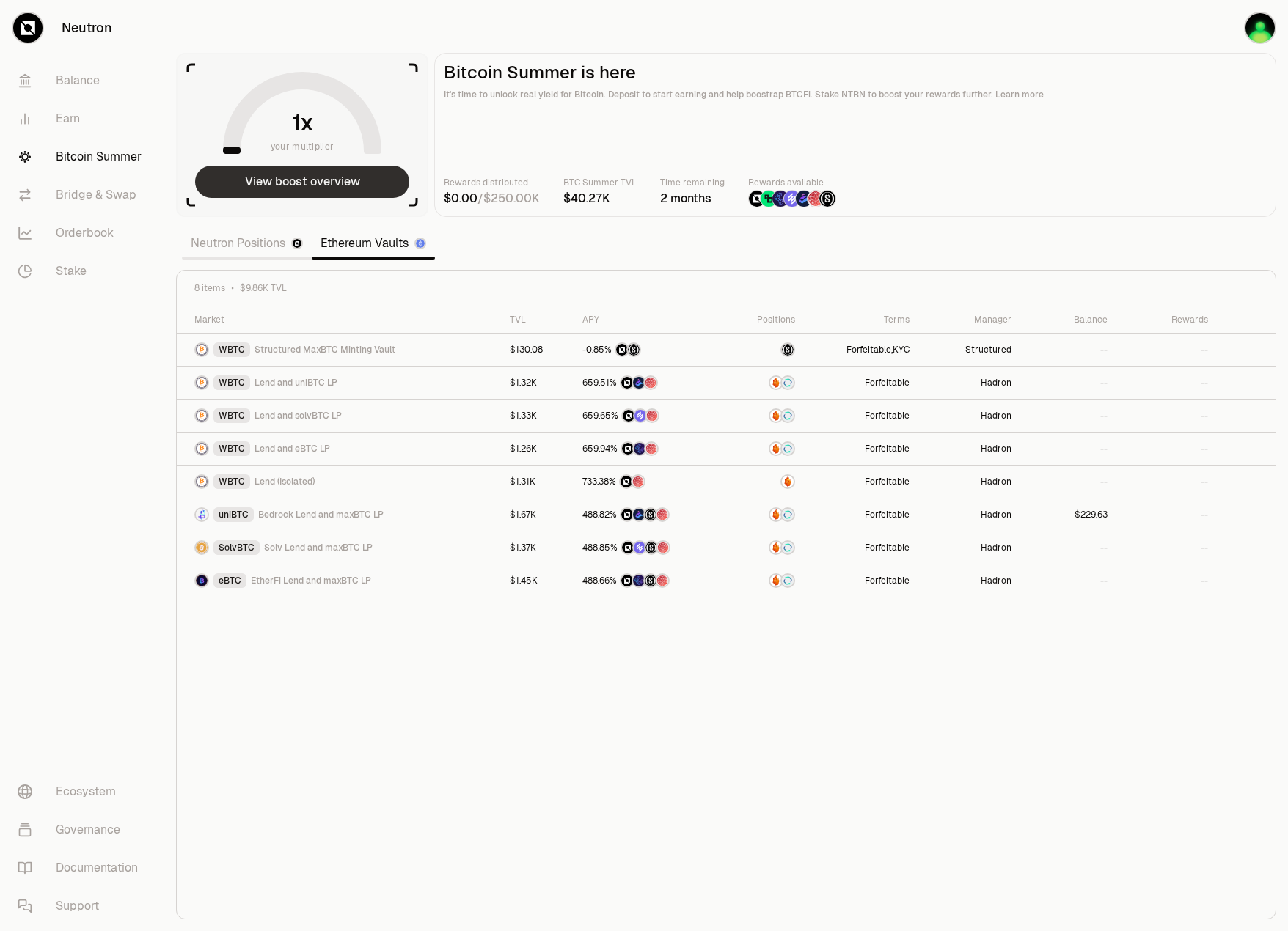
click at [316, 181] on button "View boost overview" at bounding box center [302, 181] width 214 height 32
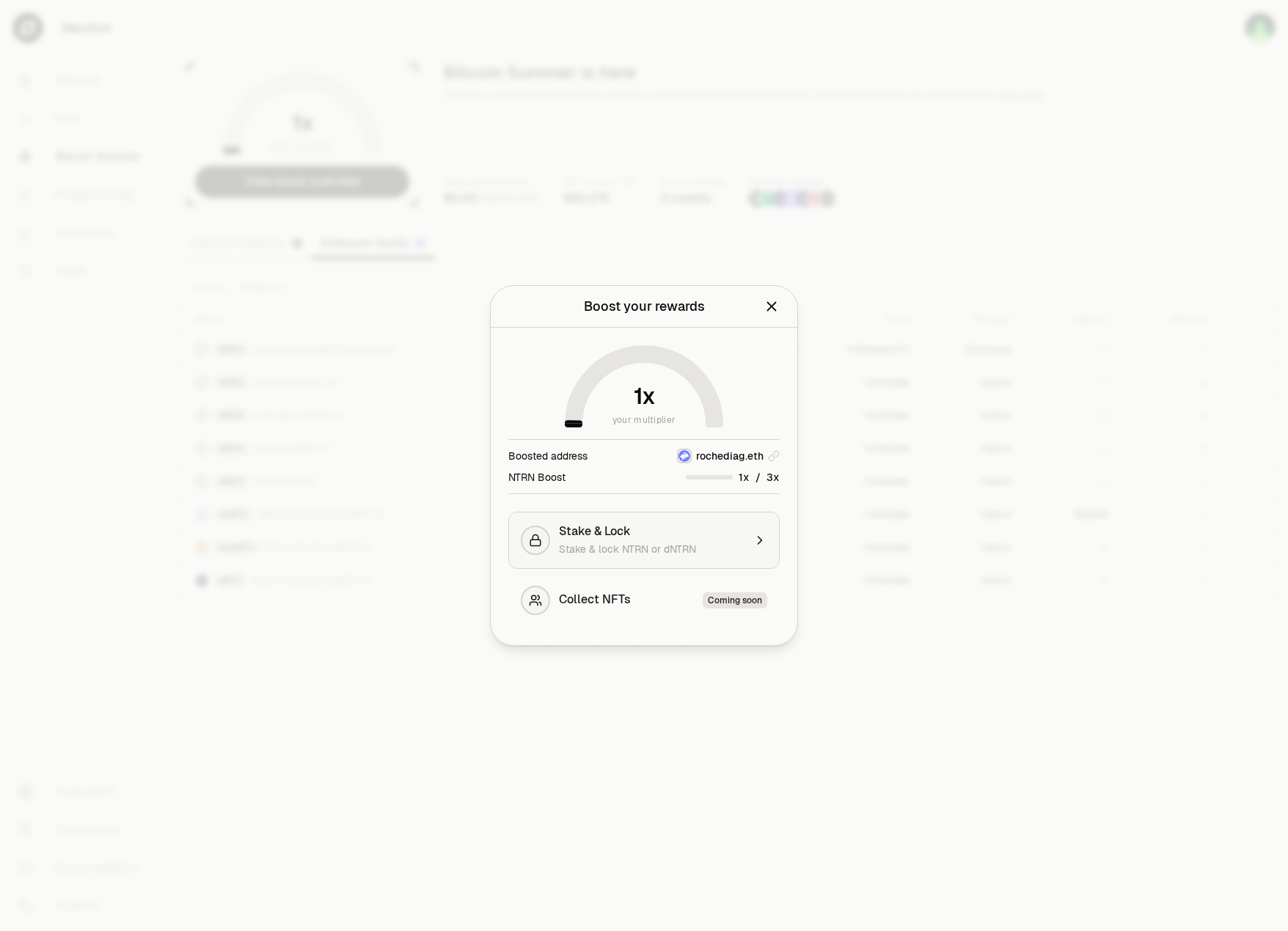
click at [722, 544] on div "Stake & lock NTRN or dNTRN" at bounding box center [651, 549] width 185 height 15
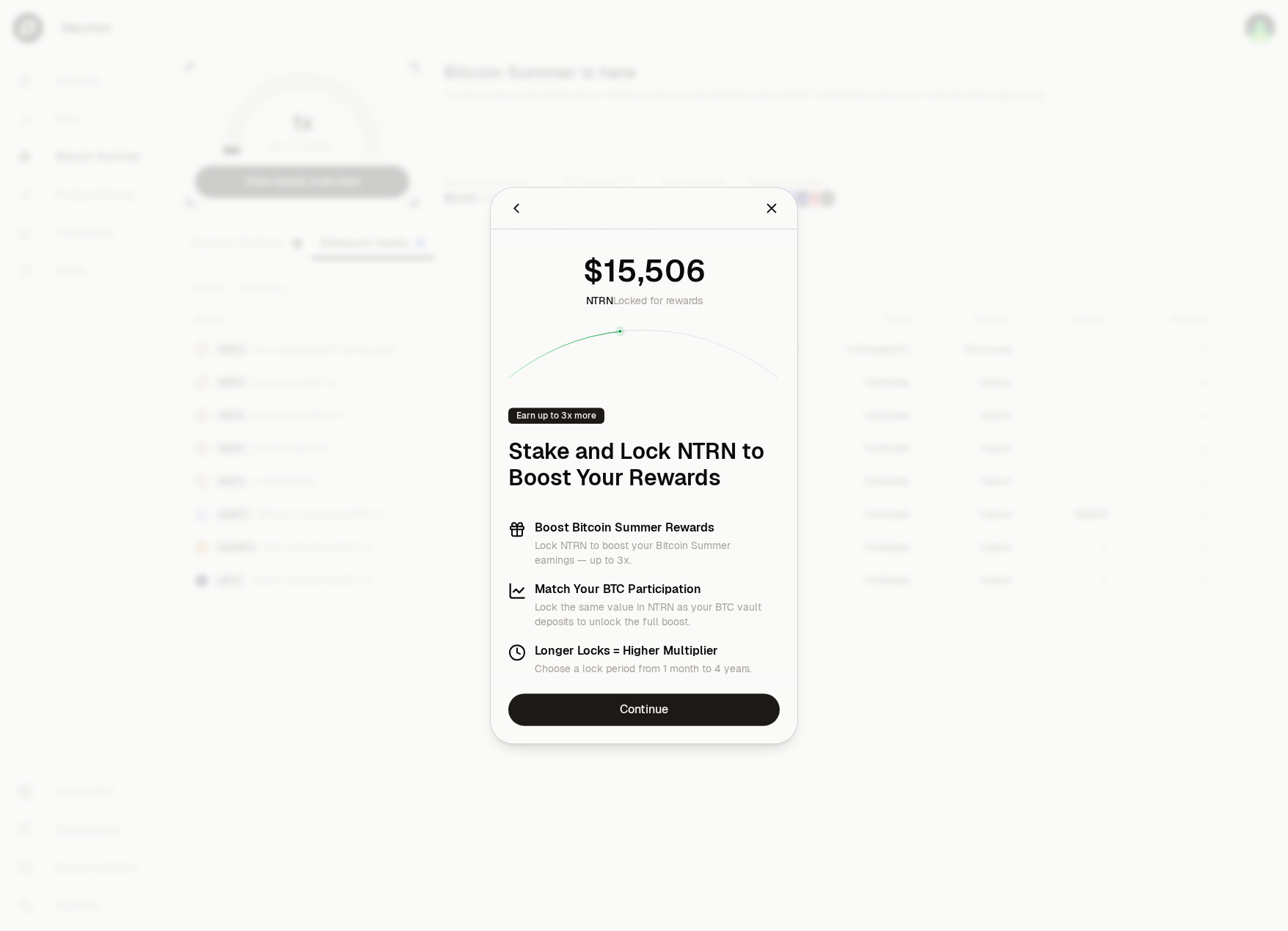
click at [516, 208] on icon "Back" at bounding box center [516, 208] width 16 height 16
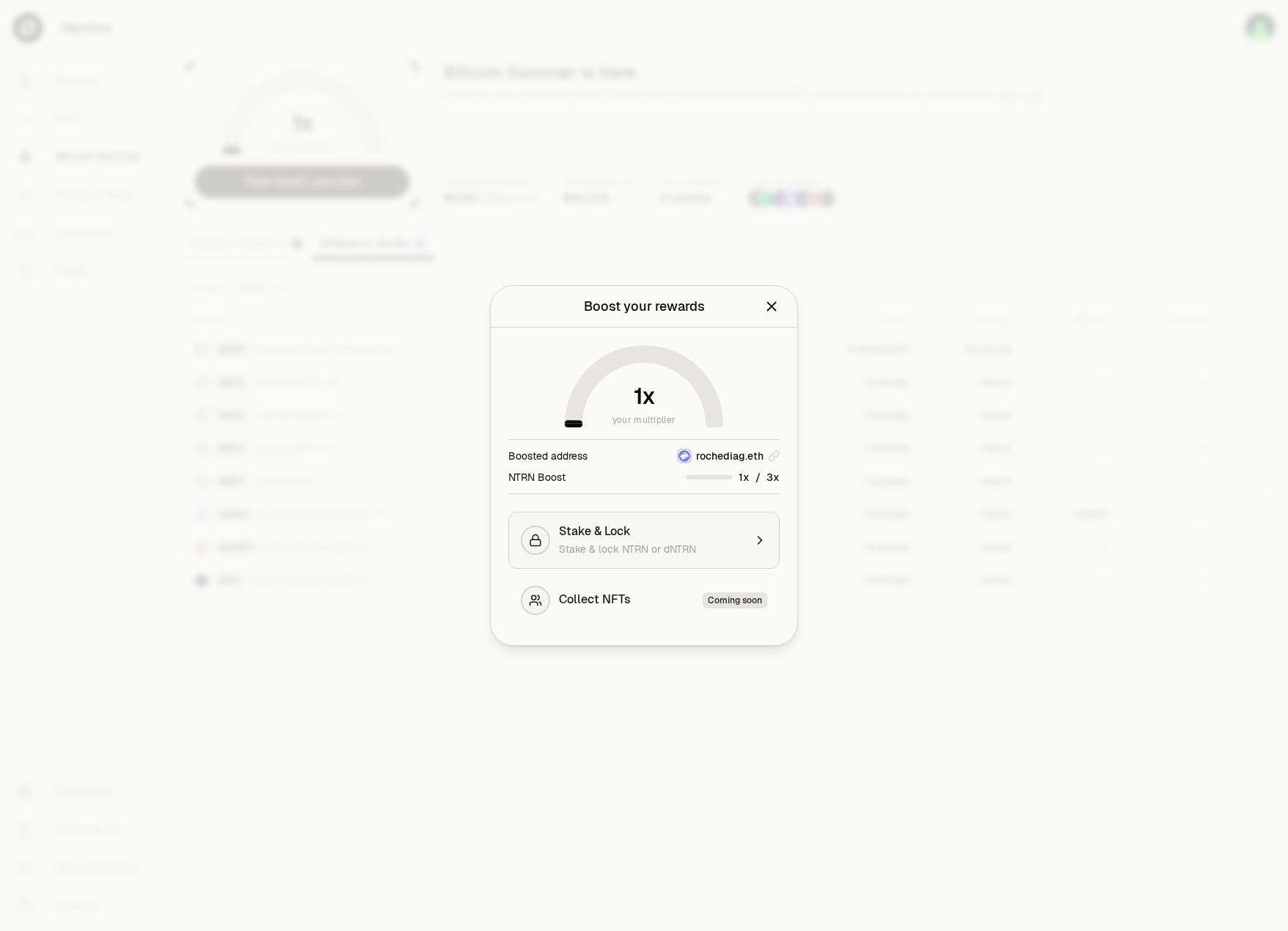
click at [680, 537] on div "Stake & Lock" at bounding box center [651, 531] width 185 height 15
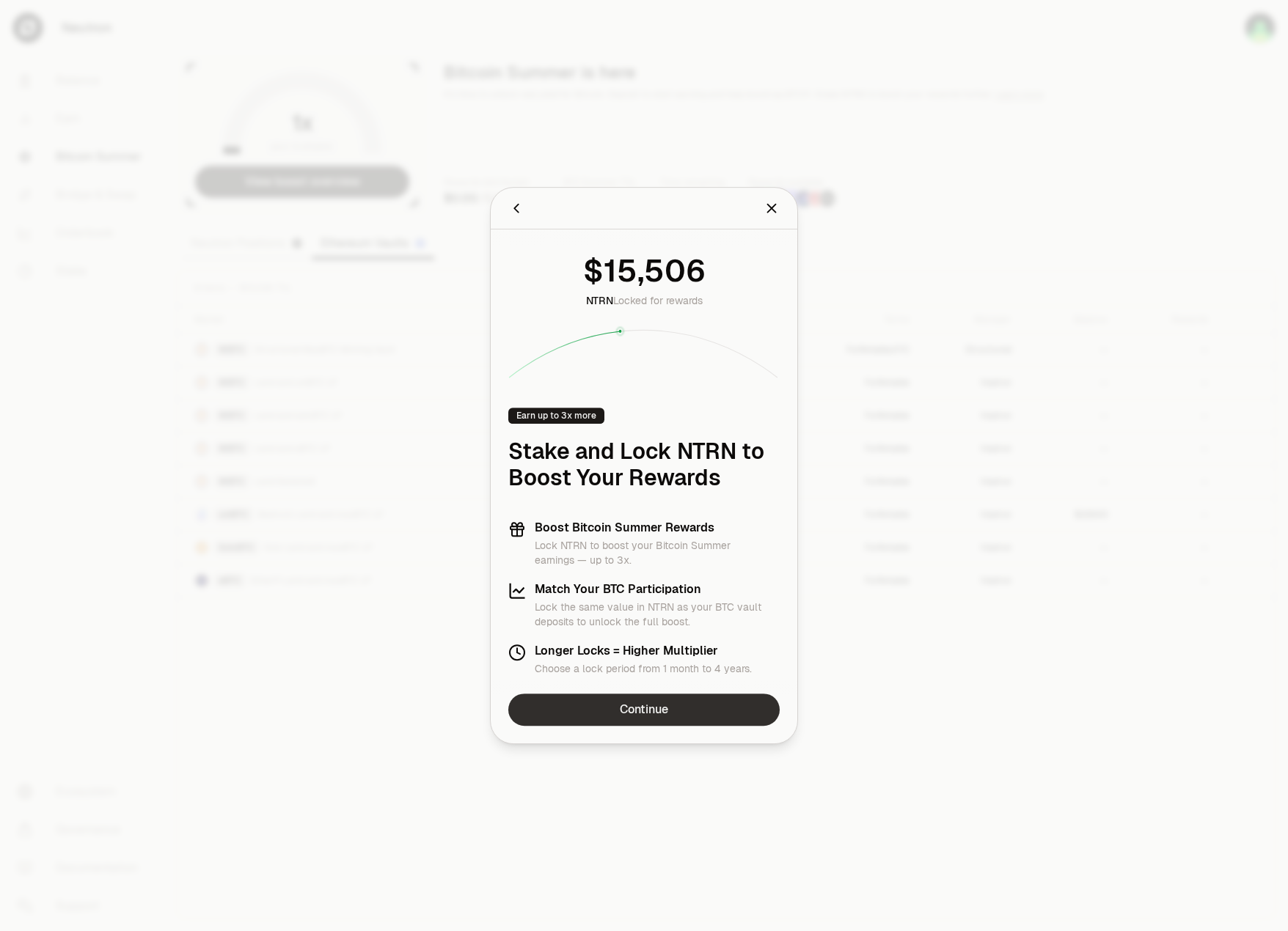
click at [608, 702] on link "Continue" at bounding box center [644, 709] width 271 height 32
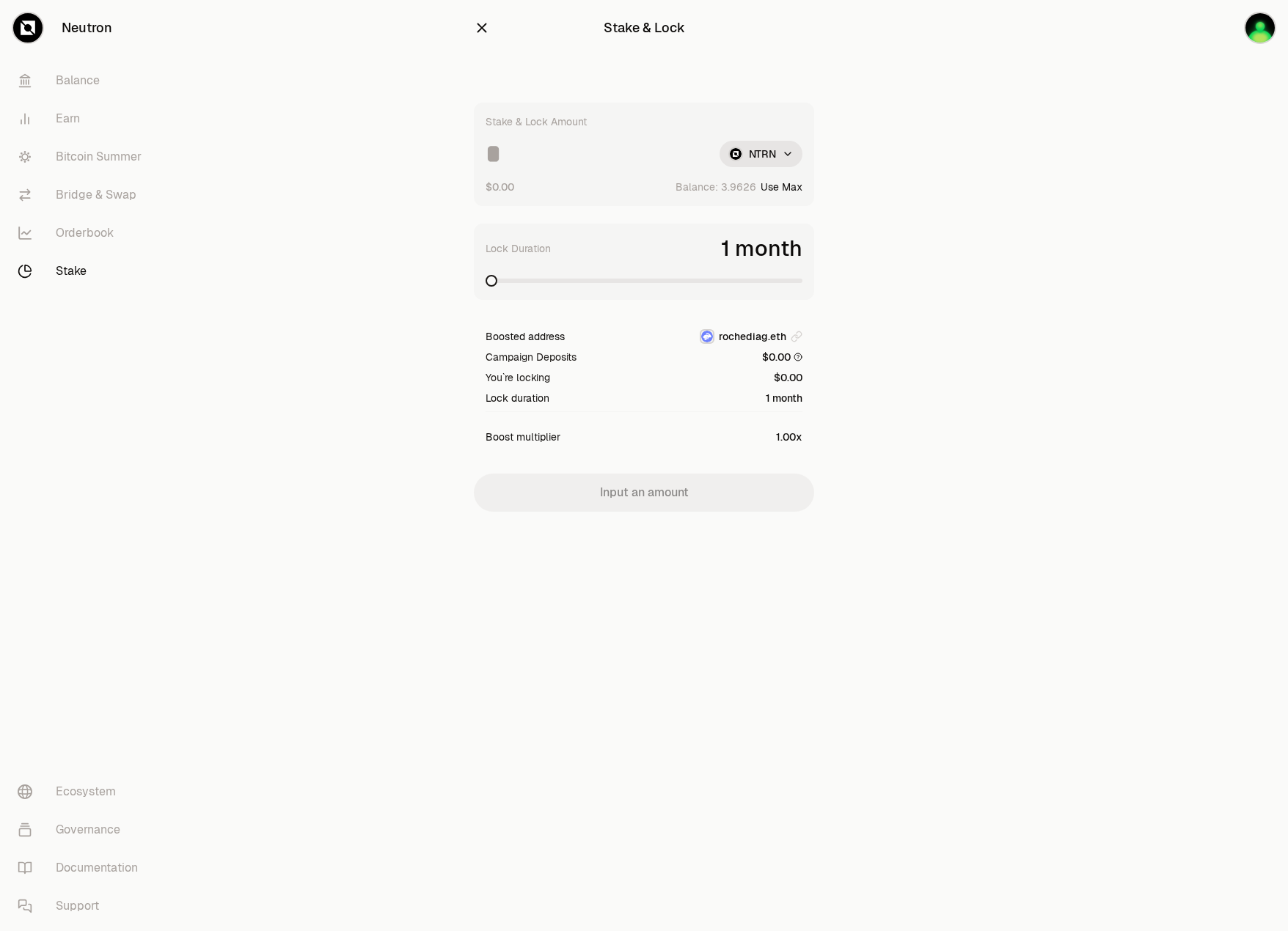
click at [482, 34] on icon "button" at bounding box center [482, 27] width 16 height 16
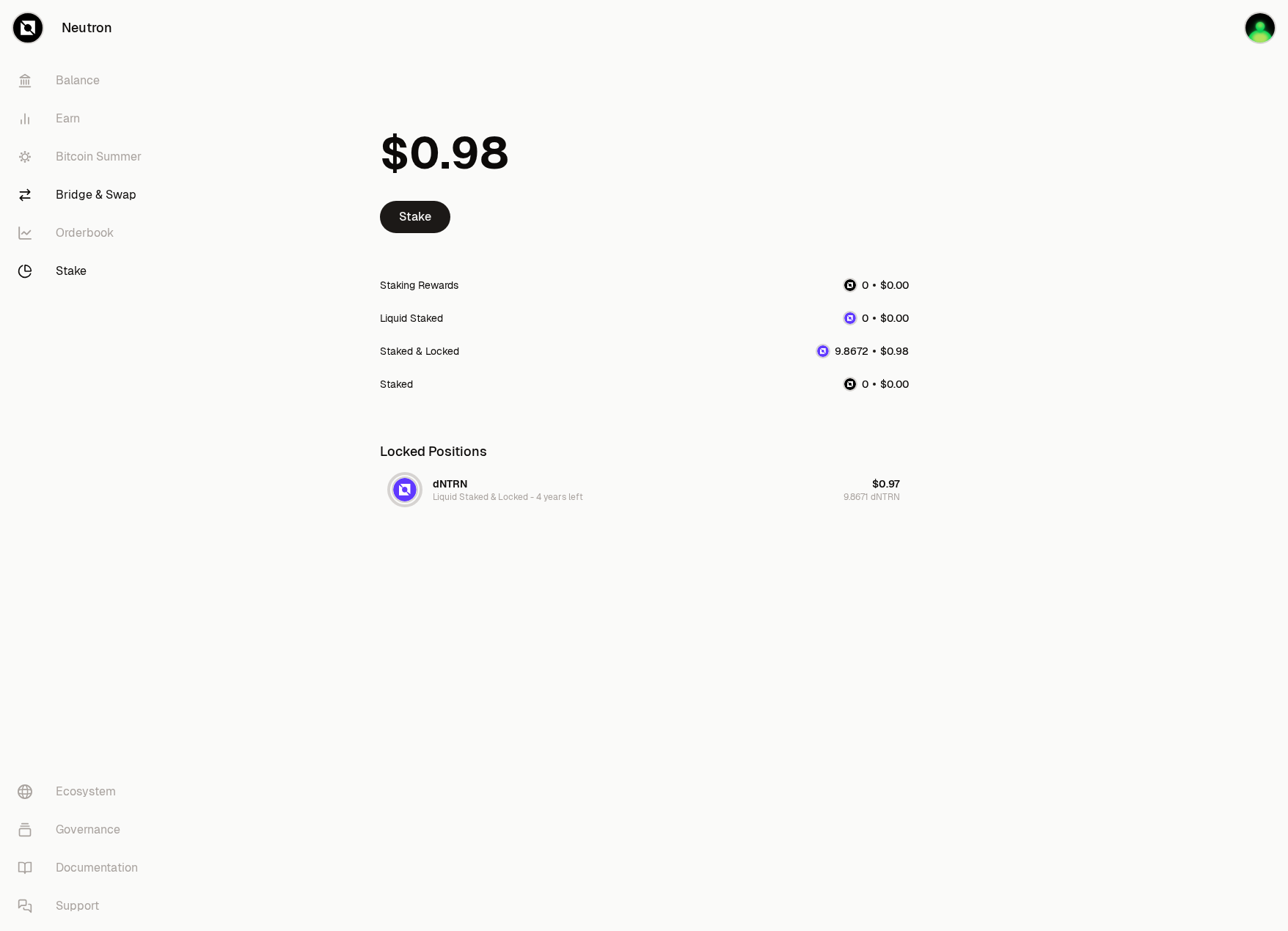
click at [87, 194] on link "Bridge & Swap" at bounding box center [82, 194] width 152 height 38
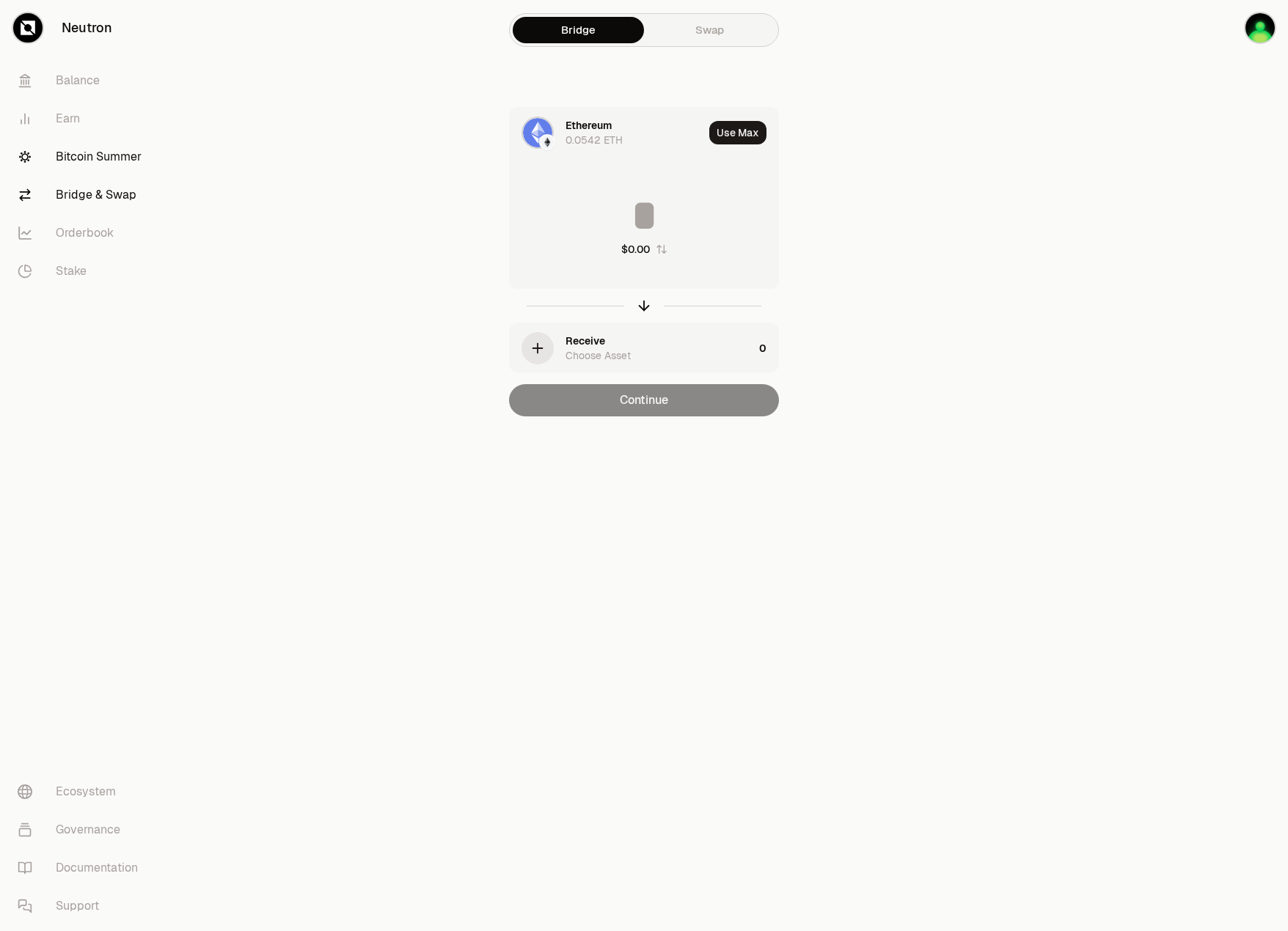
click at [84, 159] on link "Bitcoin Summer" at bounding box center [82, 157] width 152 height 38
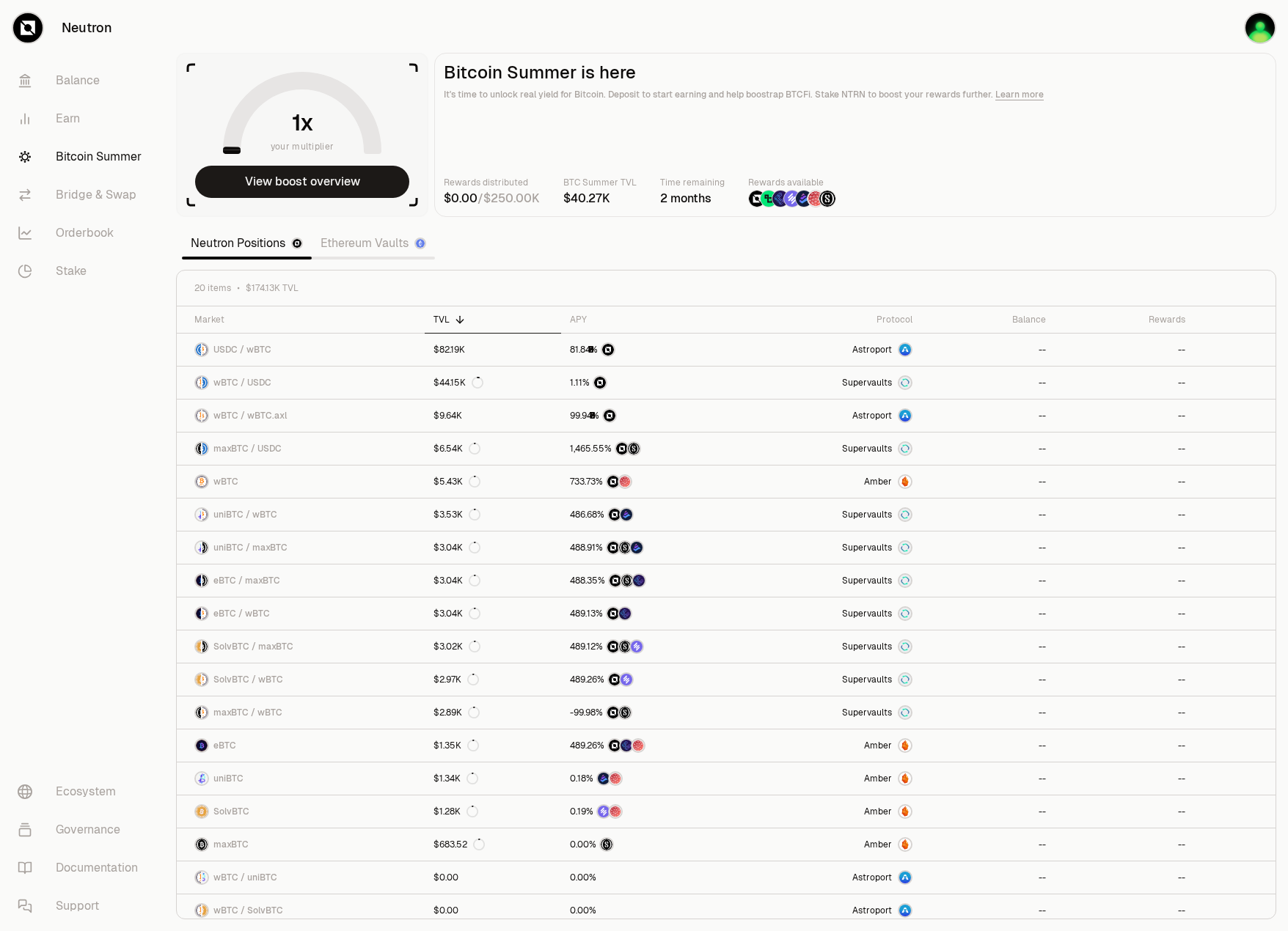
click at [344, 240] on link "Ethereum Vaults" at bounding box center [373, 244] width 123 height 30
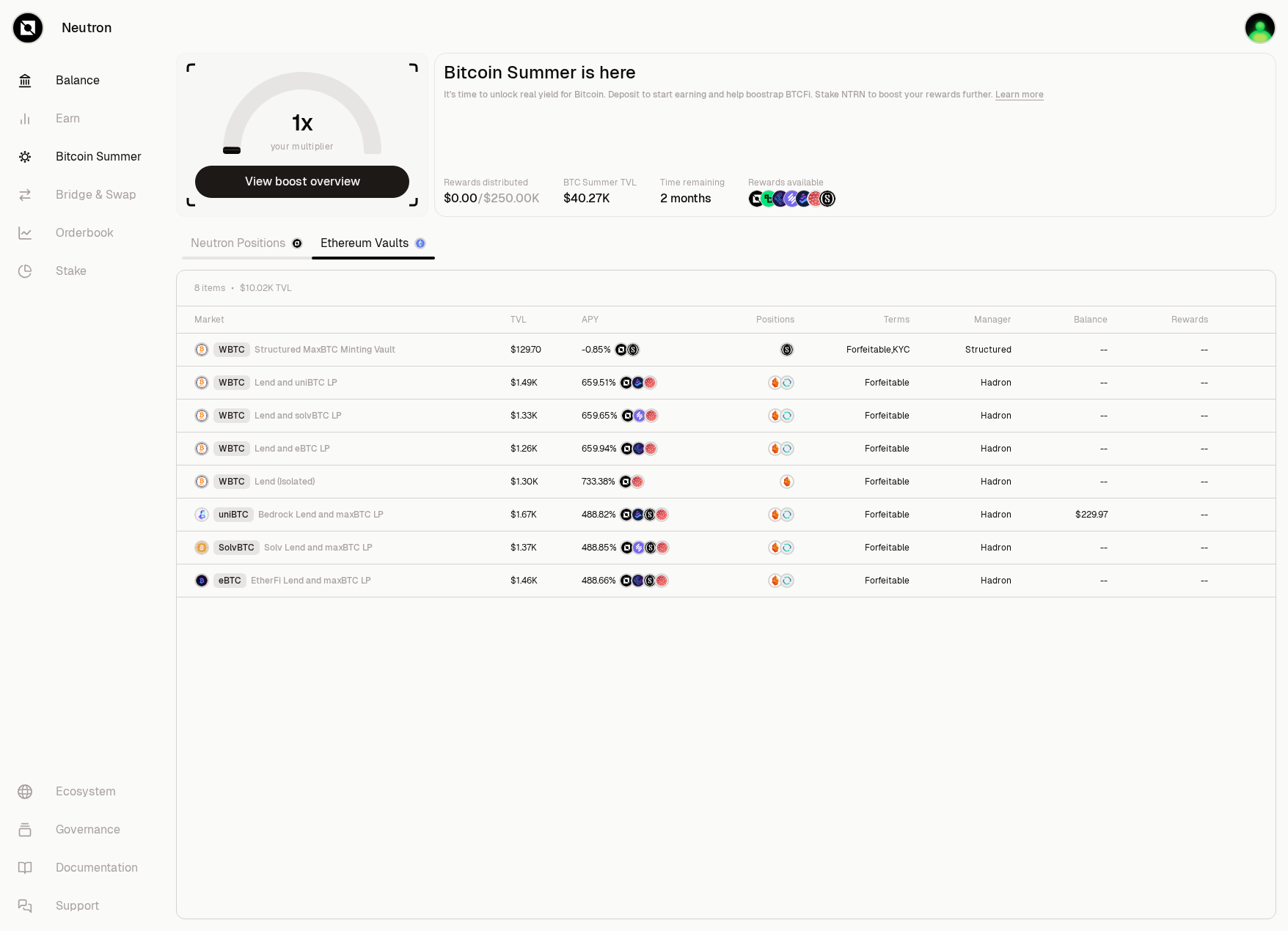
click at [59, 95] on link "Balance" at bounding box center [82, 80] width 152 height 38
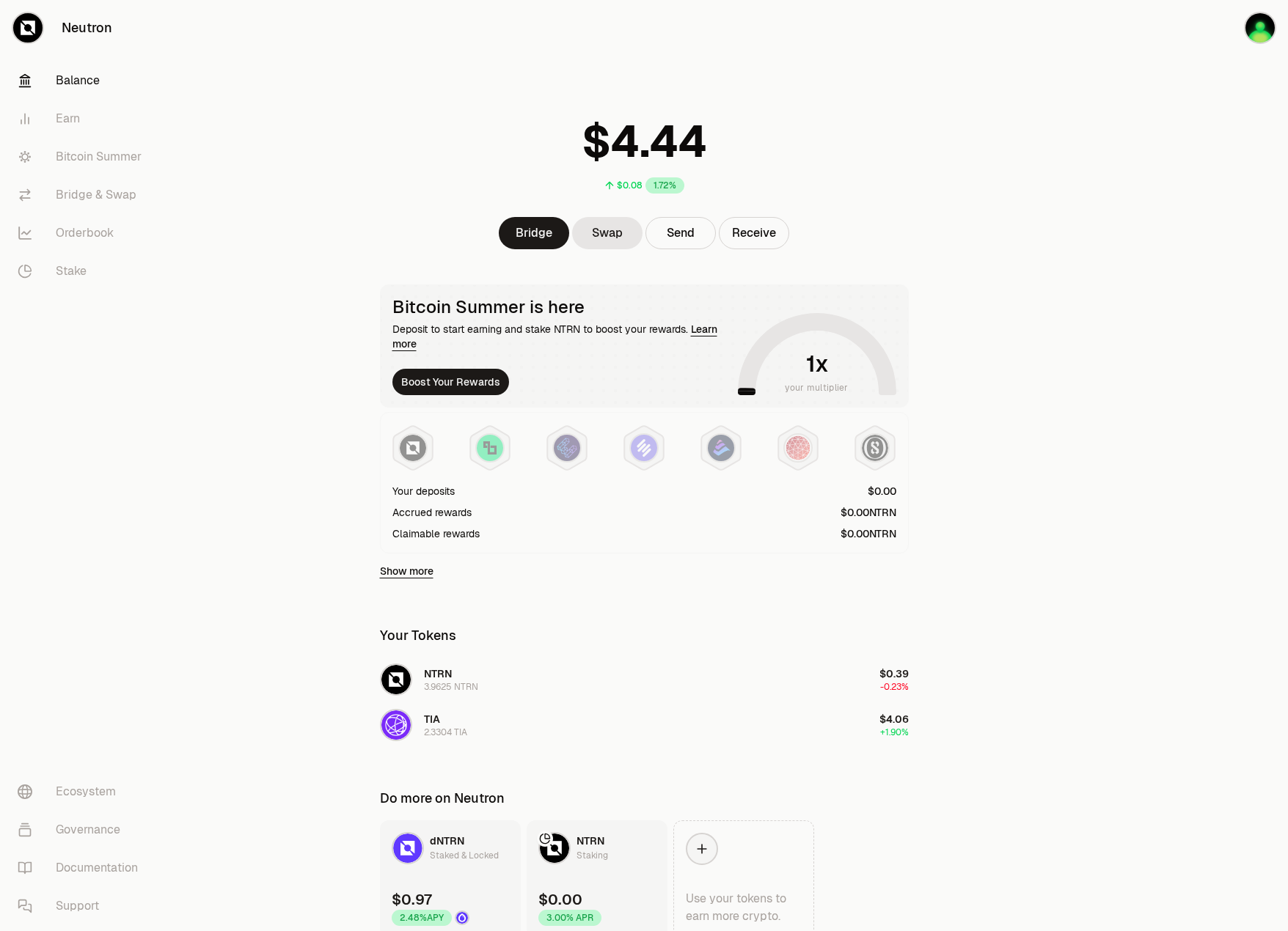
scroll to position [66, 0]
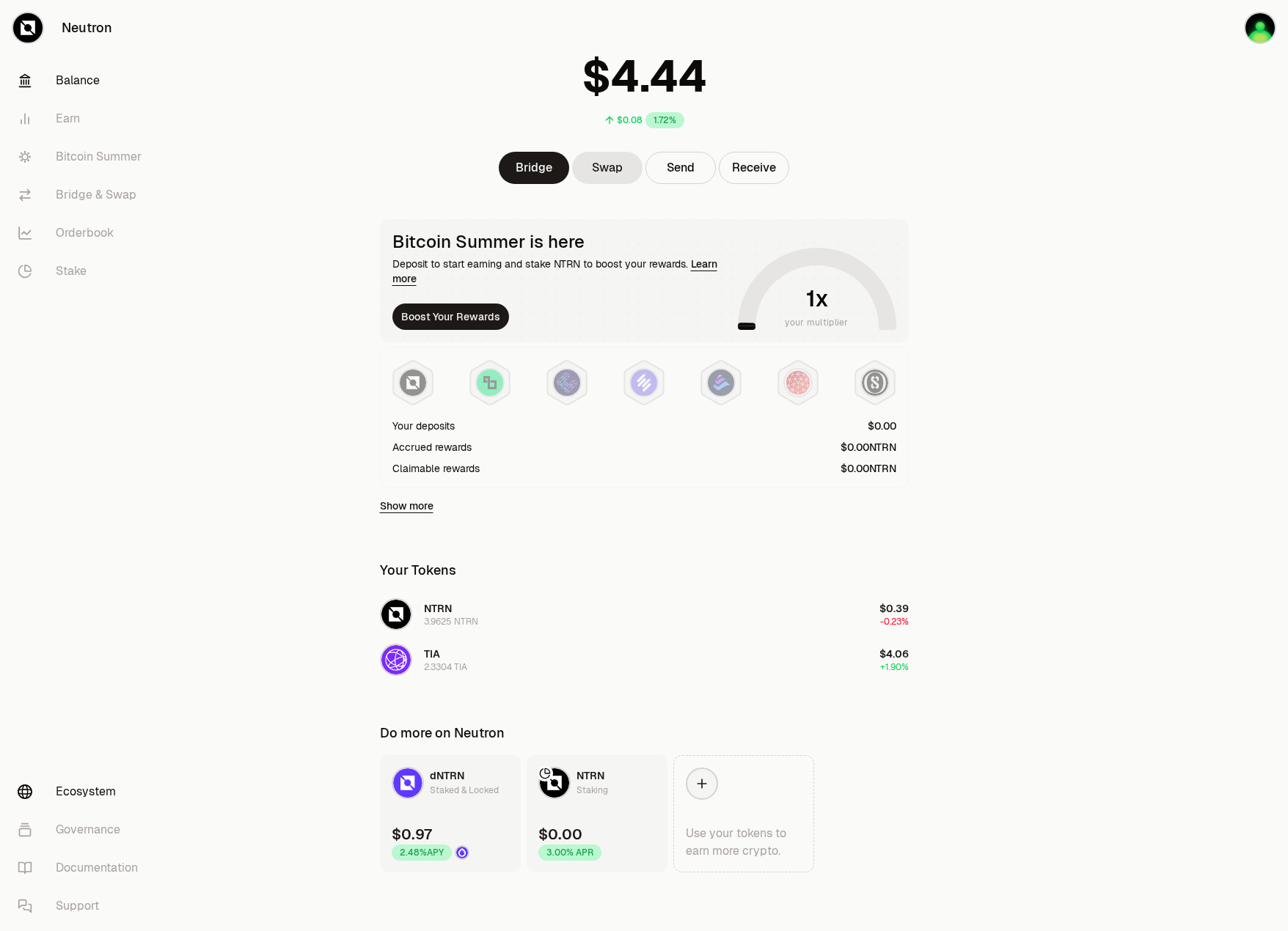
click at [80, 795] on link "Ecosystem" at bounding box center [82, 792] width 152 height 38
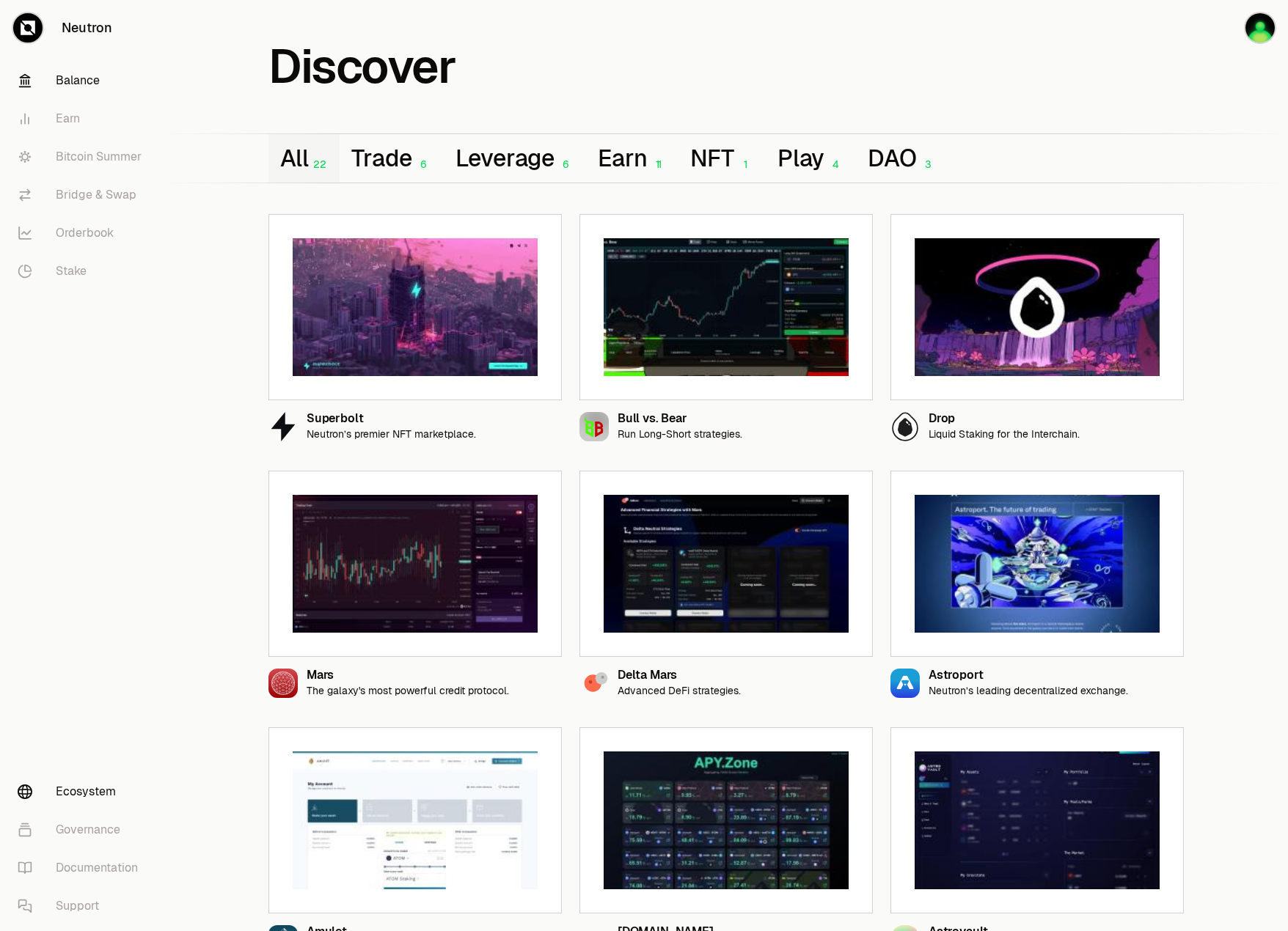
click at [70, 82] on link "Balance" at bounding box center [82, 80] width 152 height 38
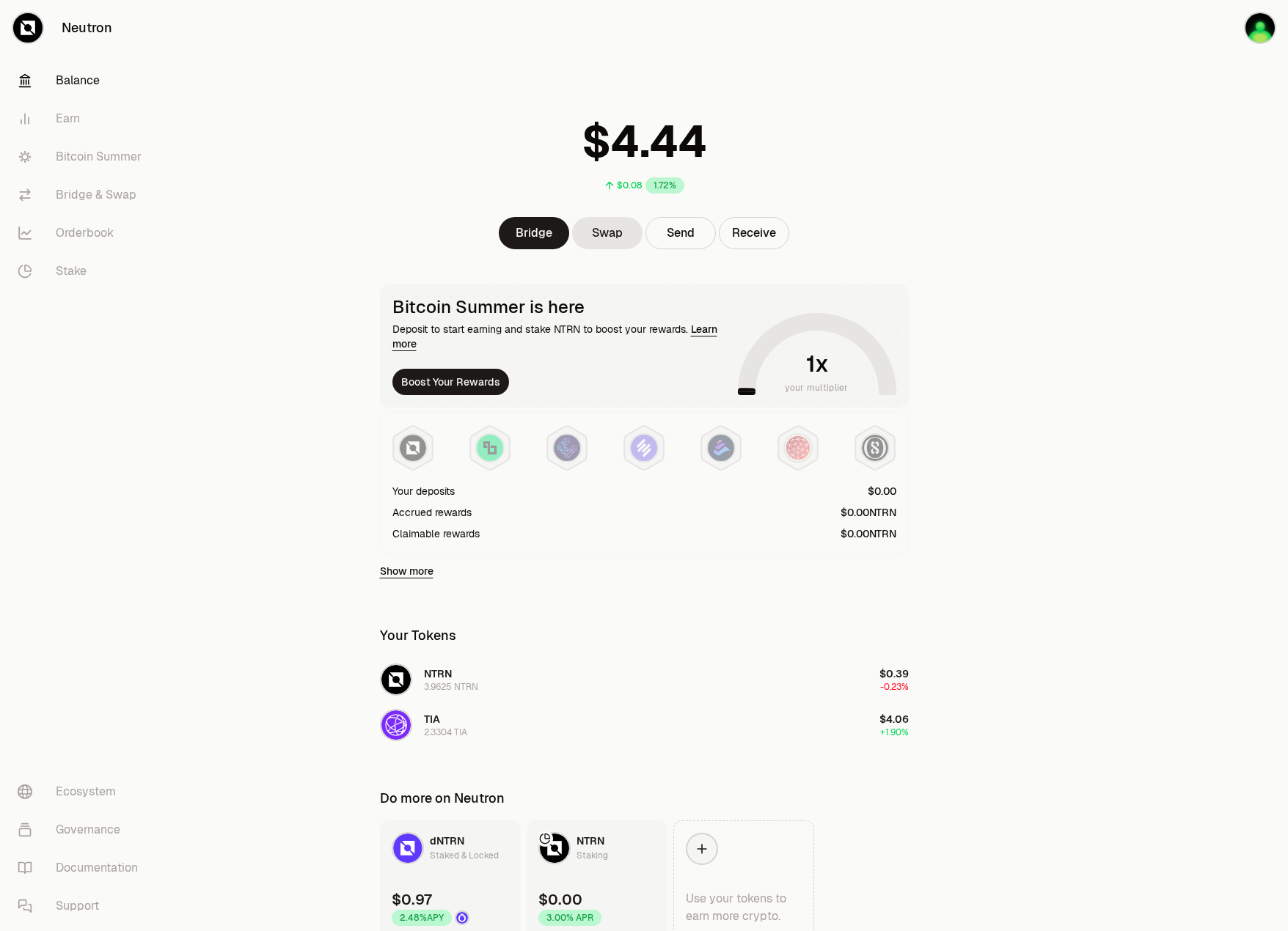
click at [878, 39] on div "$0.08 1.72% Bridge Swap Send Receive Bitcoin Summer is here Deposit to start ea…" at bounding box center [644, 469] width 564 height 938
click at [1086, 282] on main "$0.08 1.72% Bridge Swap Send Receive Bitcoin Summer is here Deposit to start ea…" at bounding box center [726, 498] width 1123 height 997
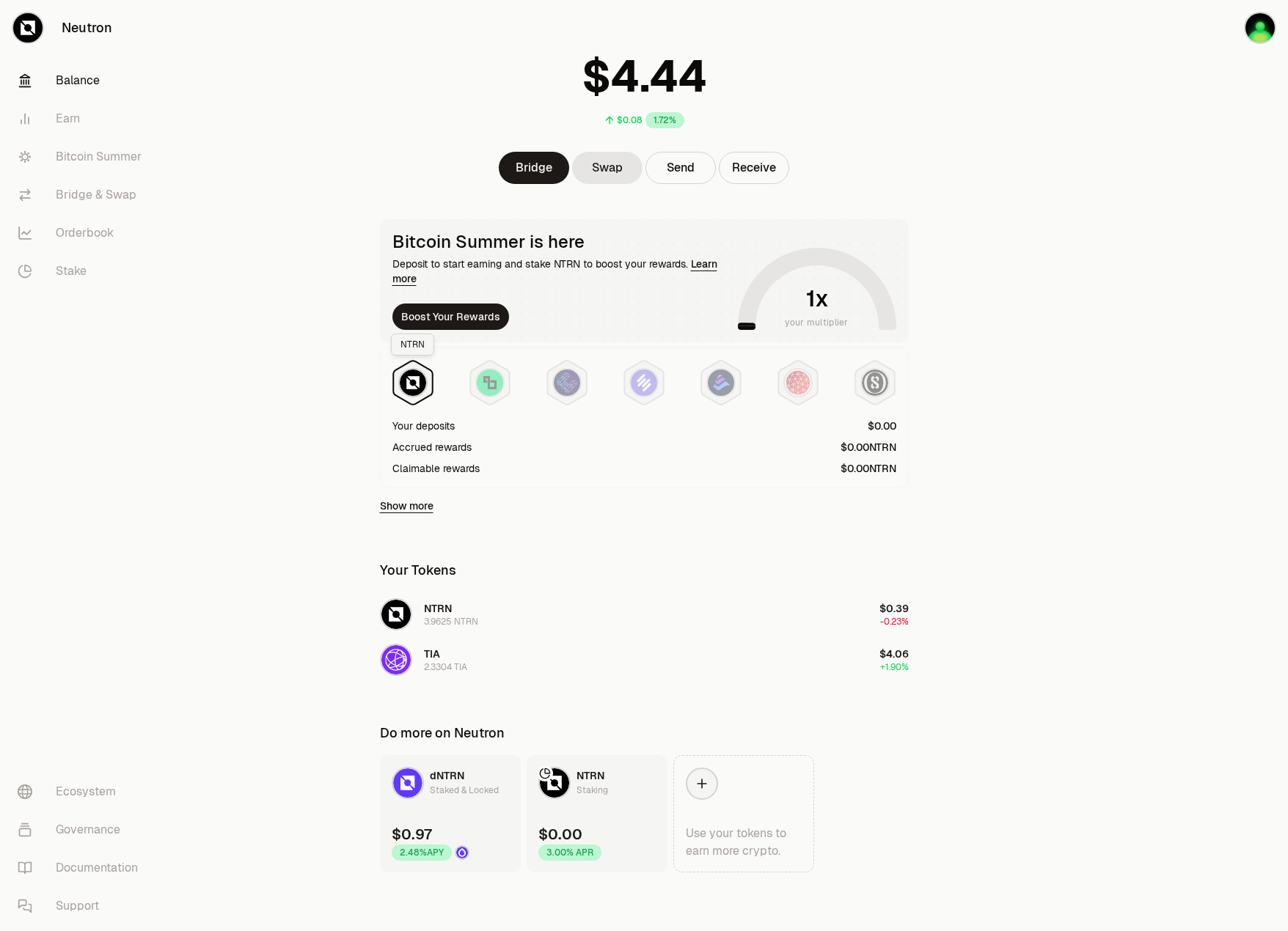
click at [409, 383] on img at bounding box center [413, 383] width 27 height 27
click at [147, 163] on link "Bitcoin Summer" at bounding box center [82, 157] width 152 height 38
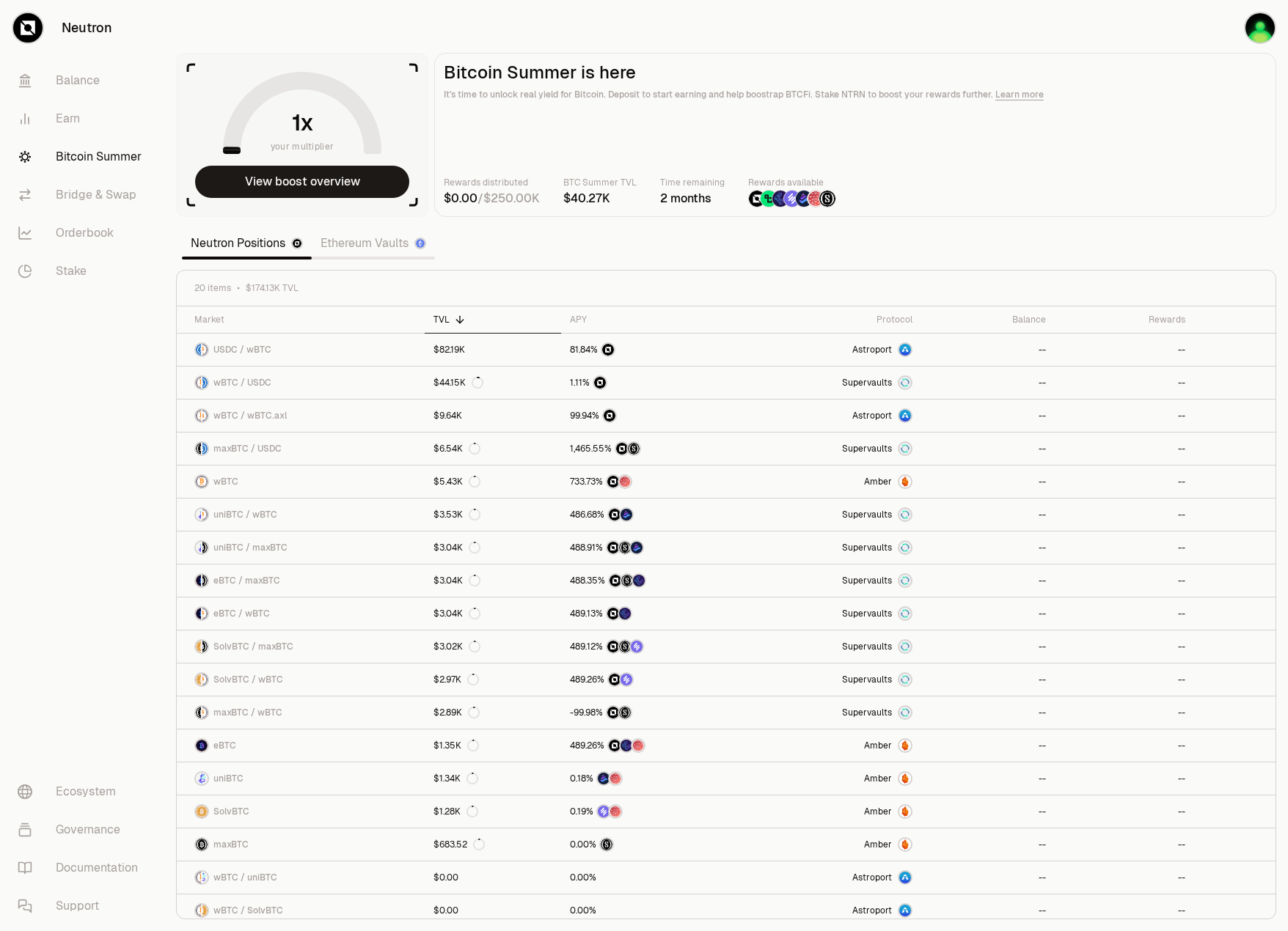
click at [391, 252] on link "Ethereum Vaults" at bounding box center [373, 244] width 123 height 30
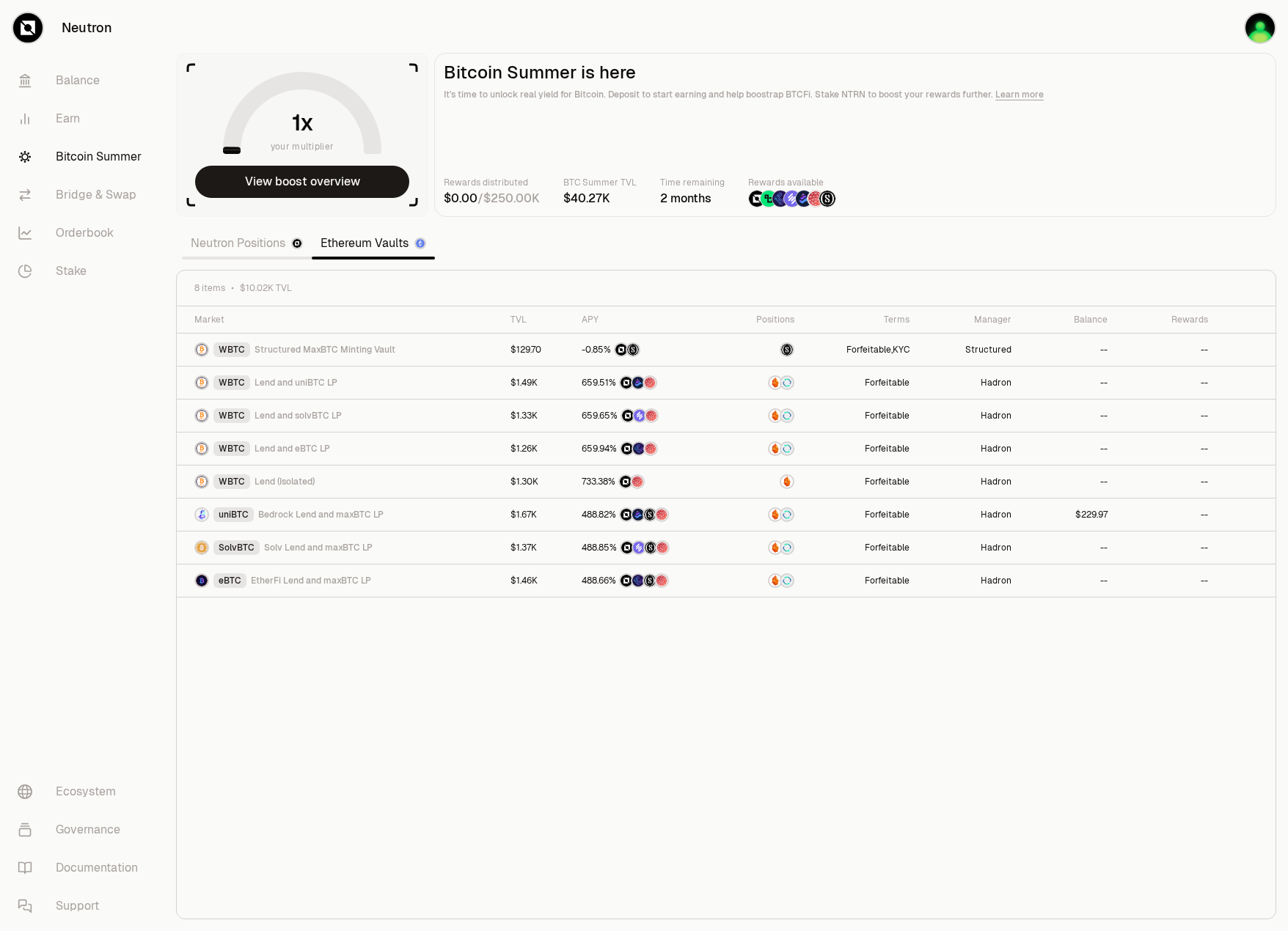
click at [290, 251] on link "Neutron Positions" at bounding box center [247, 244] width 130 height 30
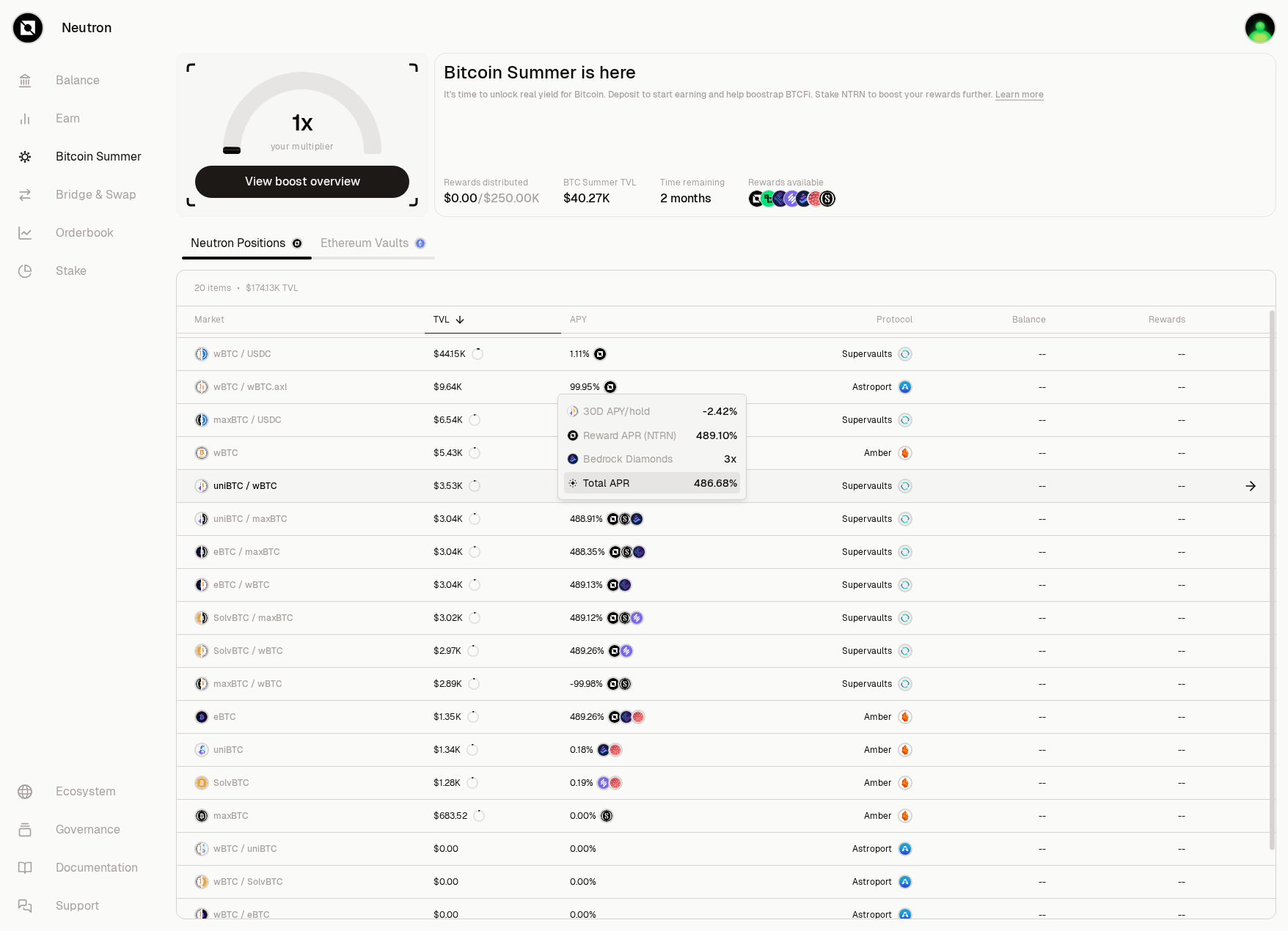
scroll to position [74, 0]
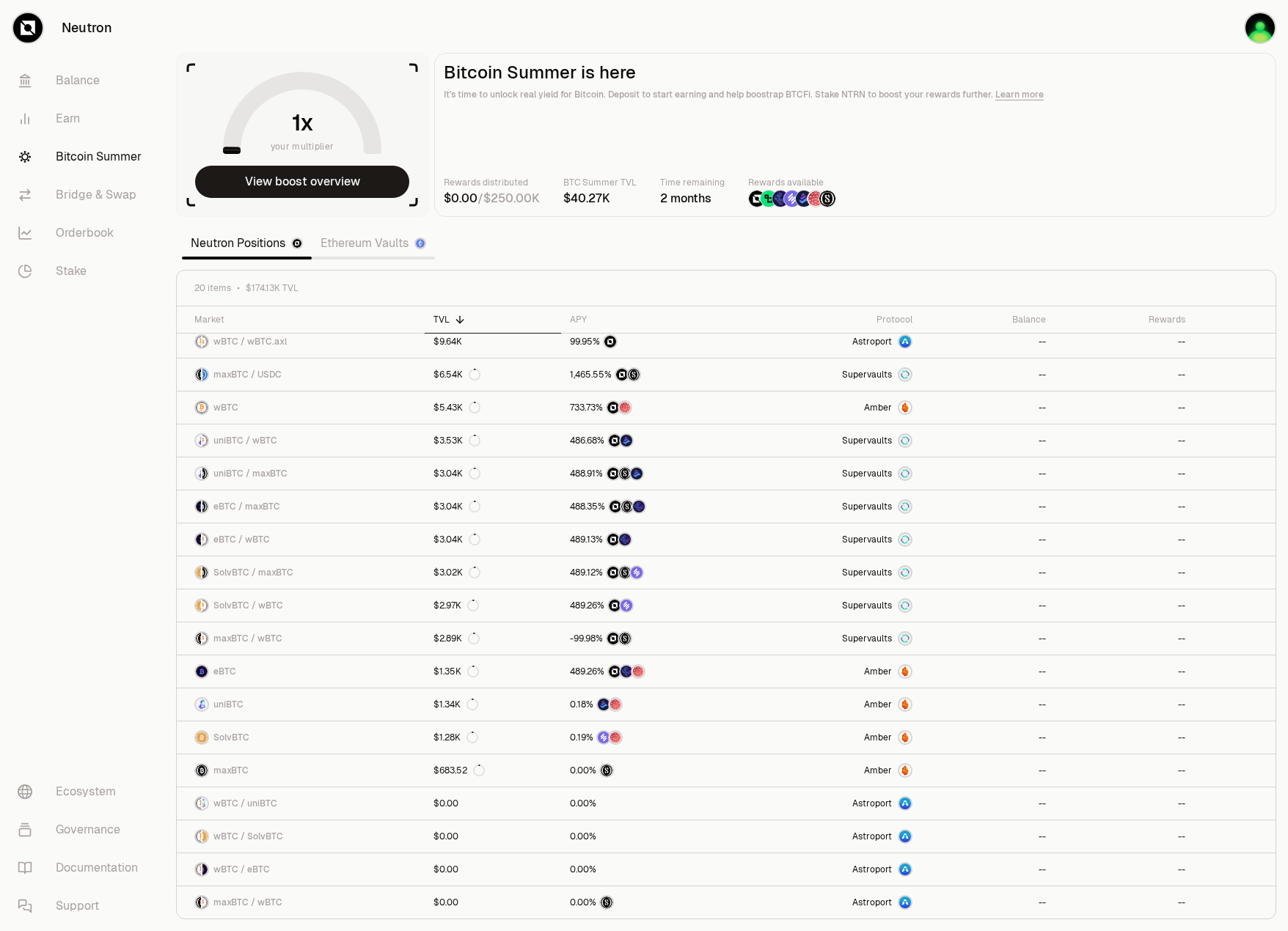
click at [341, 246] on link "Ethereum Vaults" at bounding box center [373, 244] width 123 height 30
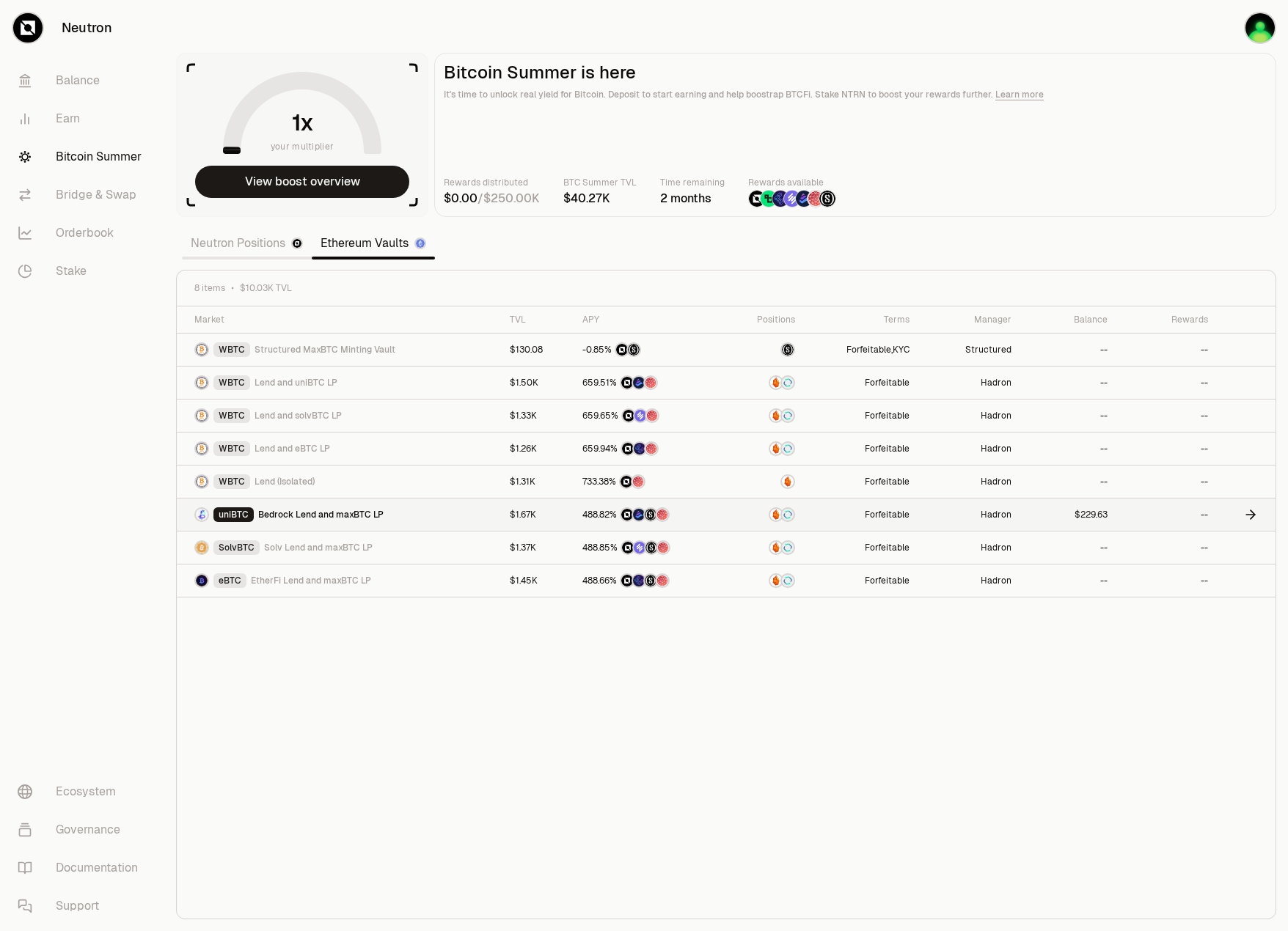
click at [573, 505] on link at bounding box center [648, 514] width 150 height 32
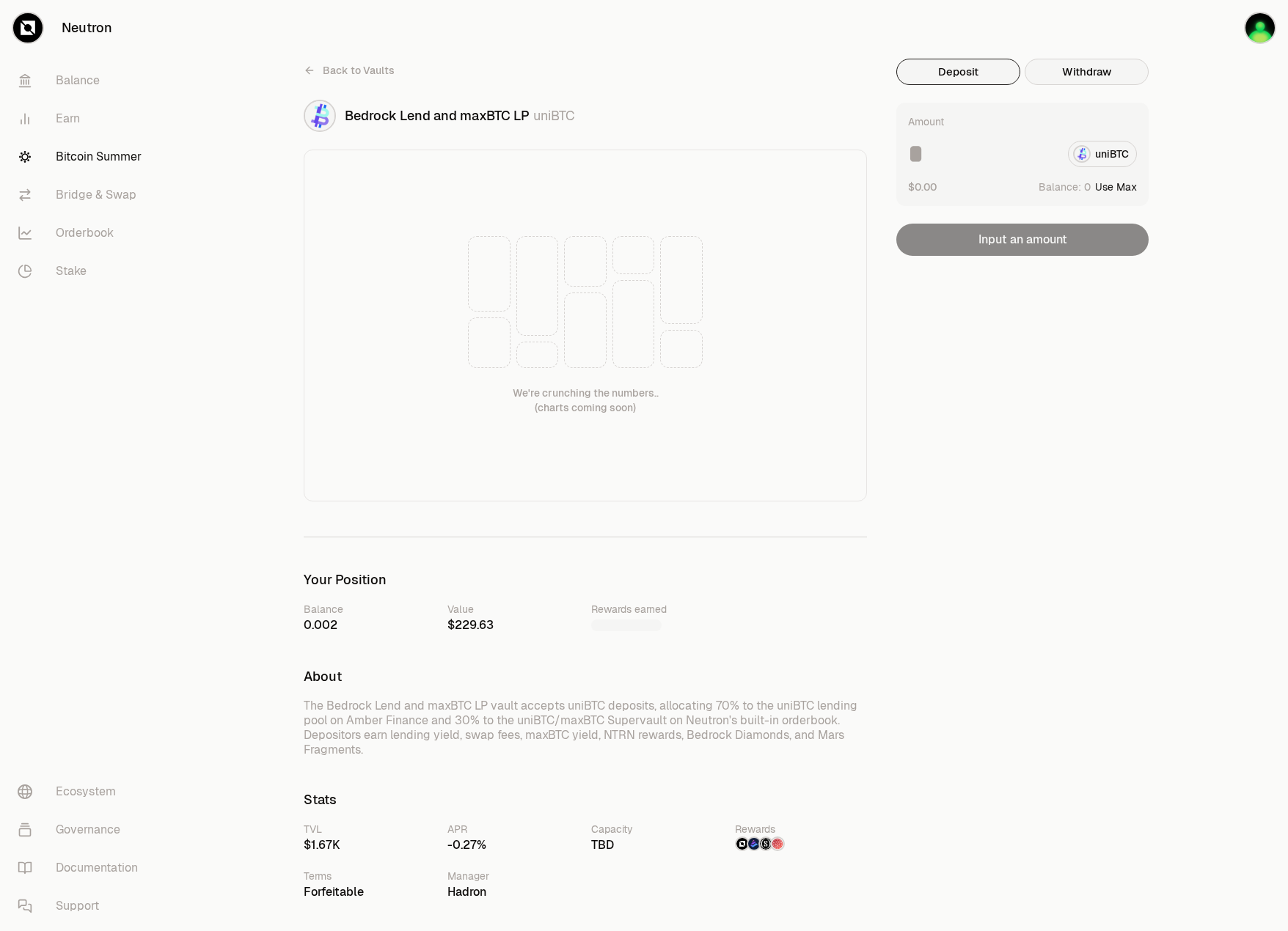
click at [1062, 73] on button "Withdraw" at bounding box center [1086, 72] width 124 height 27
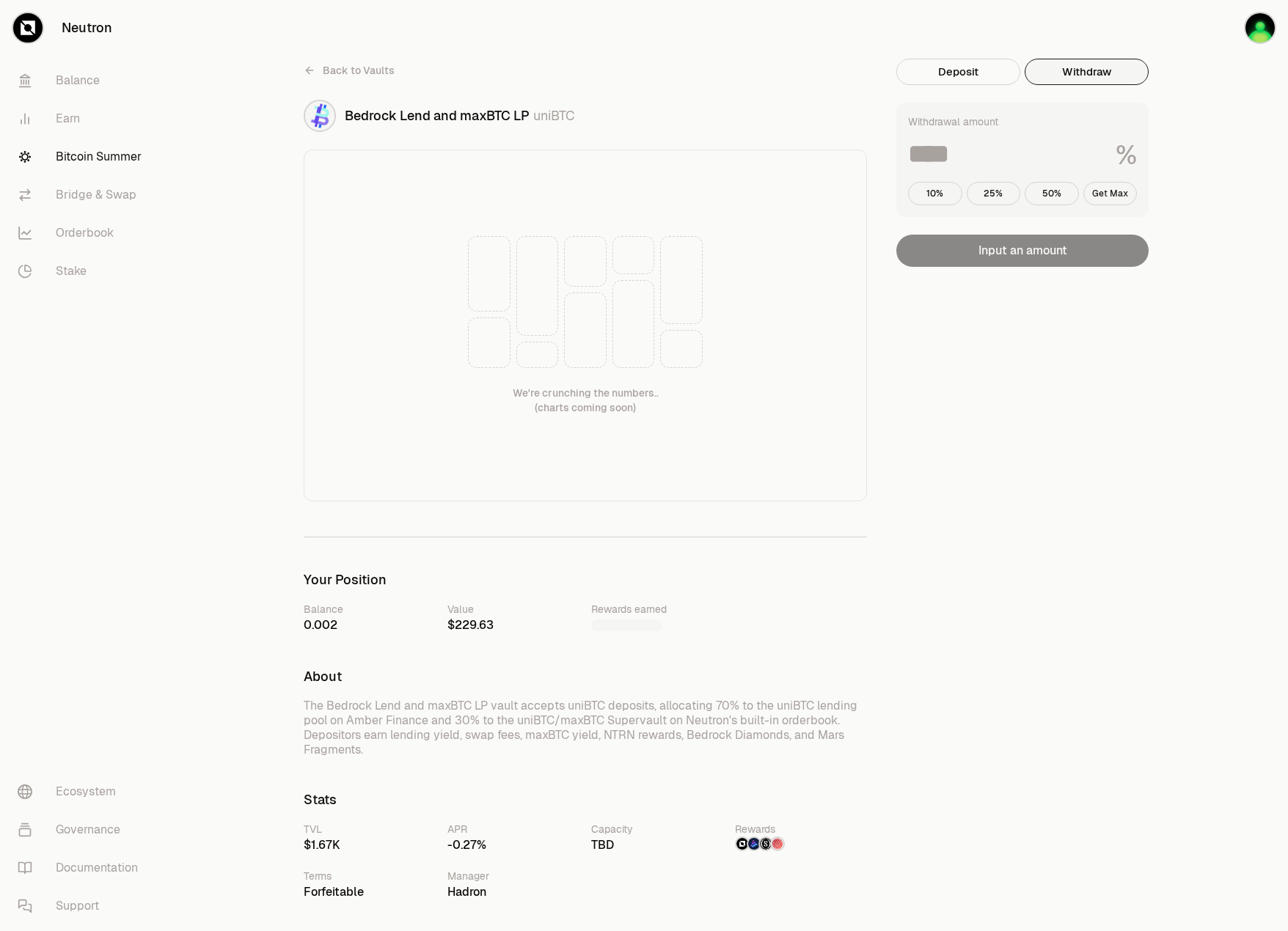
click at [1104, 188] on button "Get Max" at bounding box center [1110, 194] width 54 height 23
type input "***"
click at [904, 73] on button "Deposit" at bounding box center [958, 72] width 124 height 27
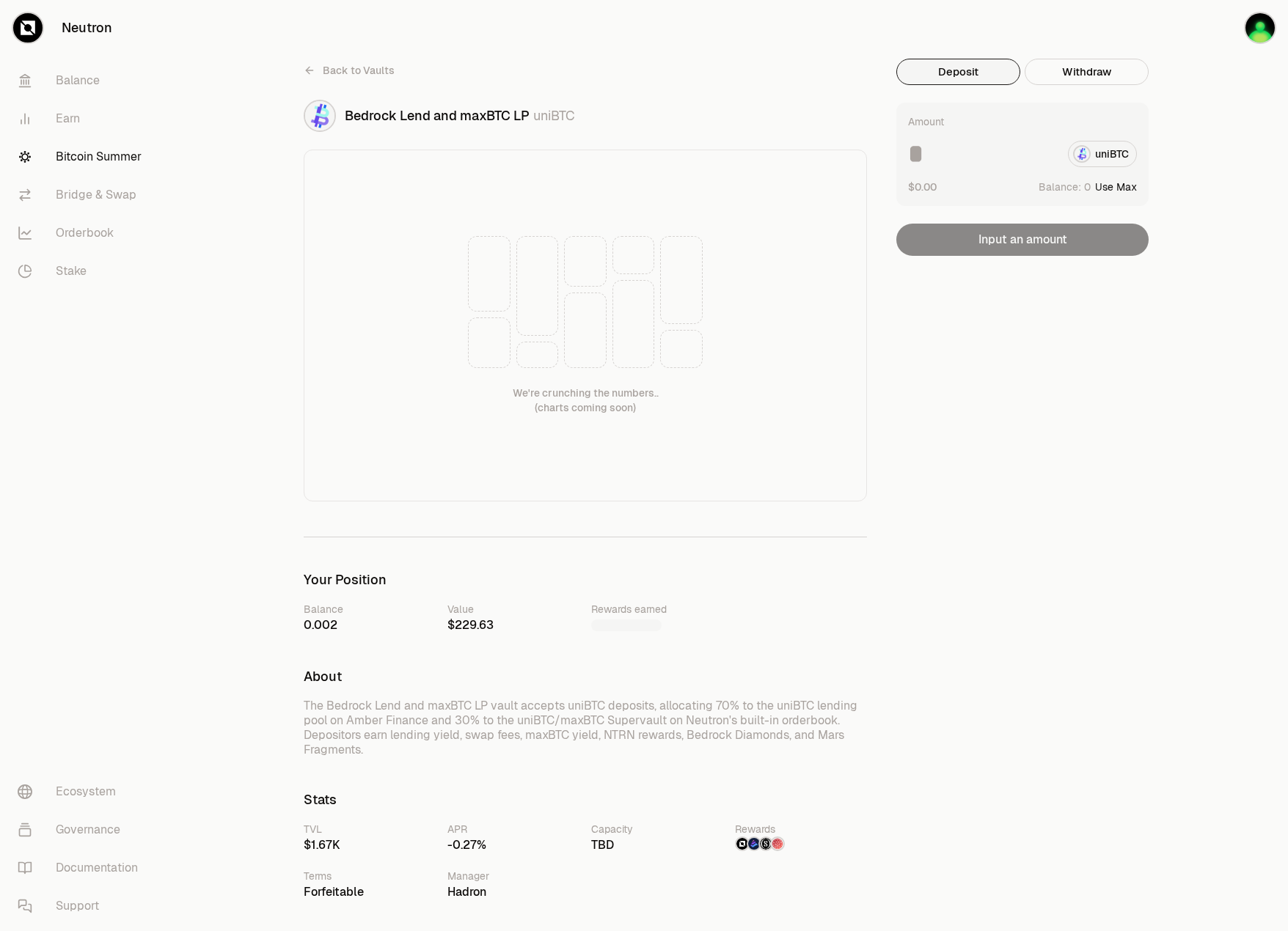
click at [306, 75] on icon at bounding box center [309, 70] width 12 height 12
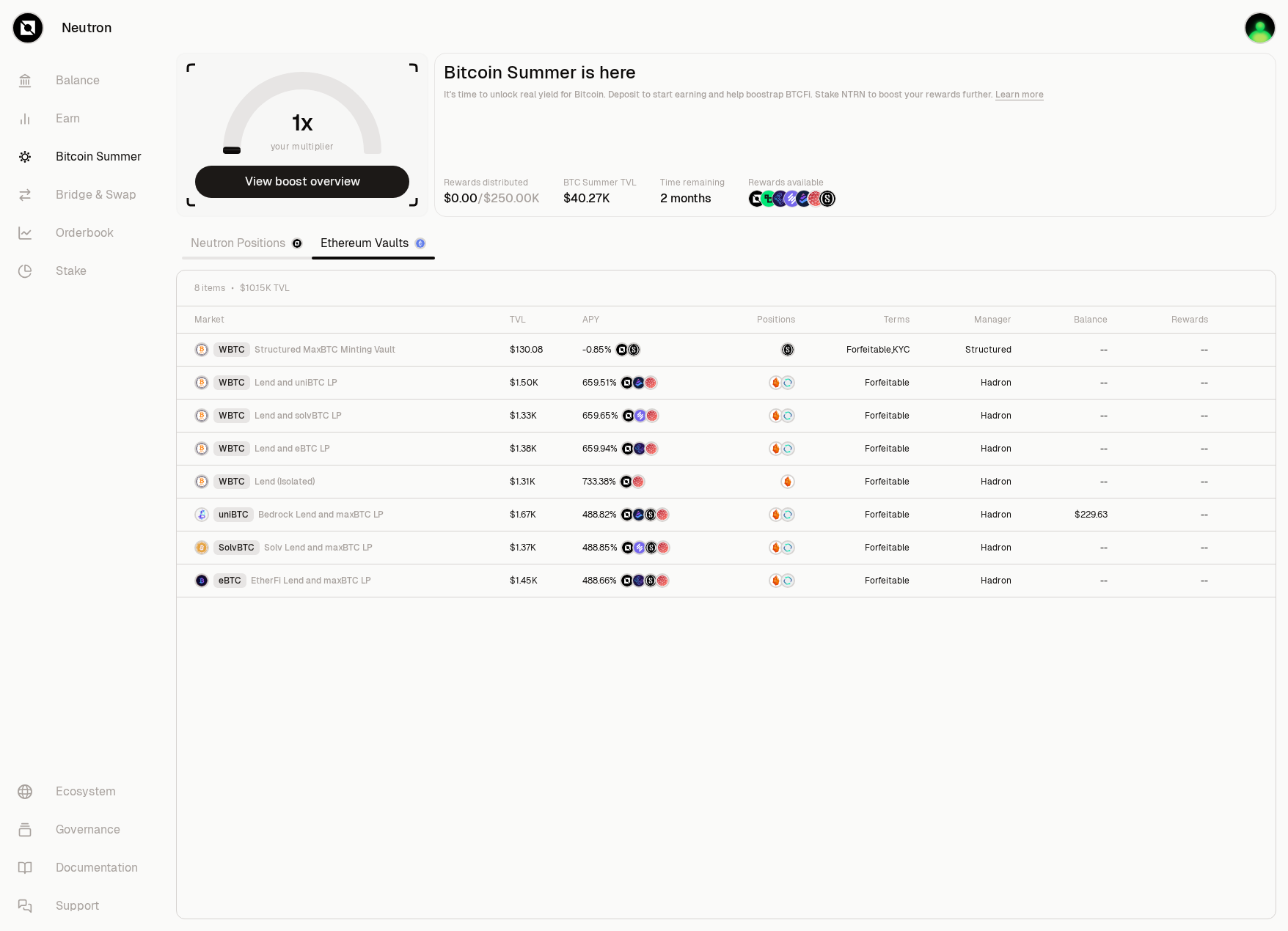
click at [1121, 66] on h2 "Bitcoin Summer is here" at bounding box center [855, 73] width 822 height 20
click at [280, 243] on link "Neutron Positions" at bounding box center [247, 244] width 130 height 30
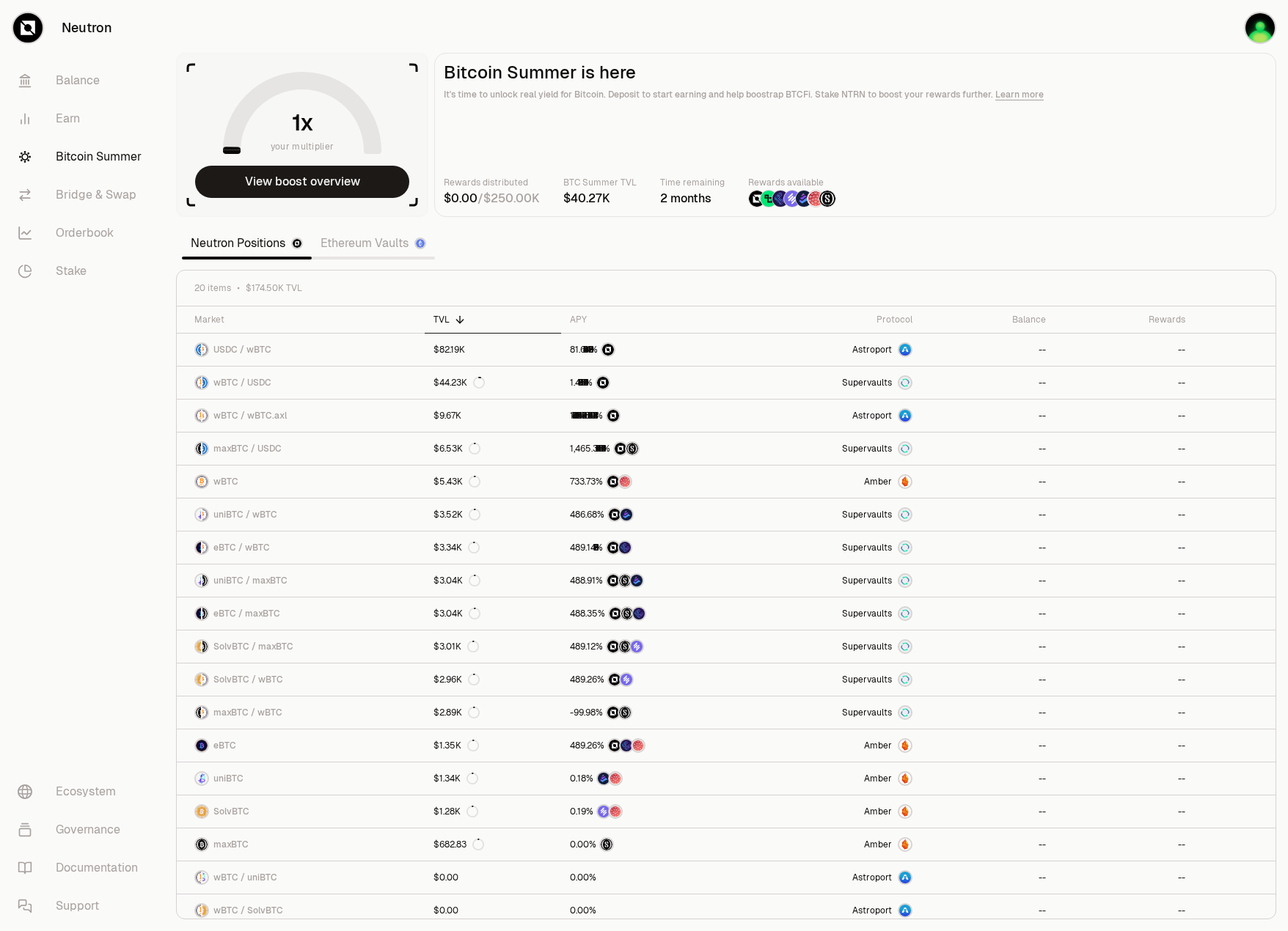
click at [366, 249] on link "Ethereum Vaults" at bounding box center [373, 244] width 123 height 30
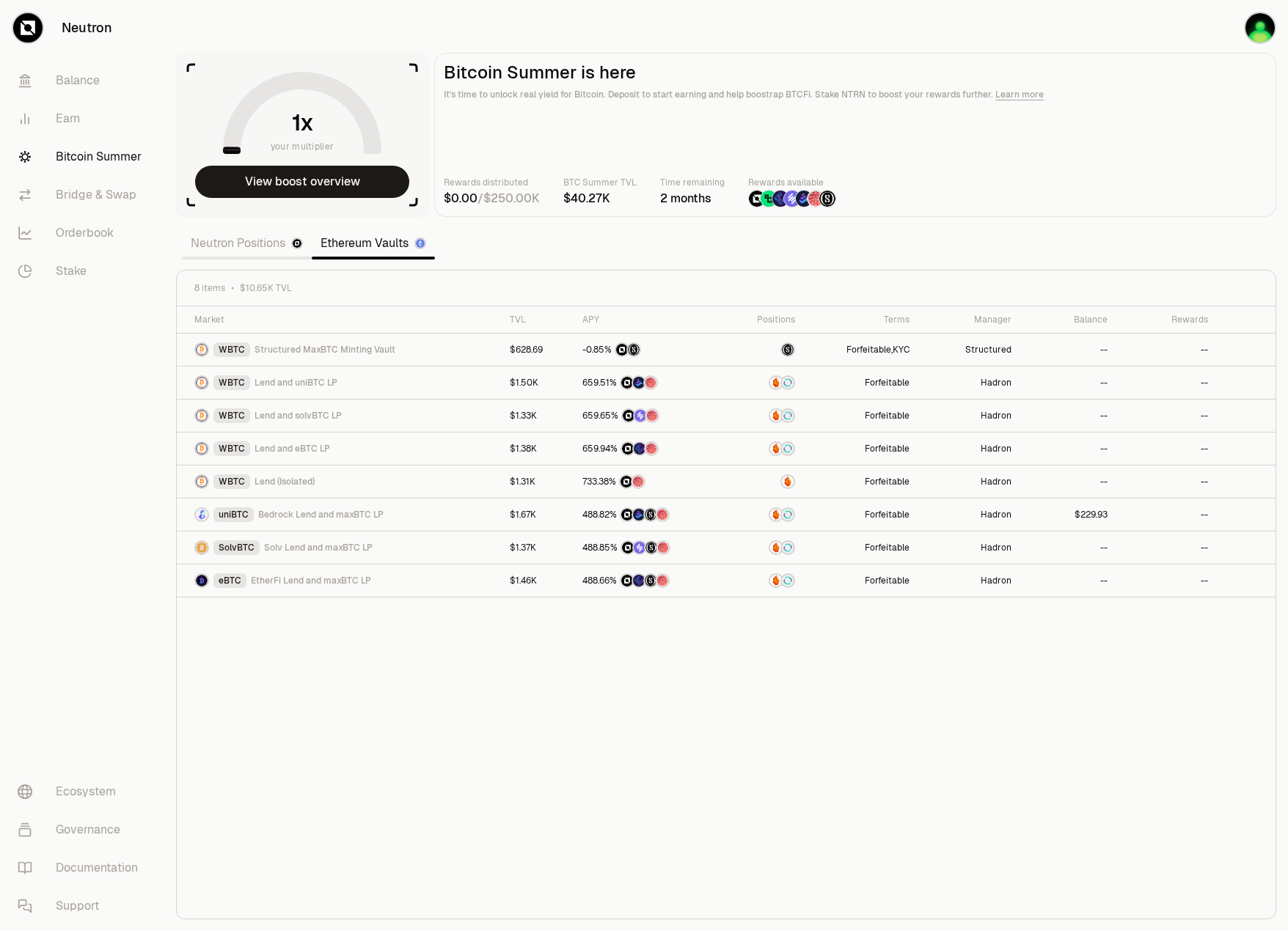
click at [996, 163] on main "Bitcoin Summer is here It's time to unlock real yield for Bitcoin. Deposit to s…" at bounding box center [855, 135] width 842 height 164
click at [94, 278] on link "Stake" at bounding box center [82, 271] width 152 height 38
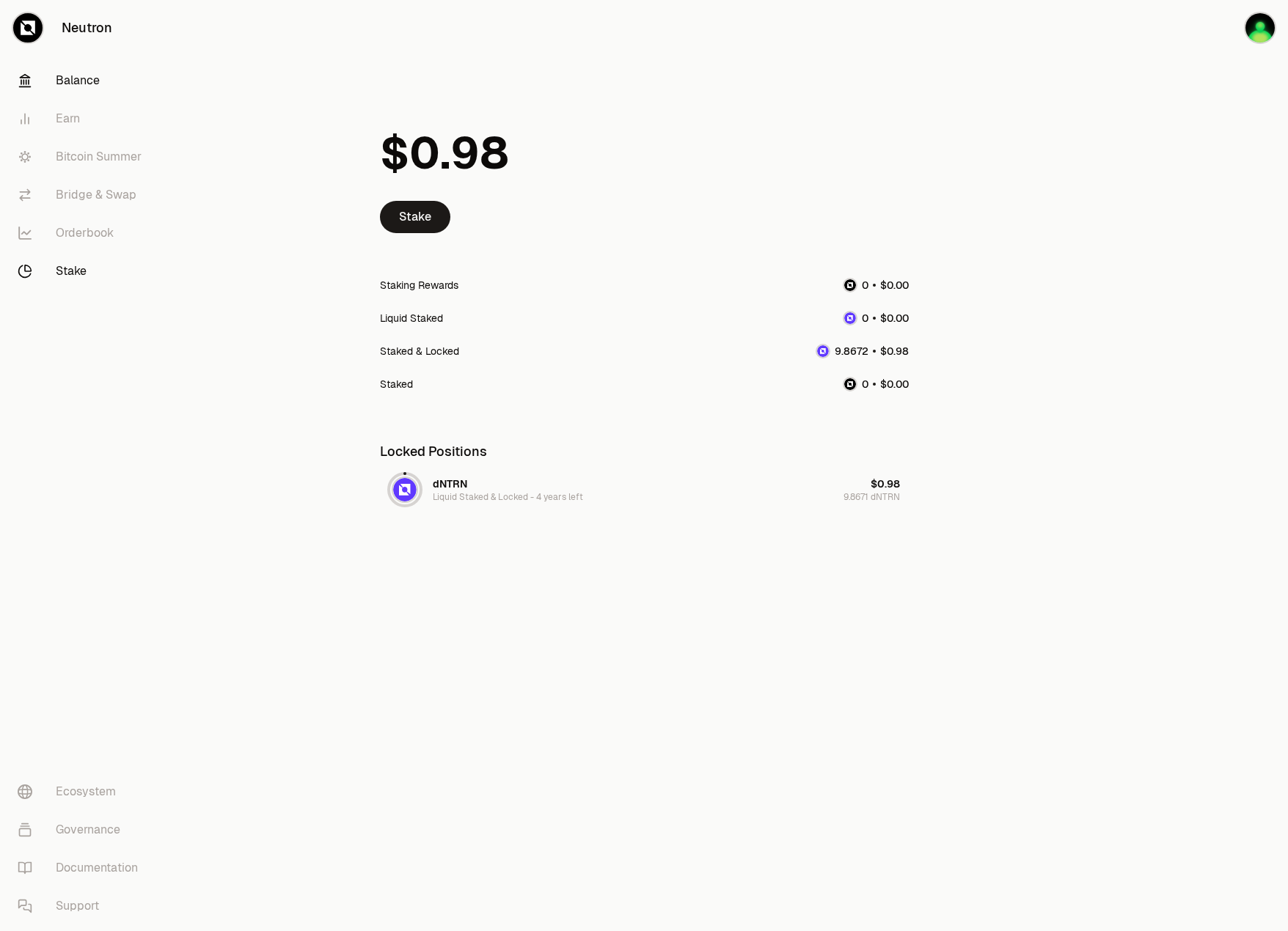
click at [95, 80] on link "Balance" at bounding box center [82, 80] width 152 height 38
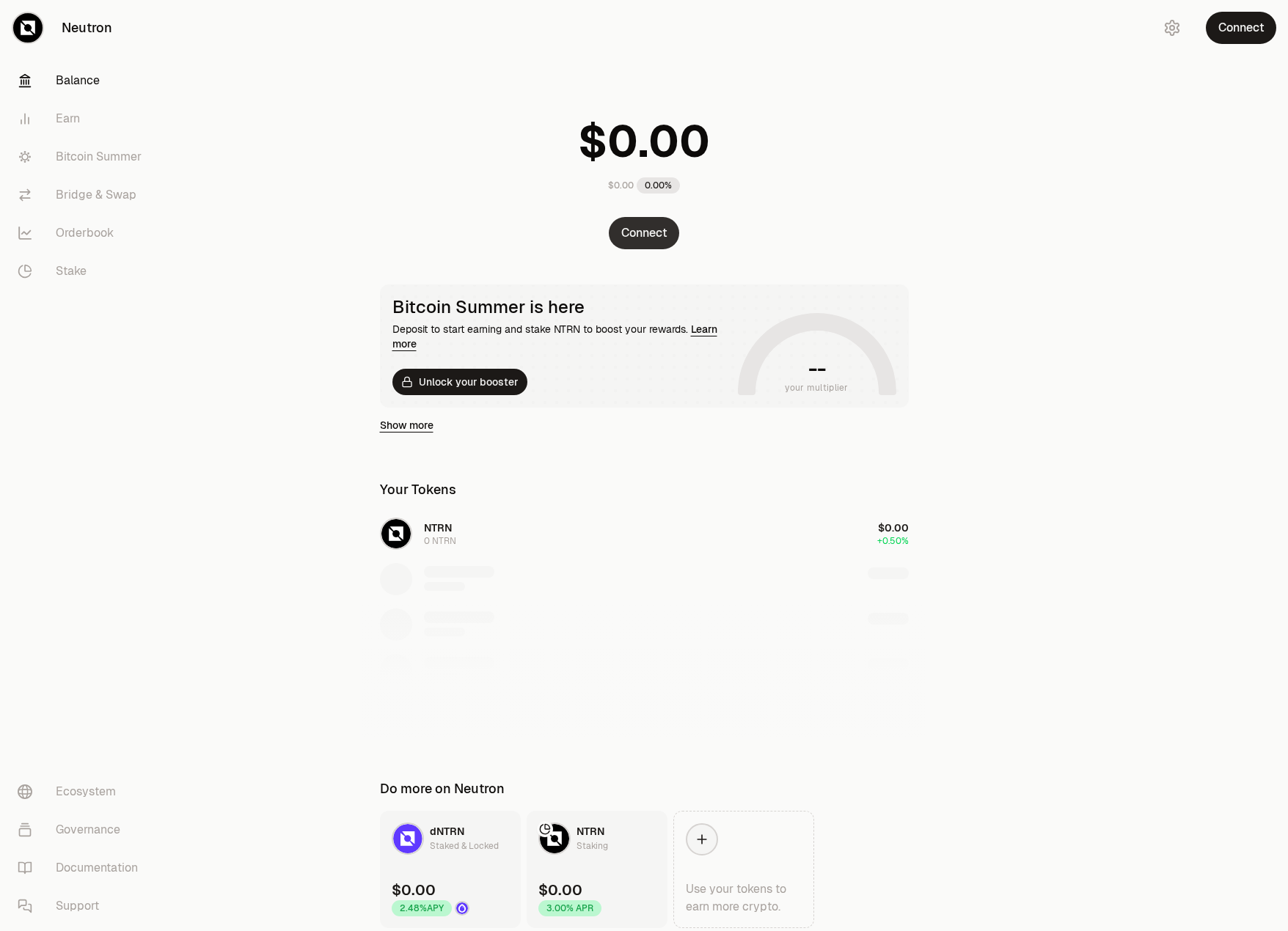
click at [648, 223] on button "Connect" at bounding box center [644, 233] width 70 height 32
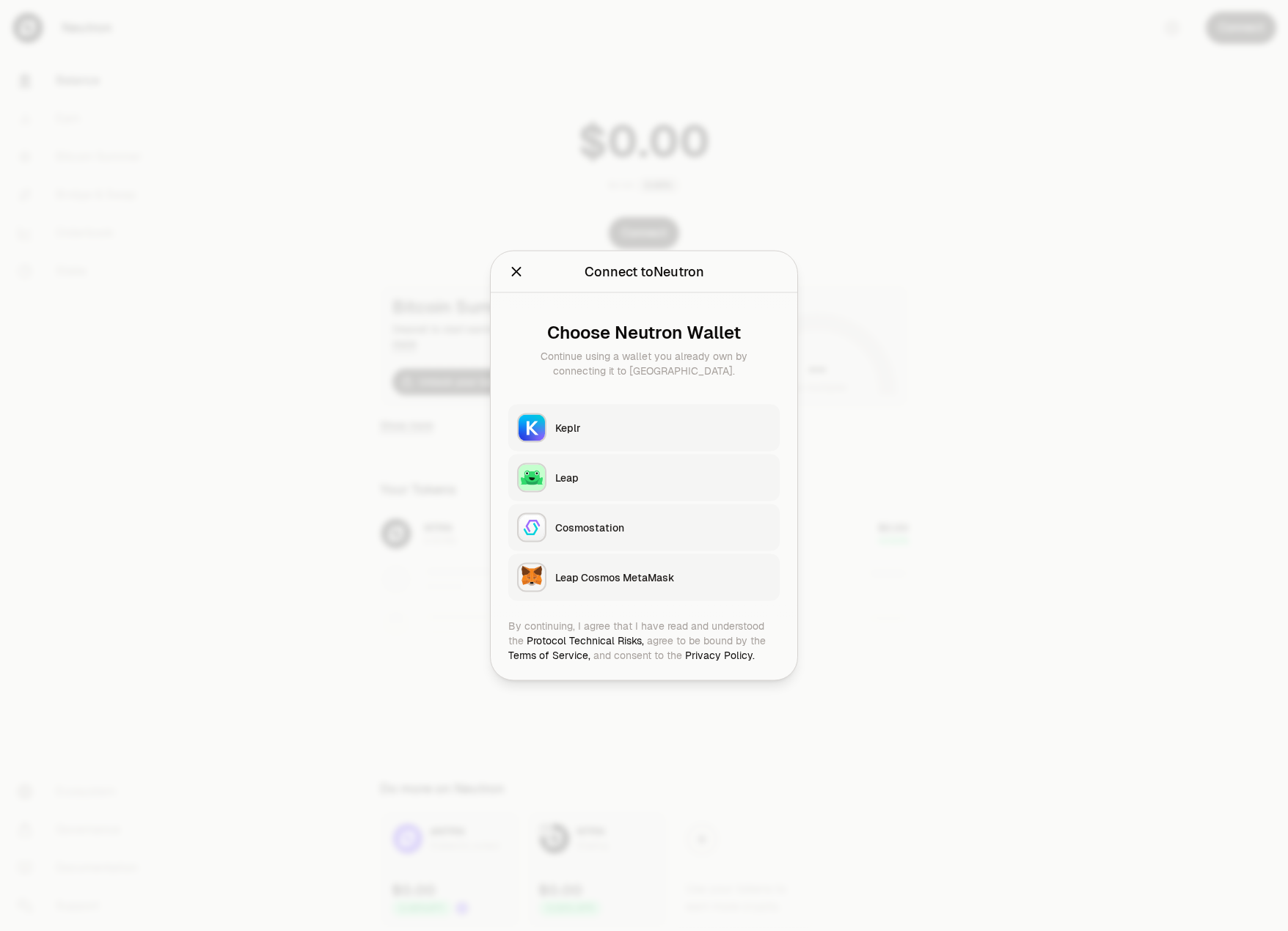
click at [634, 411] on button "Keplr" at bounding box center [644, 428] width 271 height 47
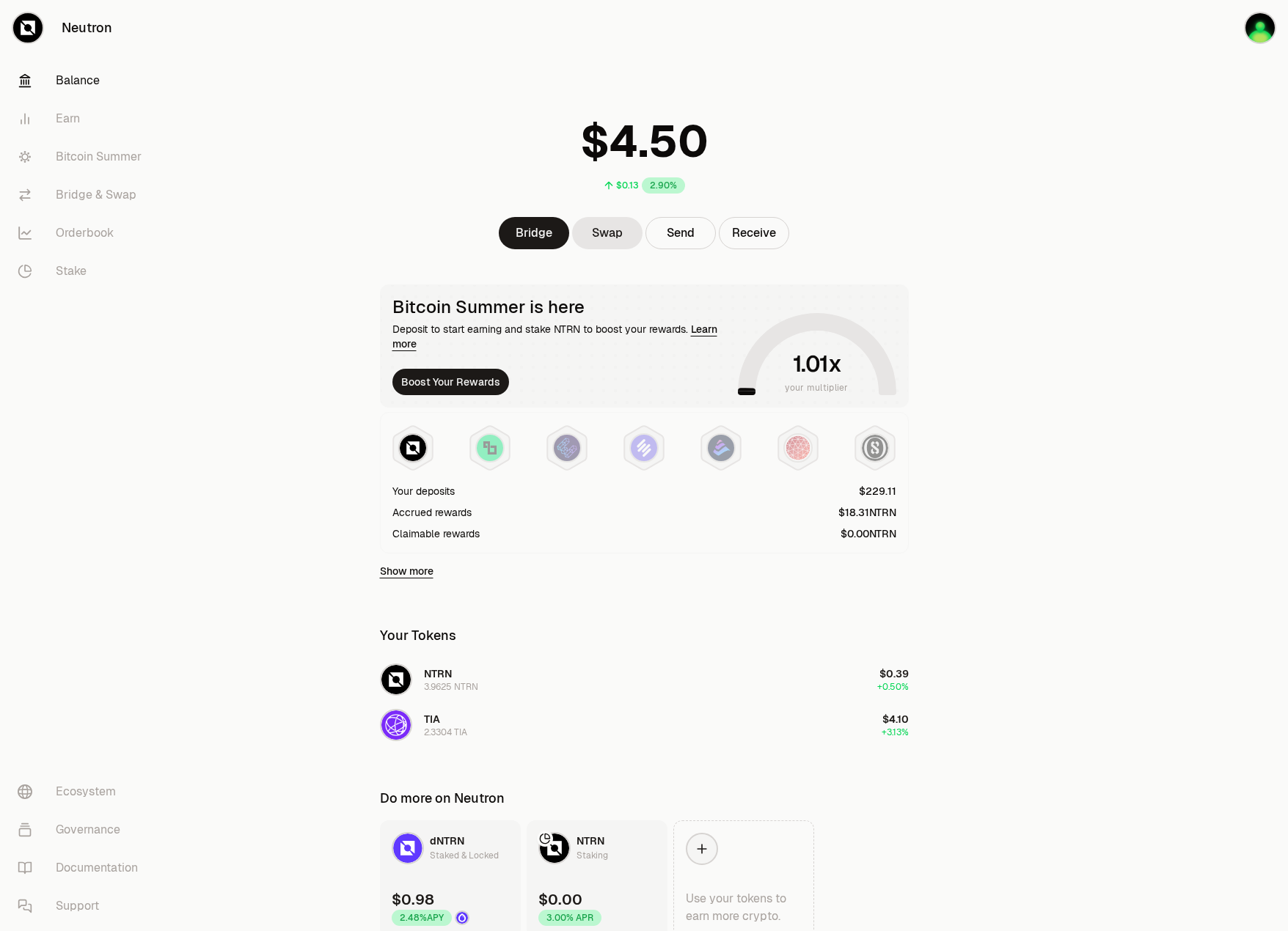
click at [1061, 476] on main "$0.13 2.90% Bridge Swap Send Receive Bitcoin Summer is here Deposit to start ea…" at bounding box center [726, 498] width 1123 height 997
click at [98, 134] on link "Earn" at bounding box center [82, 119] width 152 height 38
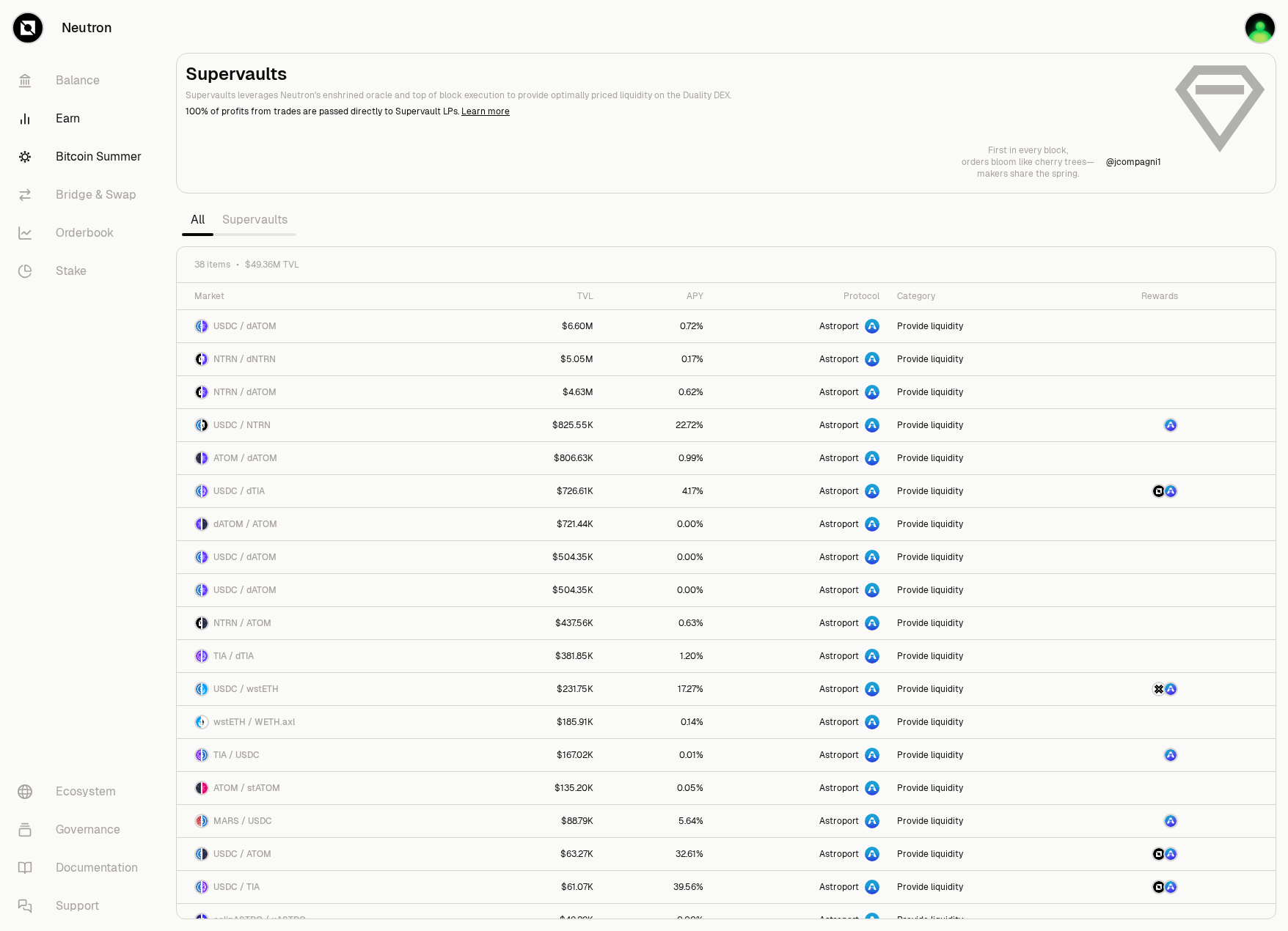
click at [126, 168] on link "Bitcoin Summer" at bounding box center [82, 157] width 152 height 38
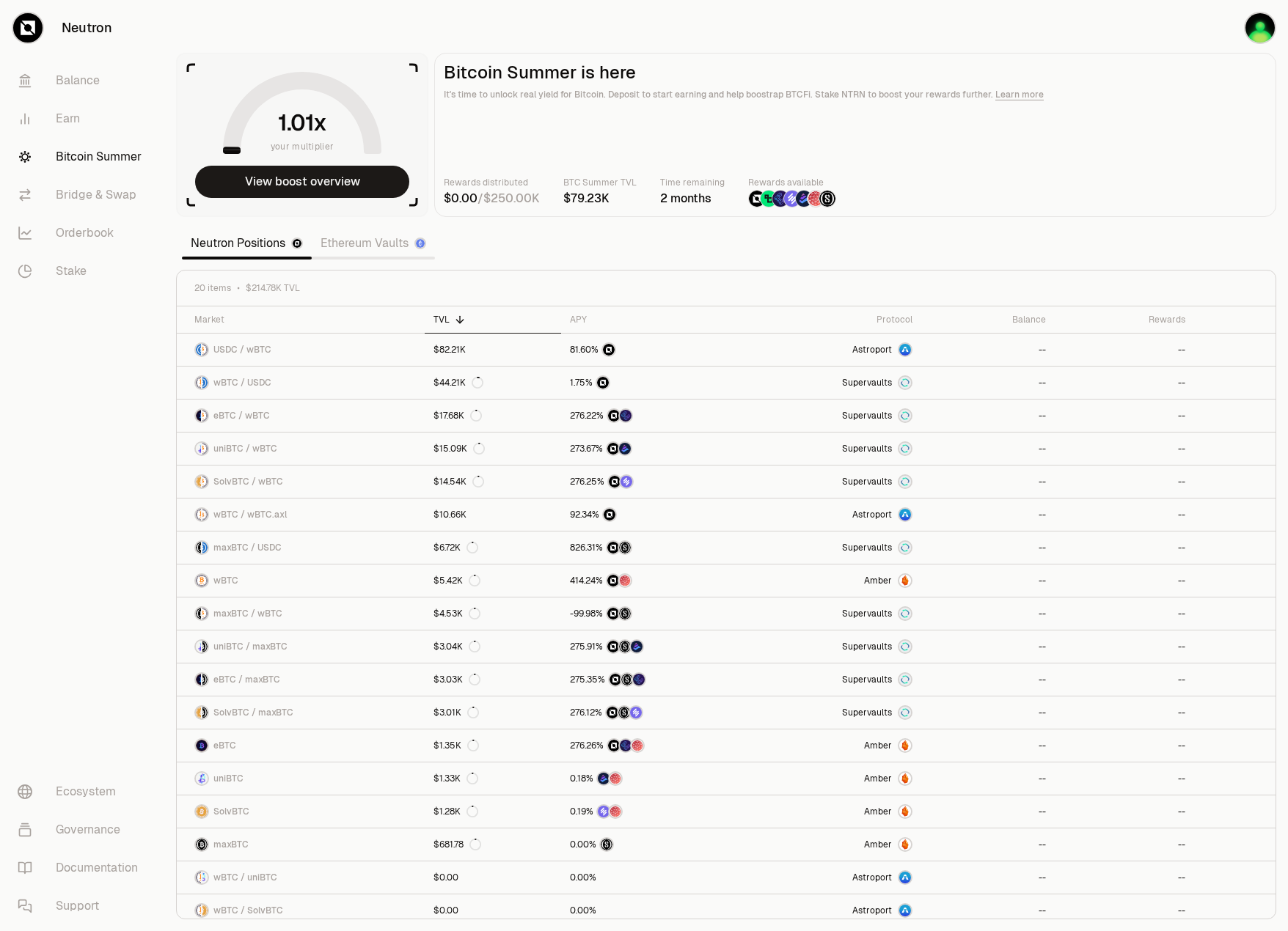
click at [398, 230] on link "Ethereum Vaults" at bounding box center [373, 244] width 123 height 30
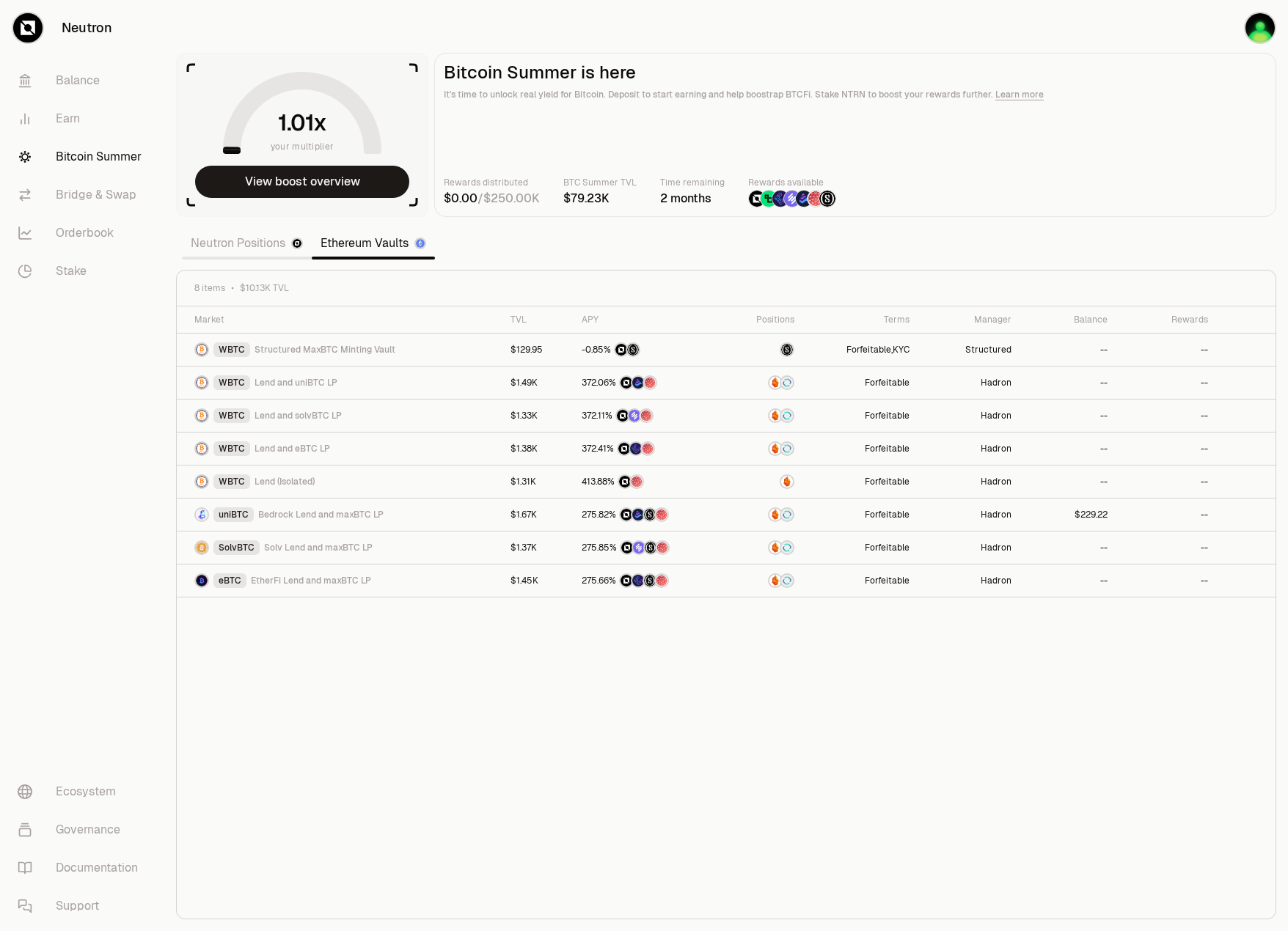
click at [685, 230] on section "your multiplier View boost overview Bitcoin Summer is here It's time to unlock …" at bounding box center [726, 466] width 1123 height 931
click at [1258, 37] on img "button" at bounding box center [1260, 28] width 30 height 30
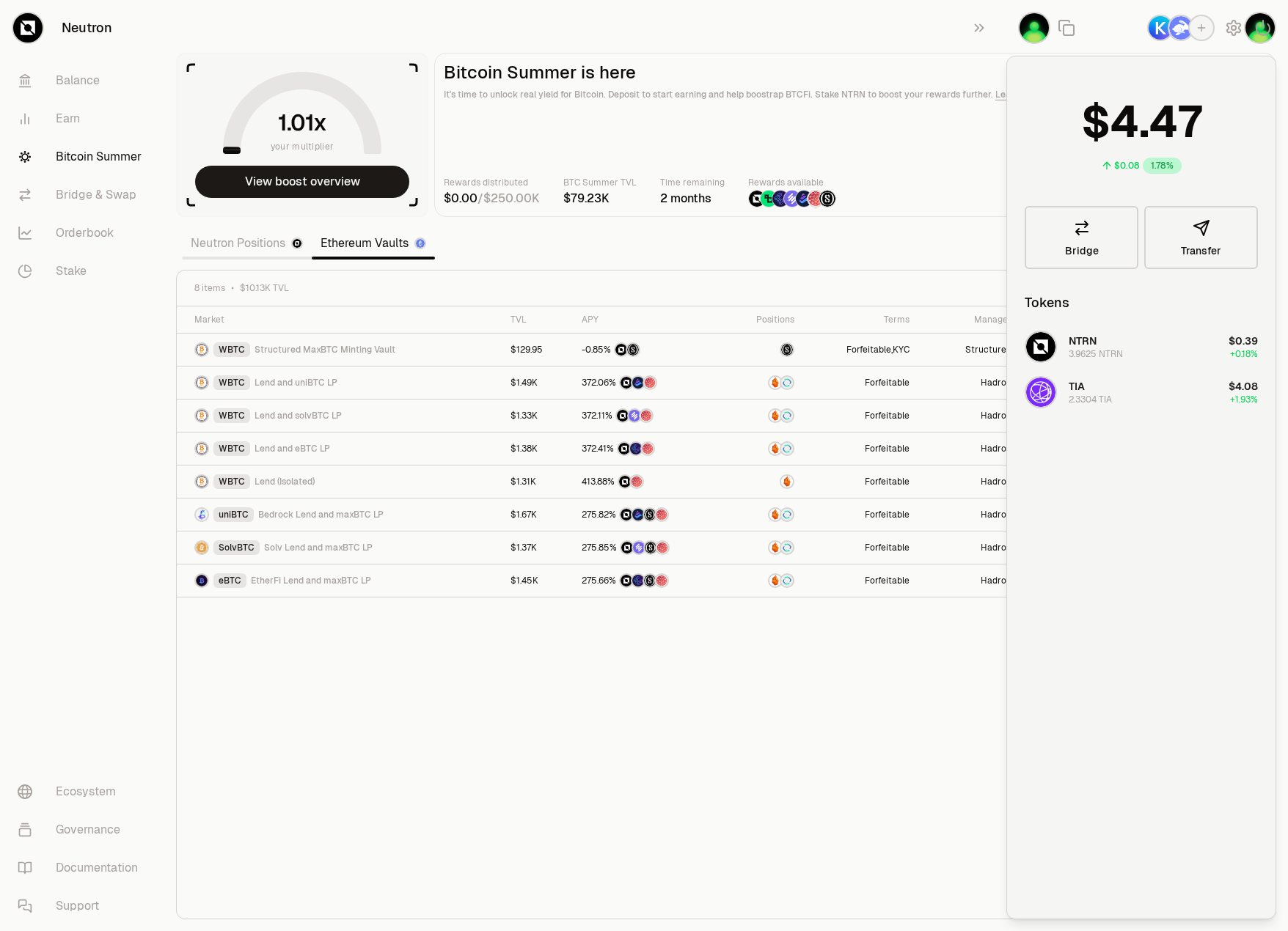
click at [932, 130] on main "Bitcoin Summer is here It's time to unlock real yield for Bitcoin. Deposit to s…" at bounding box center [855, 135] width 842 height 164
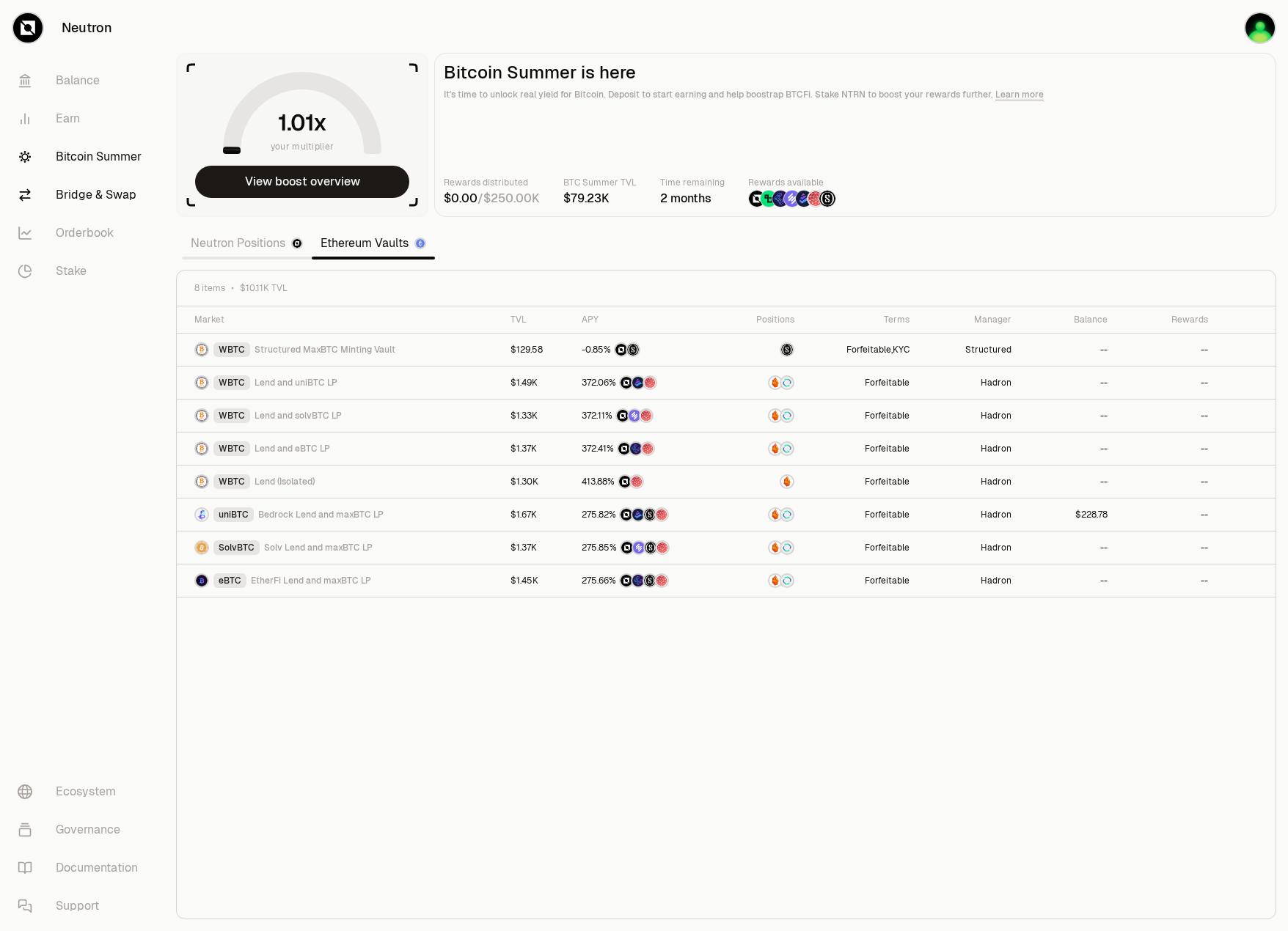
click at [92, 210] on link "Bridge & Swap" at bounding box center [82, 194] width 152 height 38
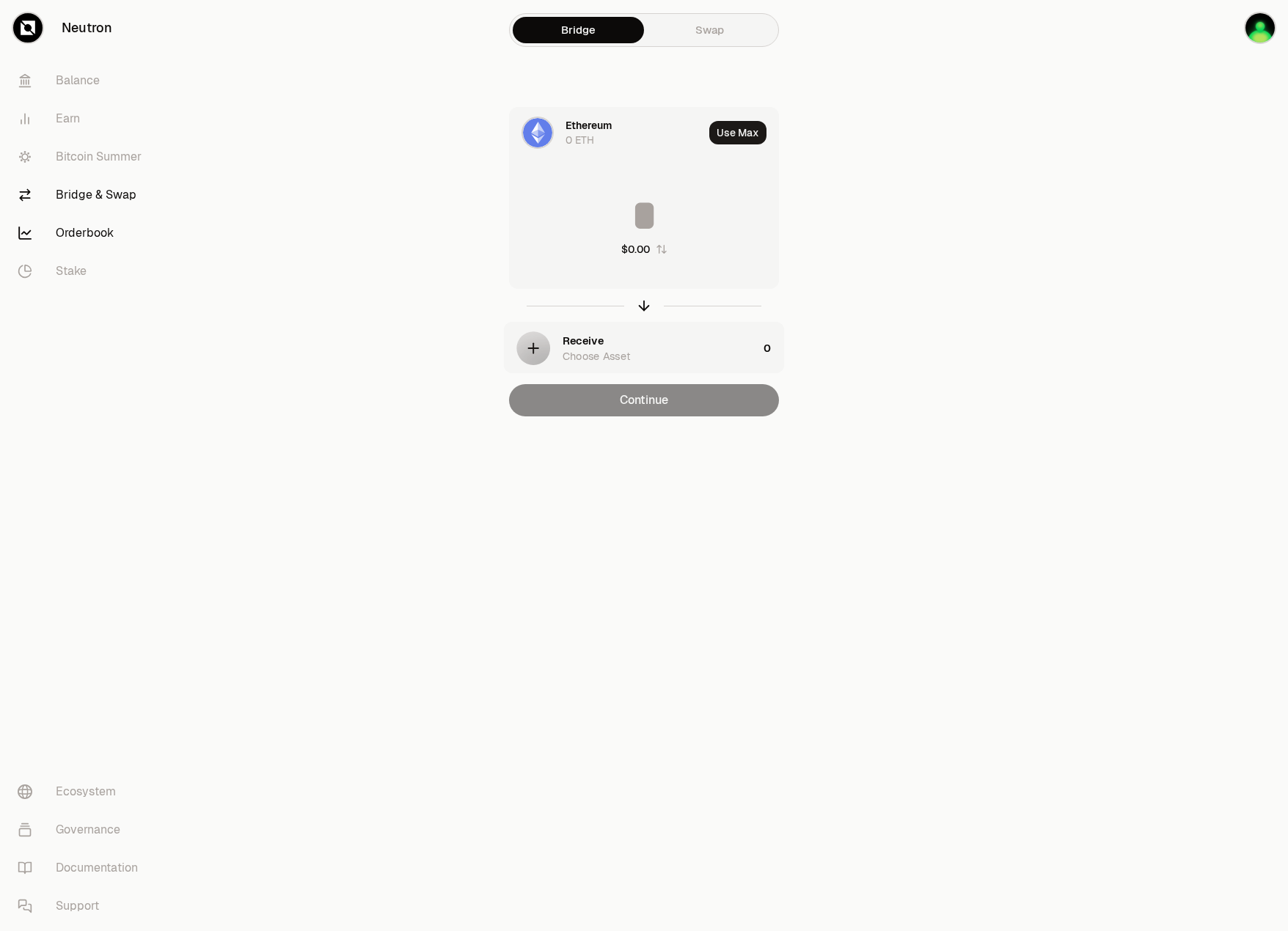
click at [102, 223] on link "Orderbook" at bounding box center [82, 233] width 152 height 38
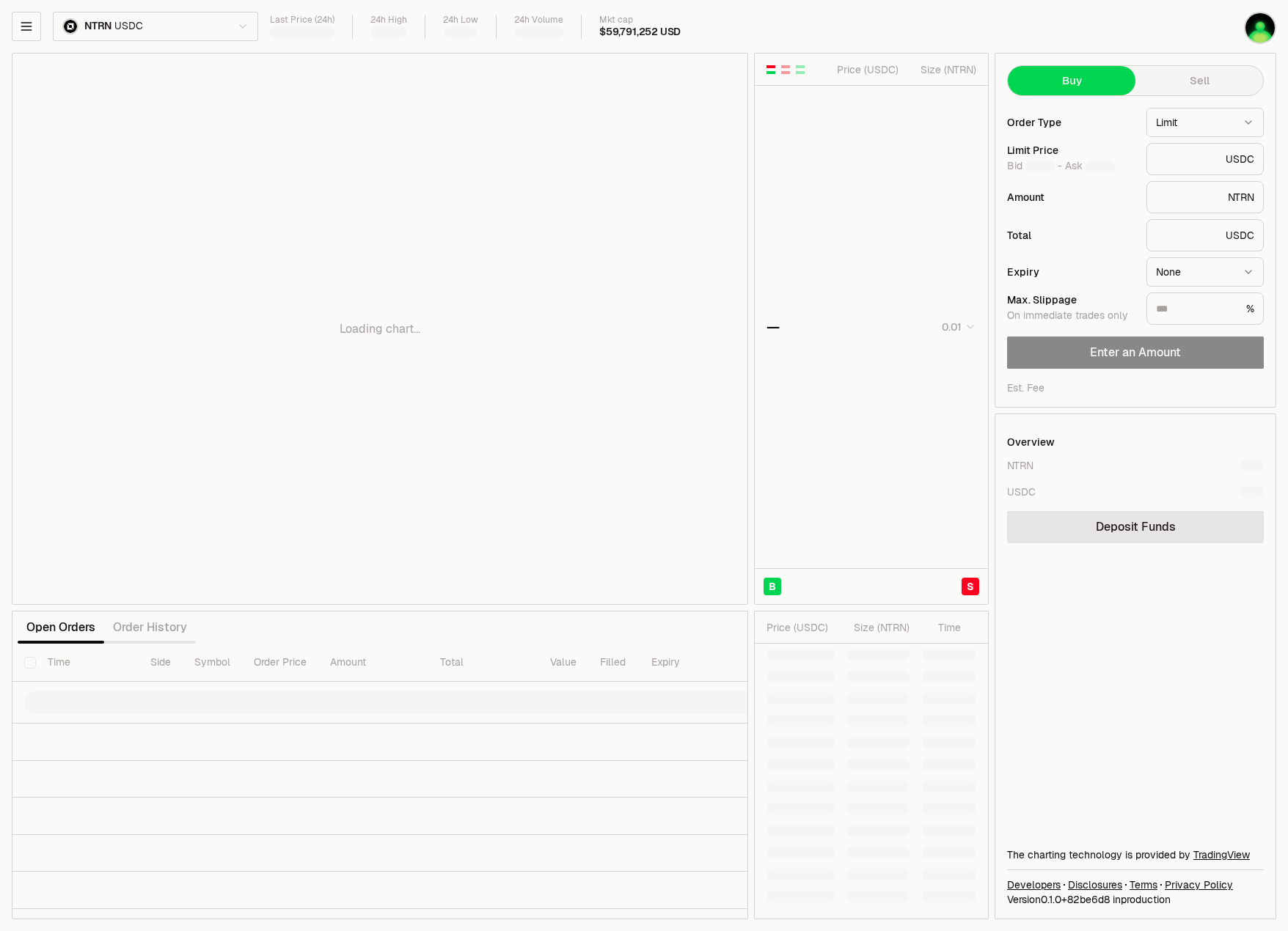
type input "********"
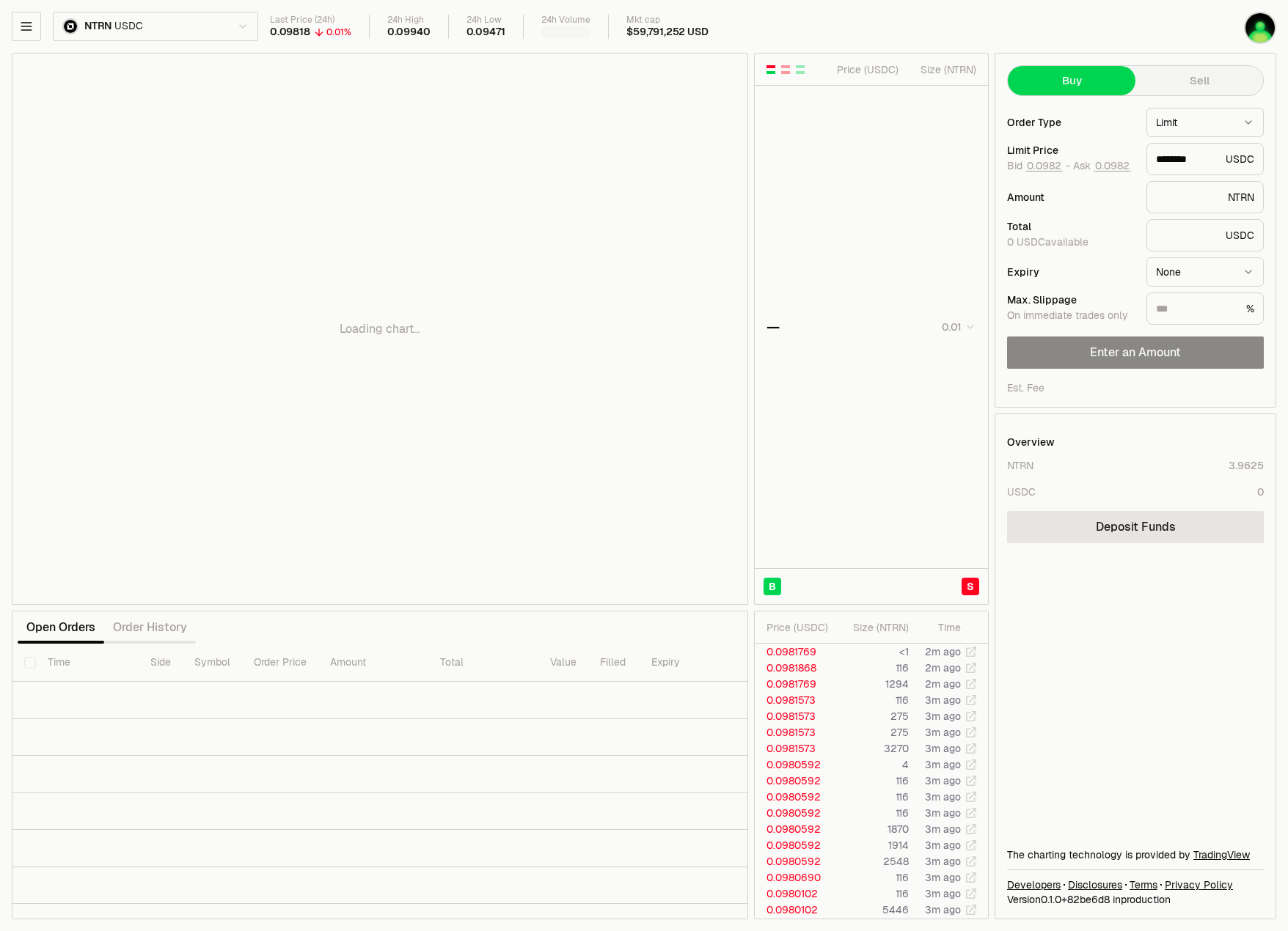
drag, startPoint x: 132, startPoint y: 136, endPoint x: 112, endPoint y: 130, distance: 20.9
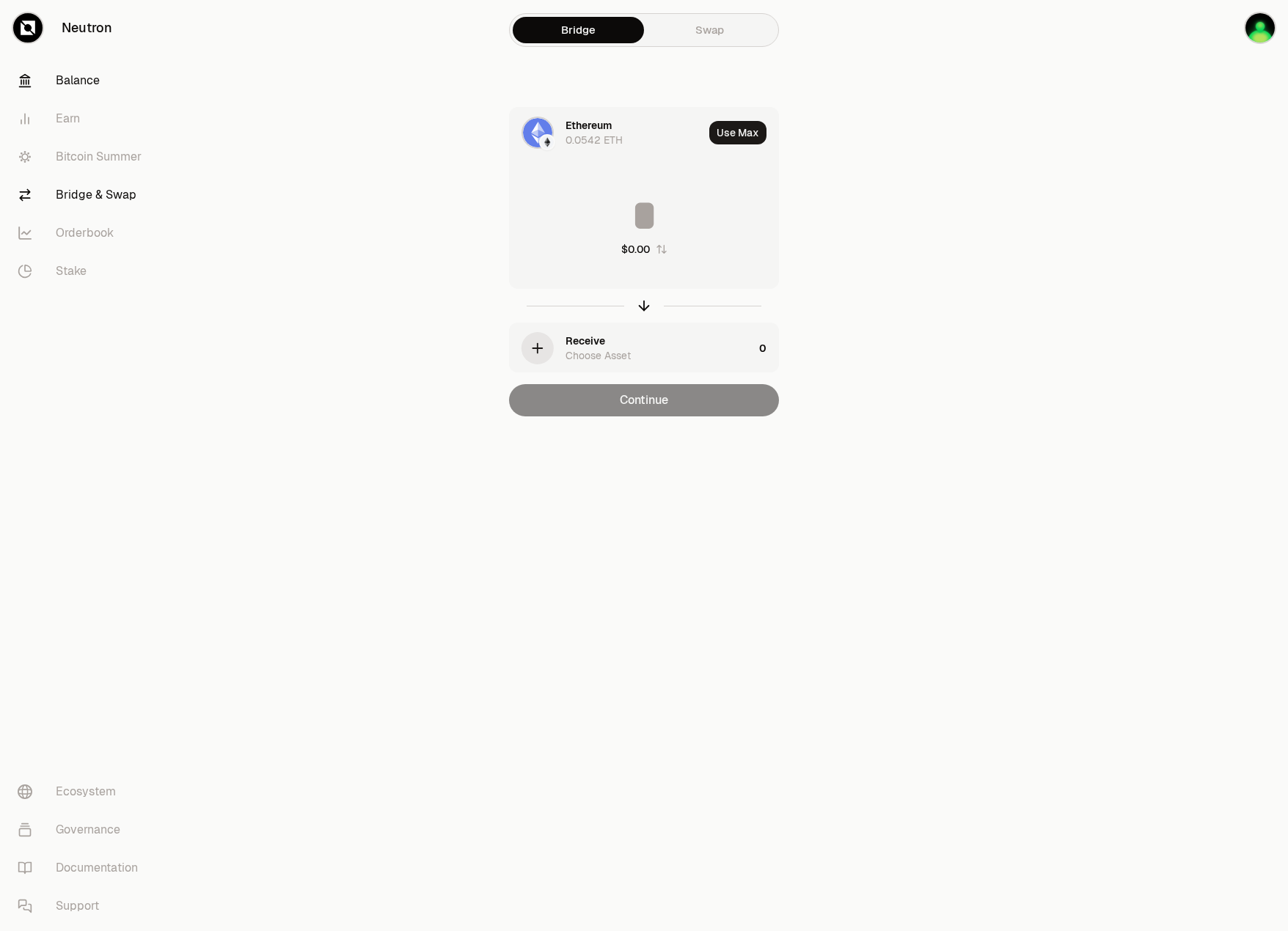
click at [80, 82] on link "Balance" at bounding box center [82, 80] width 152 height 38
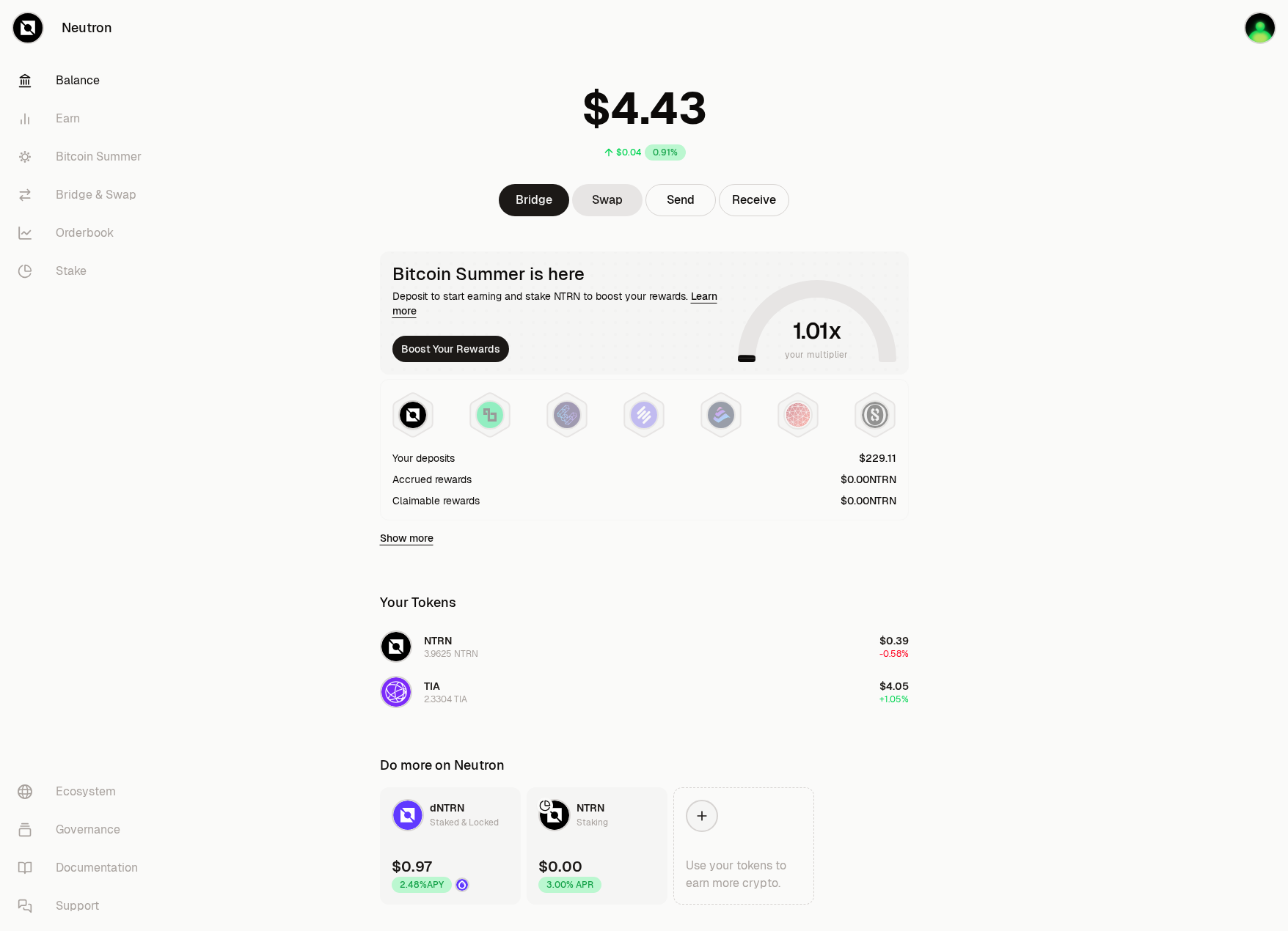
scroll to position [66, 0]
